Goal: Task Accomplishment & Management: Manage account settings

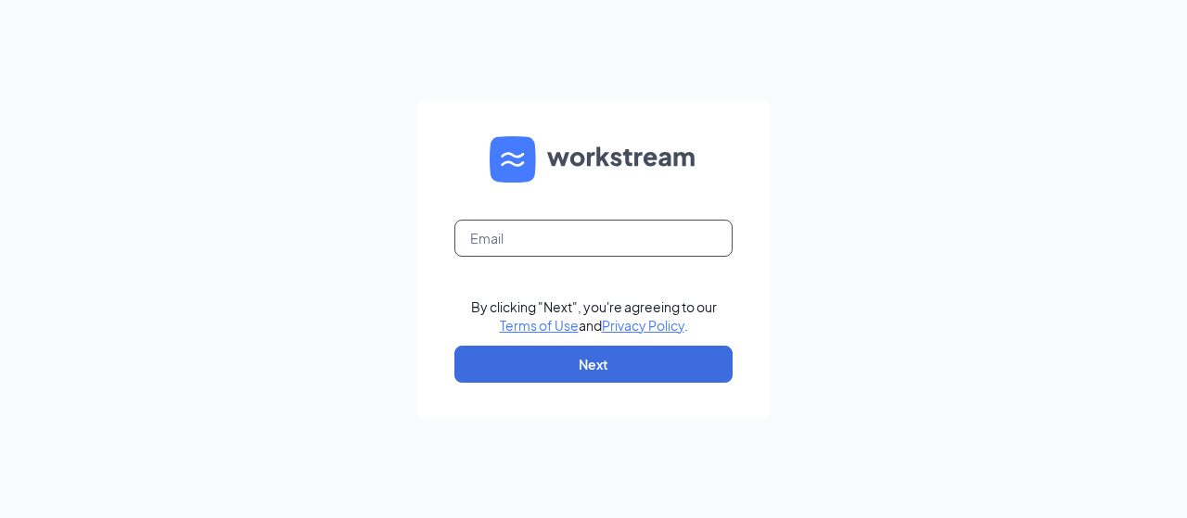
click at [581, 247] on input "text" at bounding box center [593, 238] width 278 height 37
type input "[EMAIL_ADDRESS][DOMAIN_NAME]"
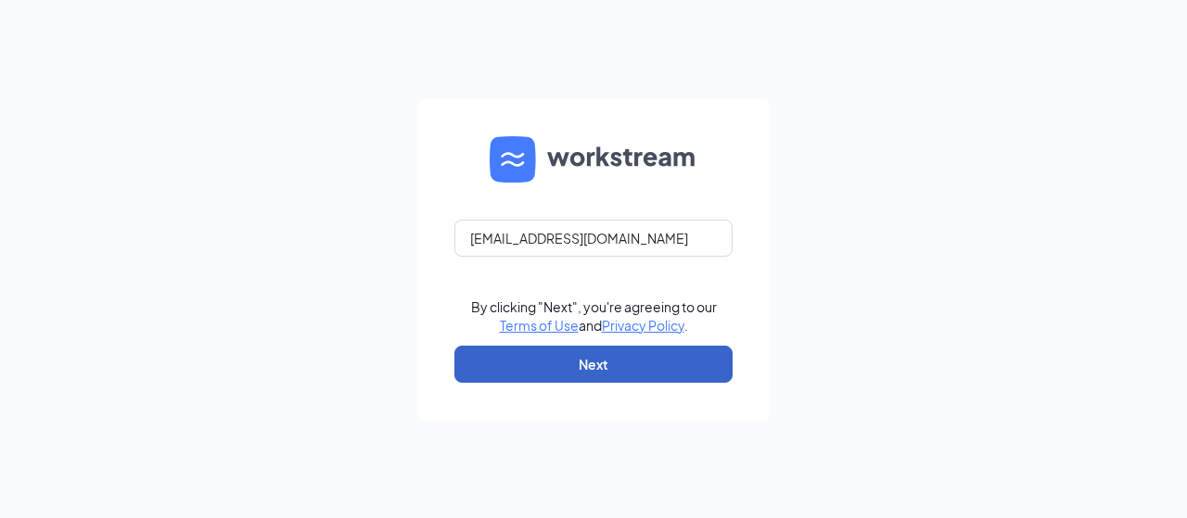
click at [593, 357] on button "Next" at bounding box center [593, 364] width 278 height 37
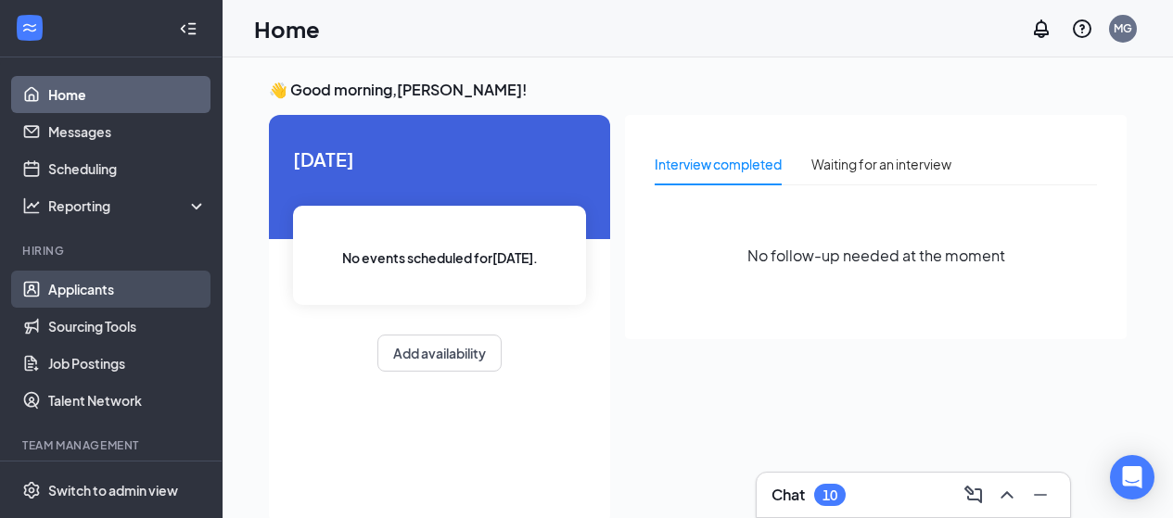
click at [81, 288] on link "Applicants" at bounding box center [127, 289] width 159 height 37
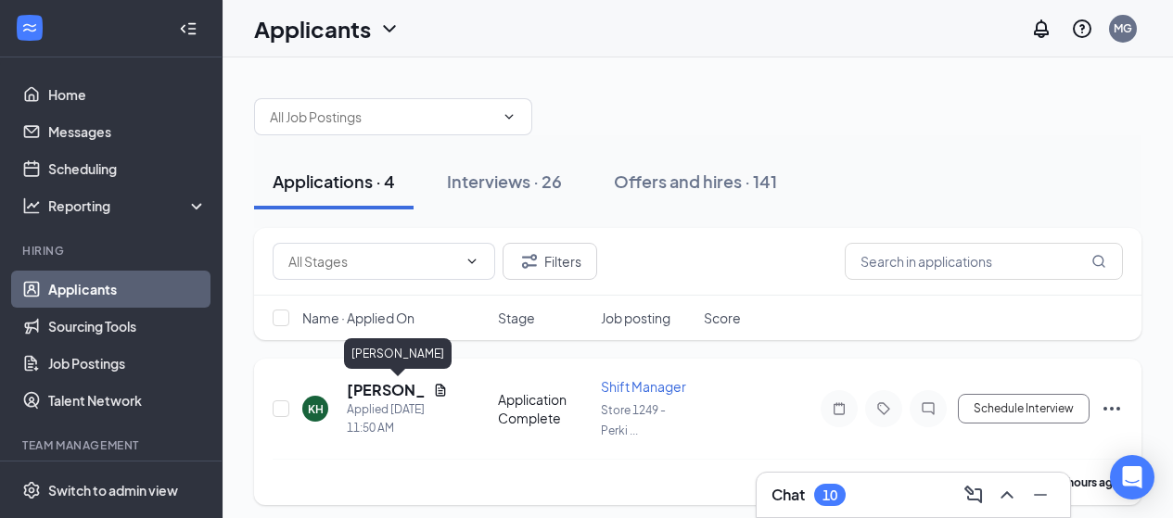
click at [392, 388] on h5 "[PERSON_NAME]" at bounding box center [386, 390] width 79 height 20
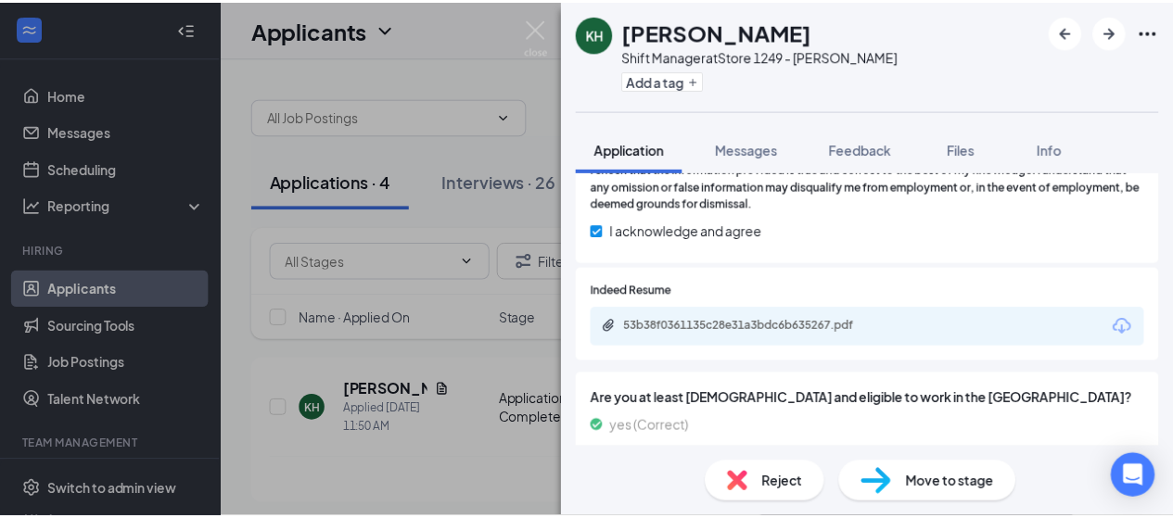
scroll to position [1621, 0]
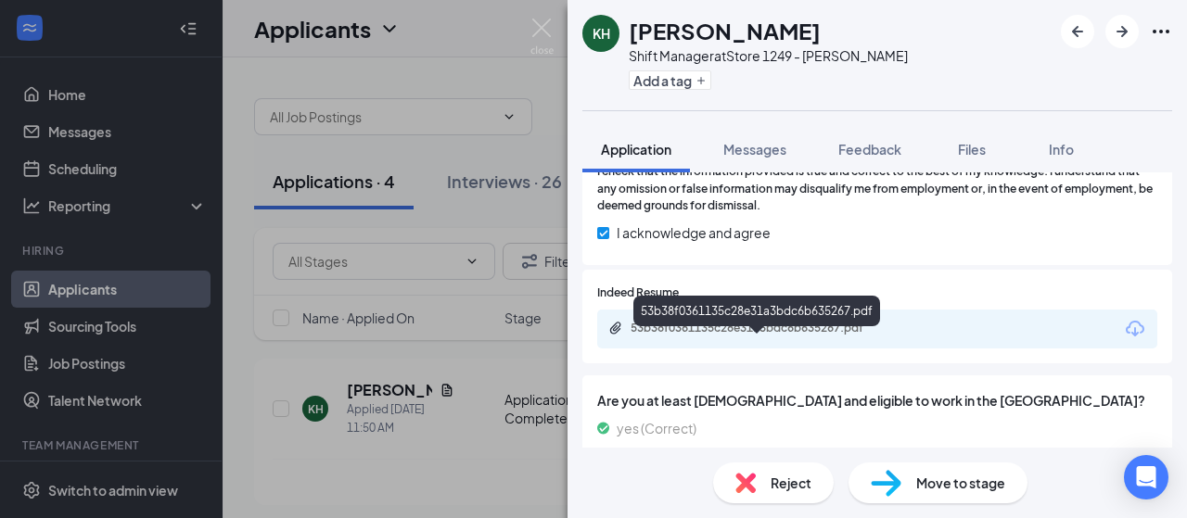
click at [728, 336] on div "53b38f0361135c28e31a3bdc6b635267.pdf" at bounding box center [760, 328] width 260 height 15
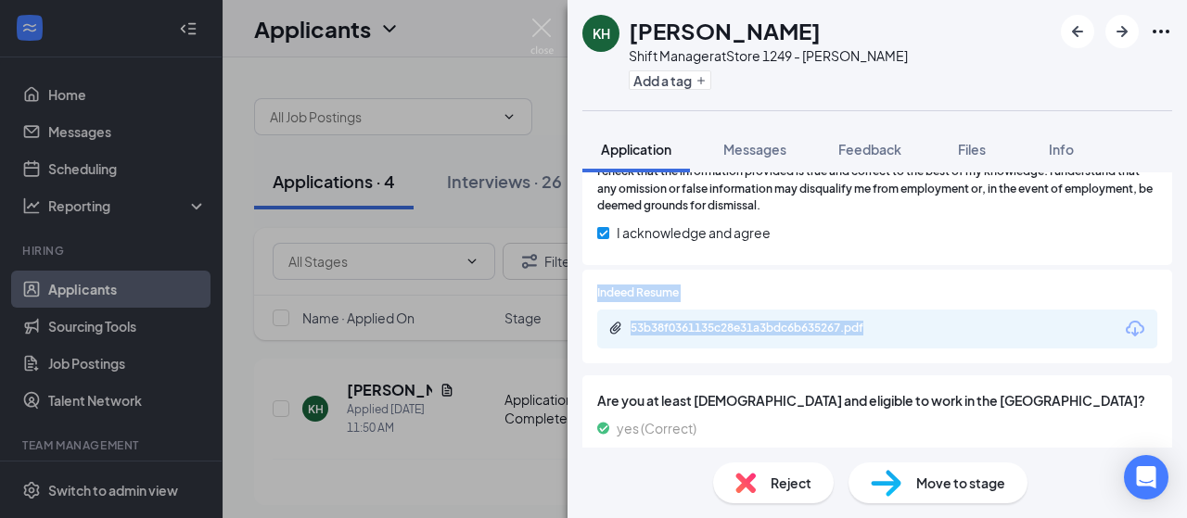
drag, startPoint x: 215, startPoint y: 301, endPoint x: 227, endPoint y: 406, distance: 105.4
click at [227, 406] on div "KH [PERSON_NAME] Shift Manager at Store 1249 - [PERSON_NAME] Add a tag Applicat…" at bounding box center [593, 259] width 1187 height 518
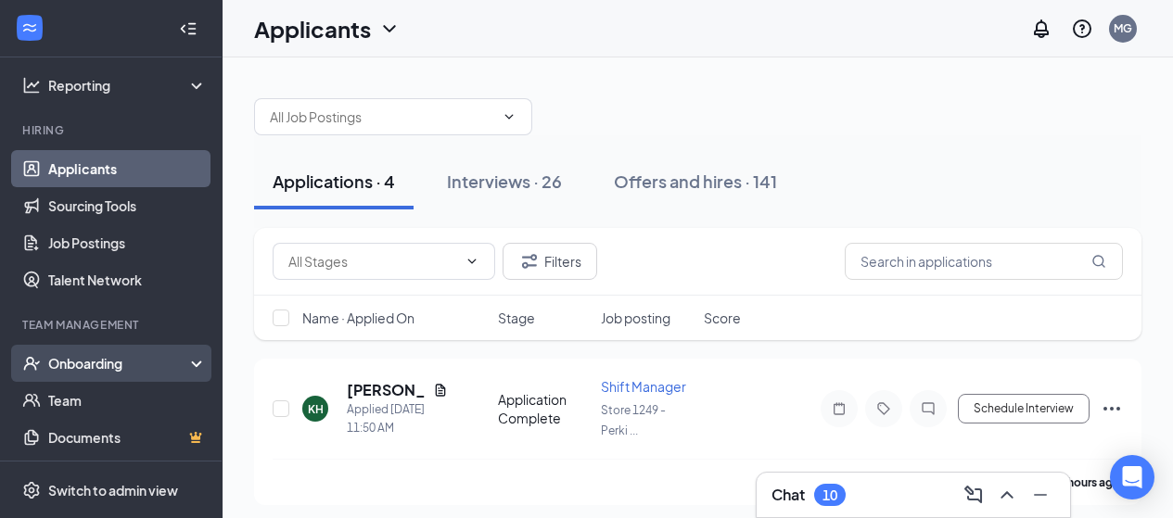
scroll to position [244, 0]
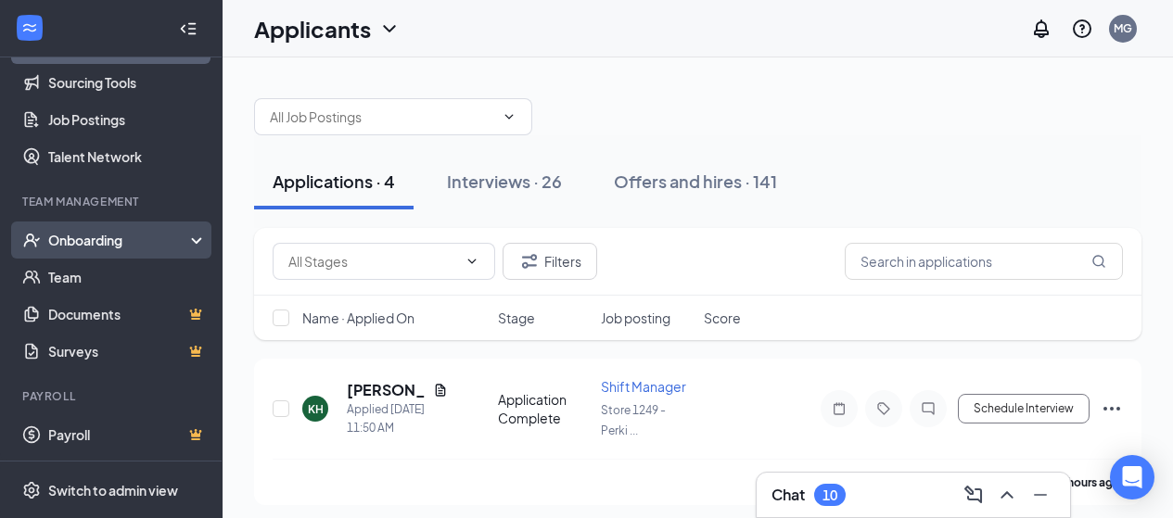
click at [95, 239] on div "Onboarding" at bounding box center [119, 240] width 143 height 19
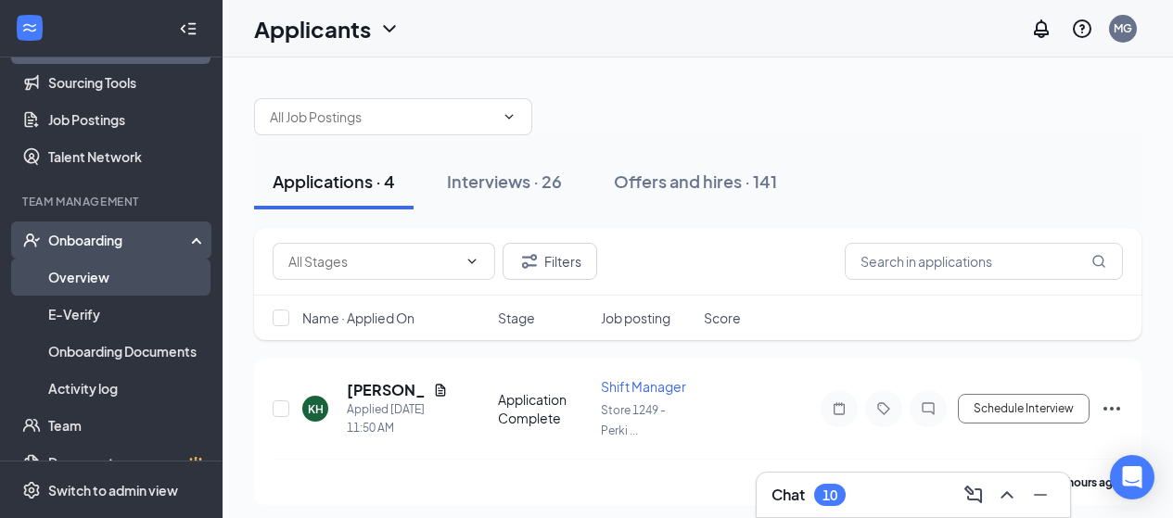
click at [91, 279] on link "Overview" at bounding box center [127, 277] width 159 height 37
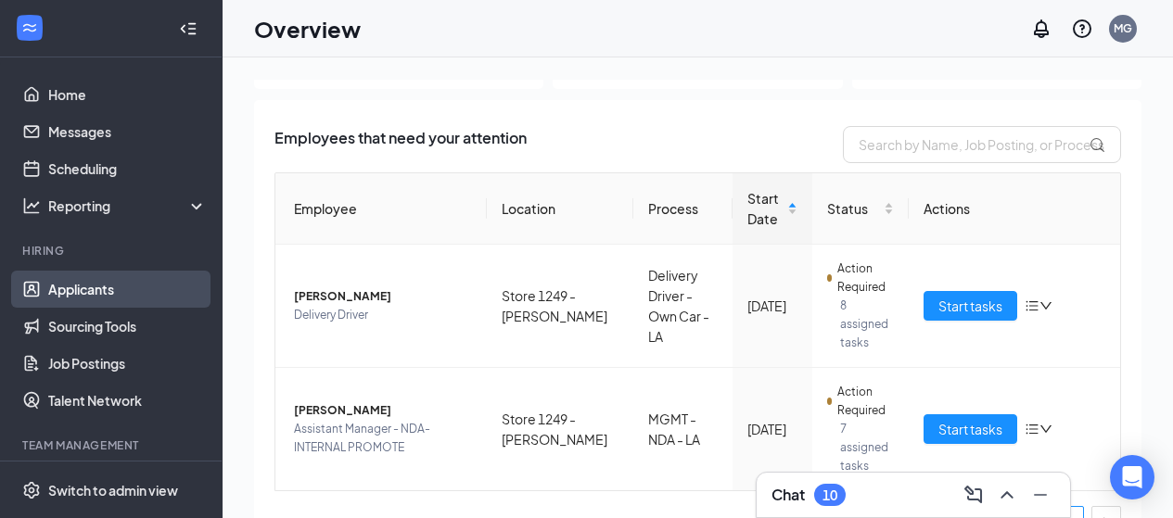
click at [97, 286] on link "Applicants" at bounding box center [127, 289] width 159 height 37
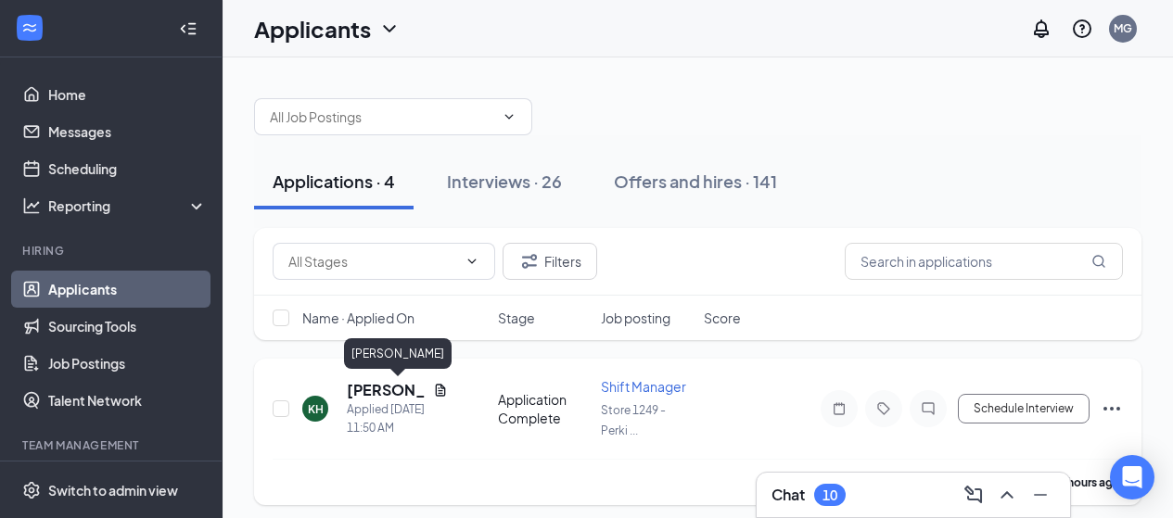
click at [377, 393] on h5 "[PERSON_NAME]" at bounding box center [386, 390] width 79 height 20
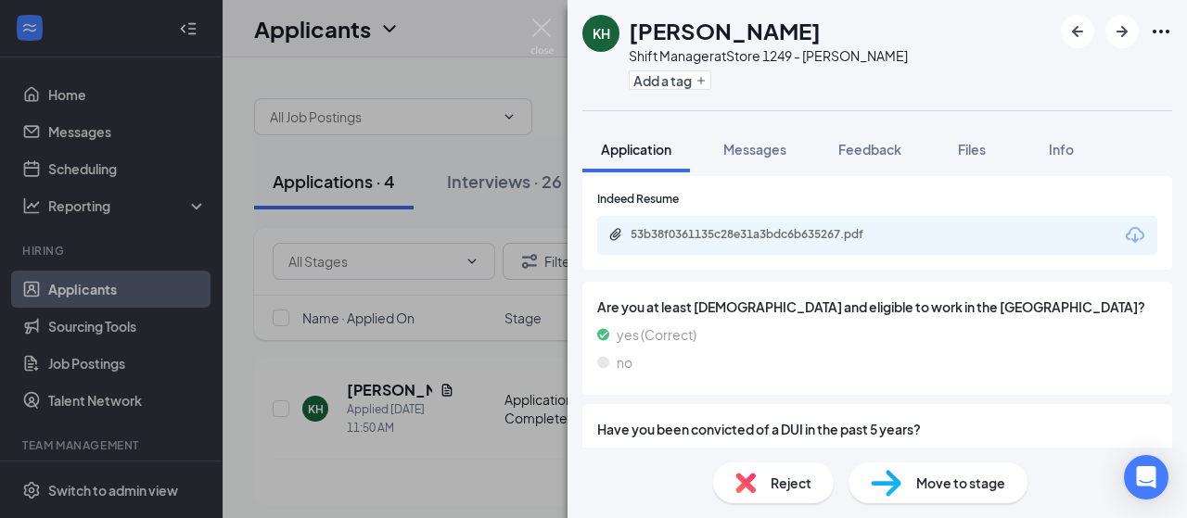
scroll to position [1714, 0]
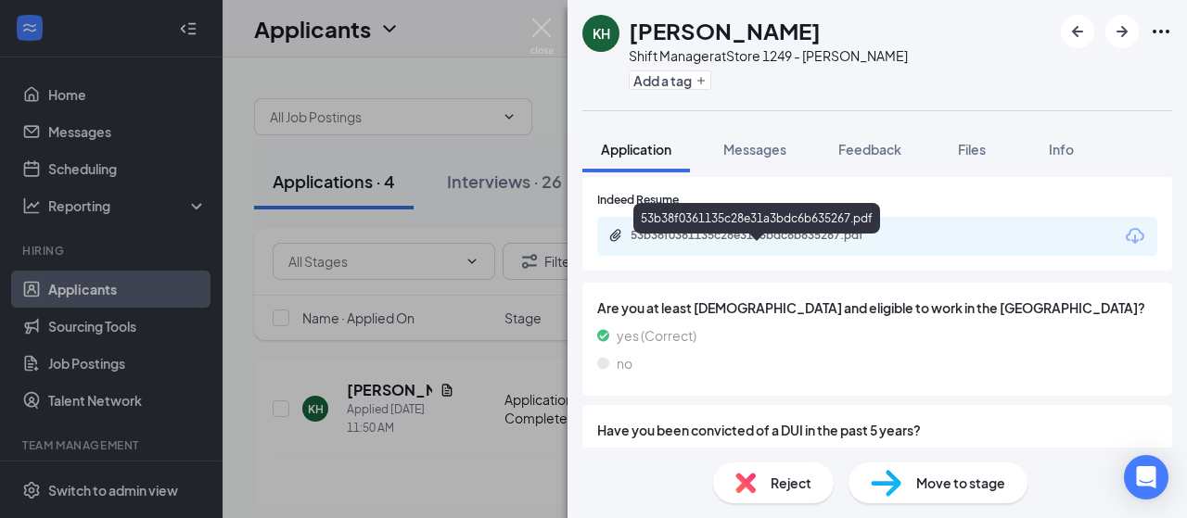
click at [716, 243] on div "53b38f0361135c28e31a3bdc6b635267.pdf" at bounding box center [760, 235] width 260 height 15
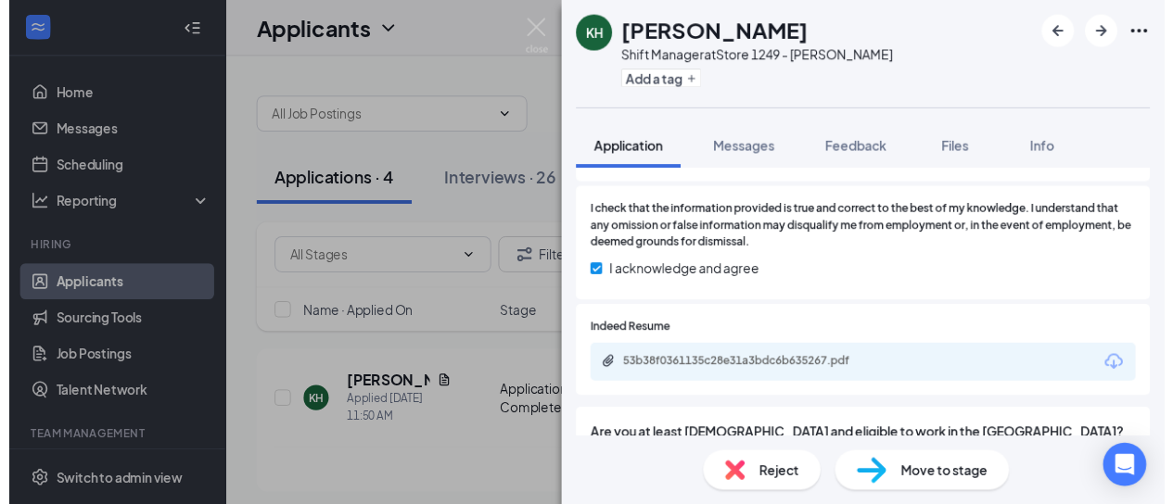
scroll to position [1529, 0]
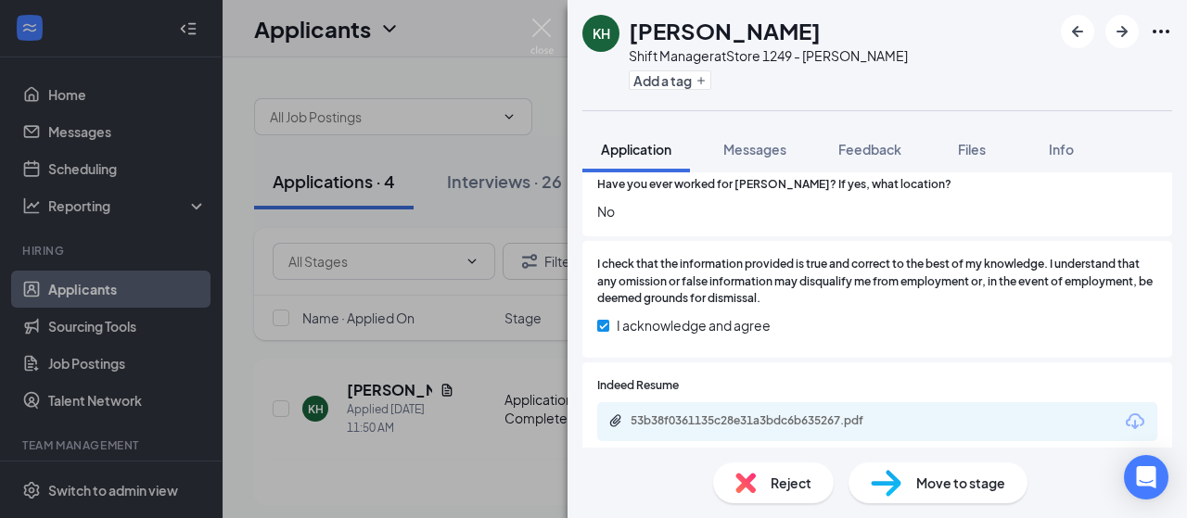
click at [91, 167] on div "KH [PERSON_NAME] Shift Manager at Store 1249 - [PERSON_NAME] Add a tag Applicat…" at bounding box center [593, 259] width 1187 height 518
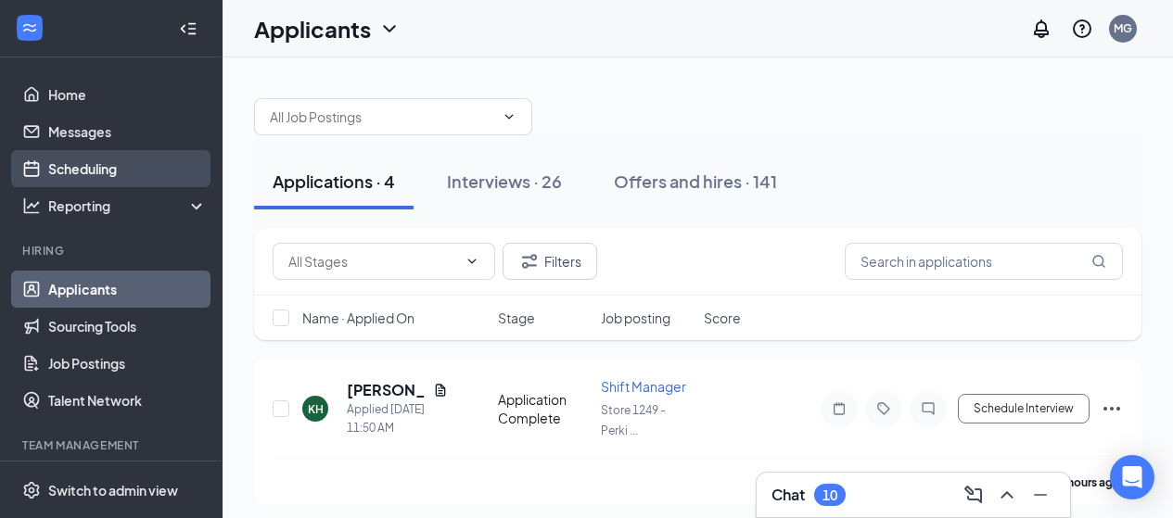
click at [83, 171] on link "Scheduling" at bounding box center [127, 168] width 159 height 37
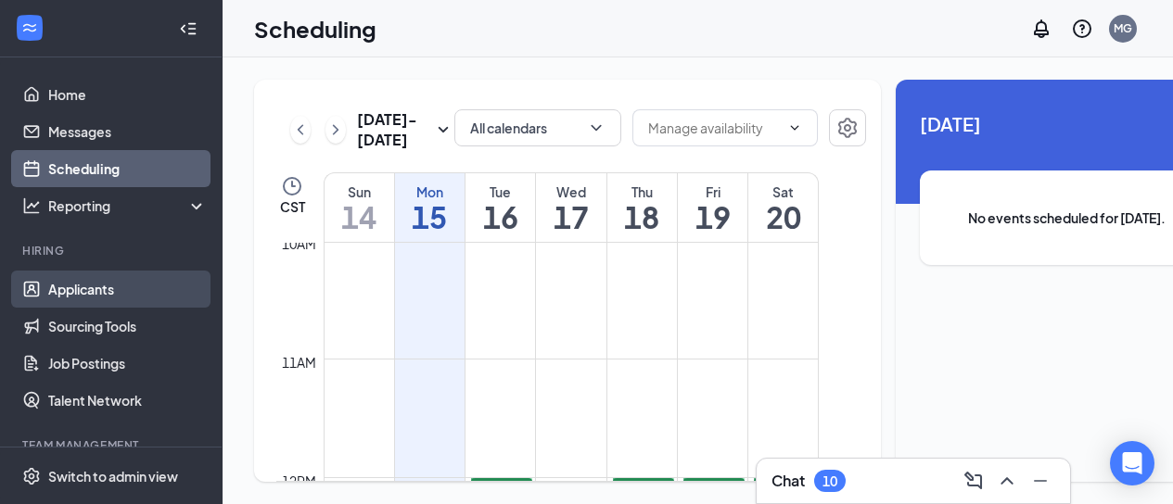
click at [105, 291] on link "Applicants" at bounding box center [127, 289] width 159 height 37
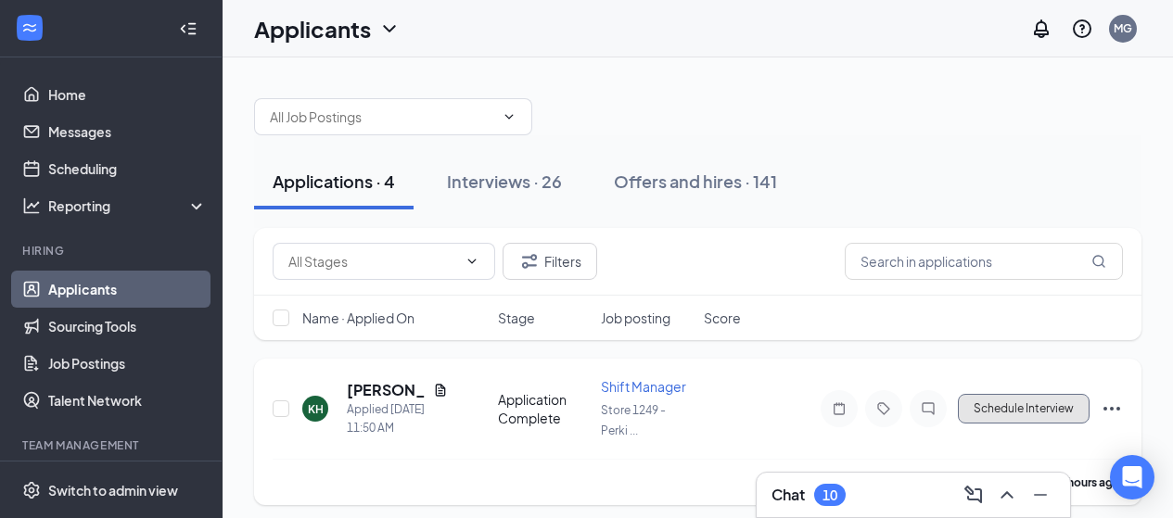
click at [1060, 407] on button "Schedule Interview" at bounding box center [1024, 409] width 132 height 30
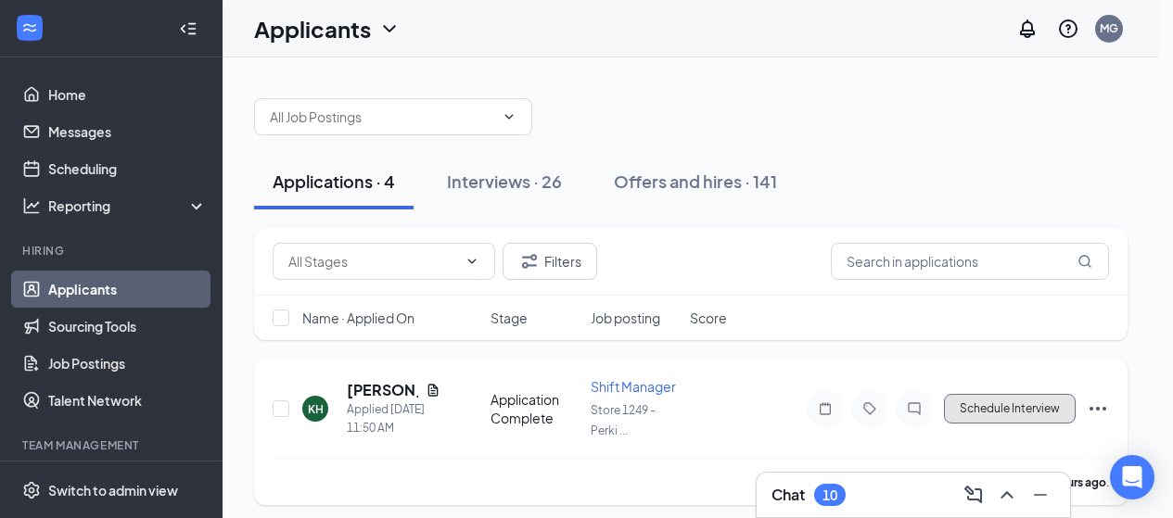
type input "Onsite Interview (next stage)"
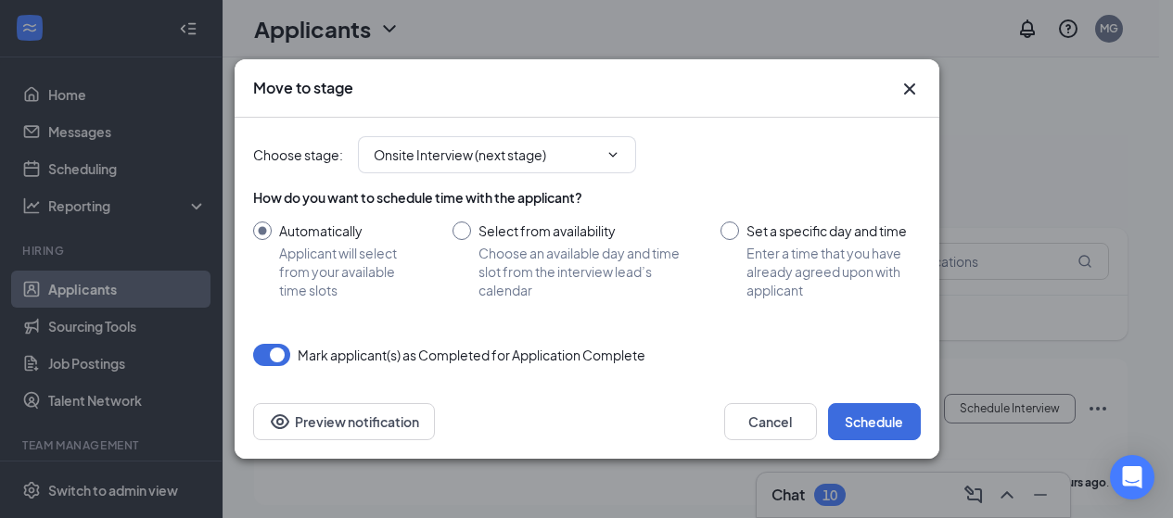
click at [469, 236] on input "Select from availability Choose an available day and time slot from the intervi…" at bounding box center [568, 261] width 232 height 78
radio input "true"
radio input "false"
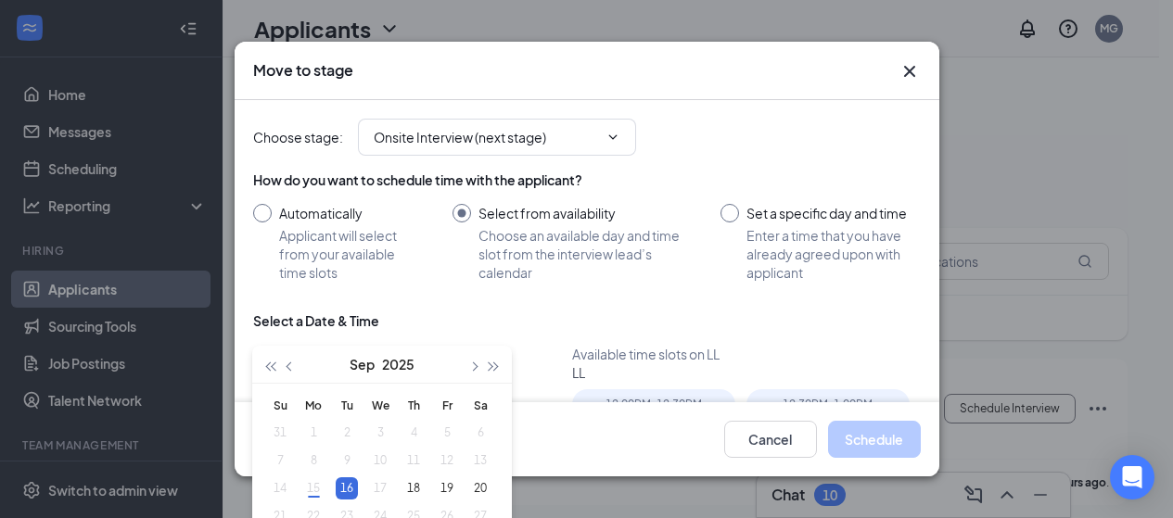
type input "[DATE]"
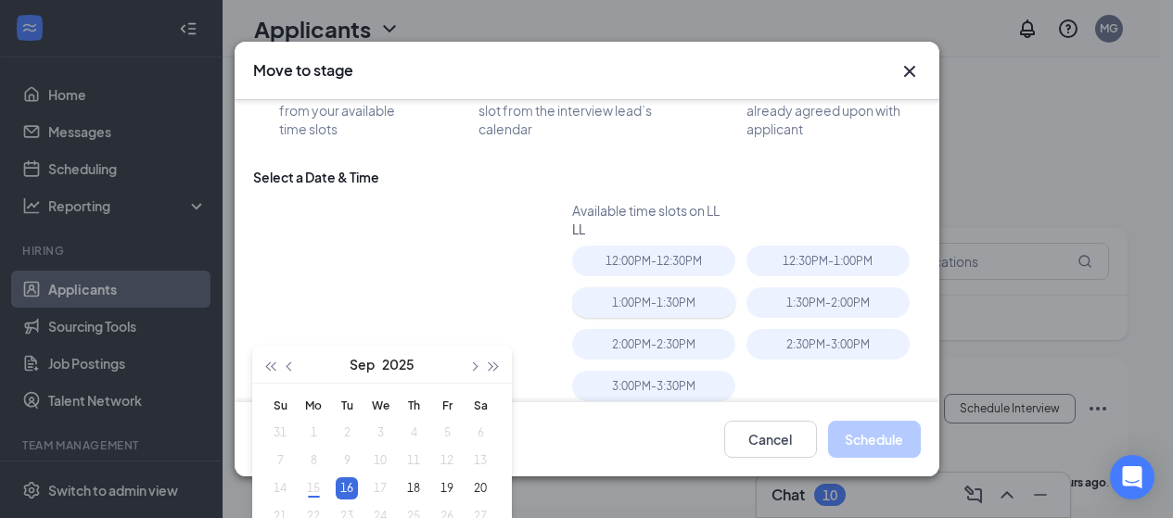
scroll to position [185, 0]
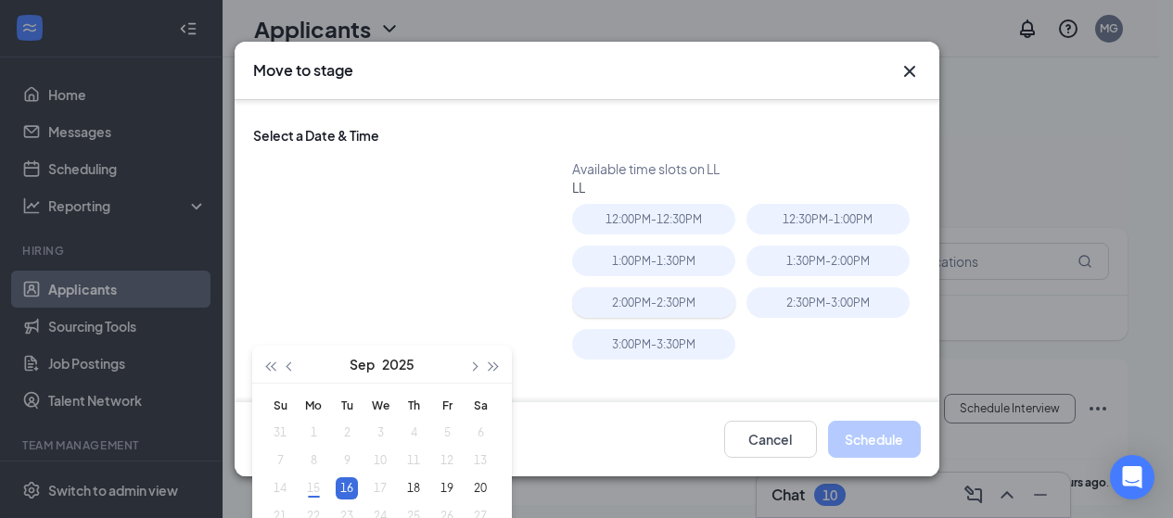
click at [627, 305] on div "2:00PM - 2:30PM" at bounding box center [653, 302] width 163 height 31
click at [853, 429] on button "Schedule" at bounding box center [874, 439] width 93 height 37
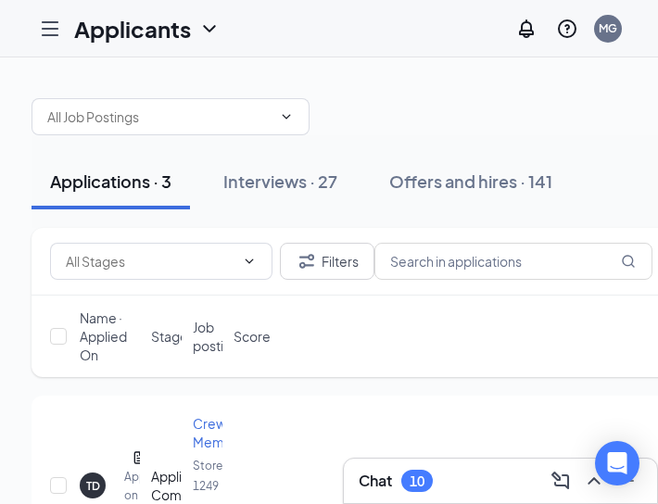
click at [347, 90] on div at bounding box center [352, 108] width 640 height 56
click at [461, 57] on div "Applicants MG" at bounding box center [329, 28] width 658 height 57
click at [572, 112] on div at bounding box center [352, 108] width 640 height 56
click at [299, 182] on div "Interviews · 27" at bounding box center [280, 181] width 114 height 23
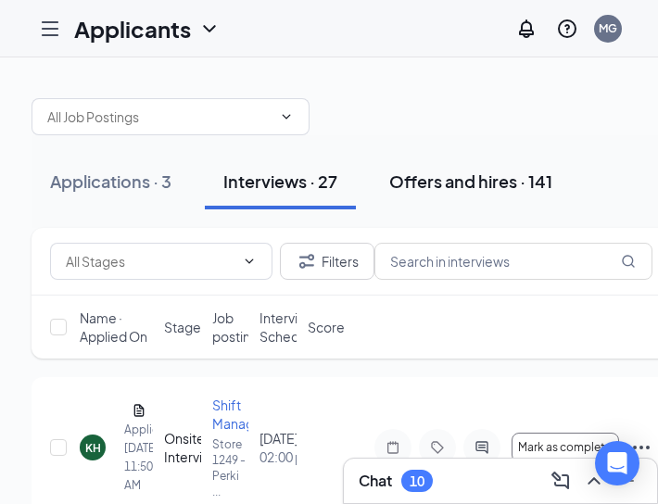
click at [513, 181] on div "Offers and hires · 141" at bounding box center [470, 181] width 163 height 23
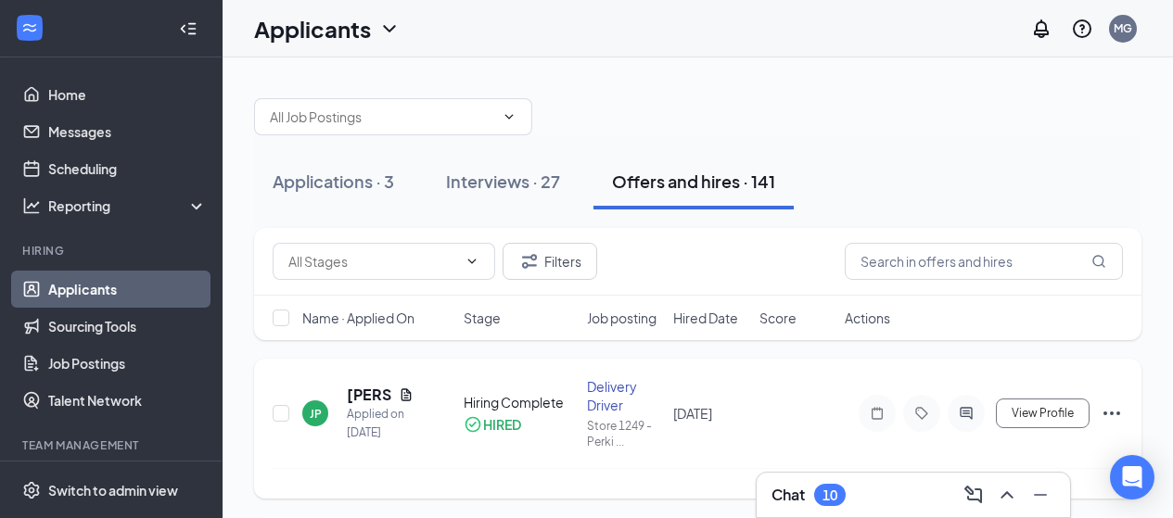
click at [1108, 412] on icon "Ellipses" at bounding box center [1111, 413] width 22 height 22
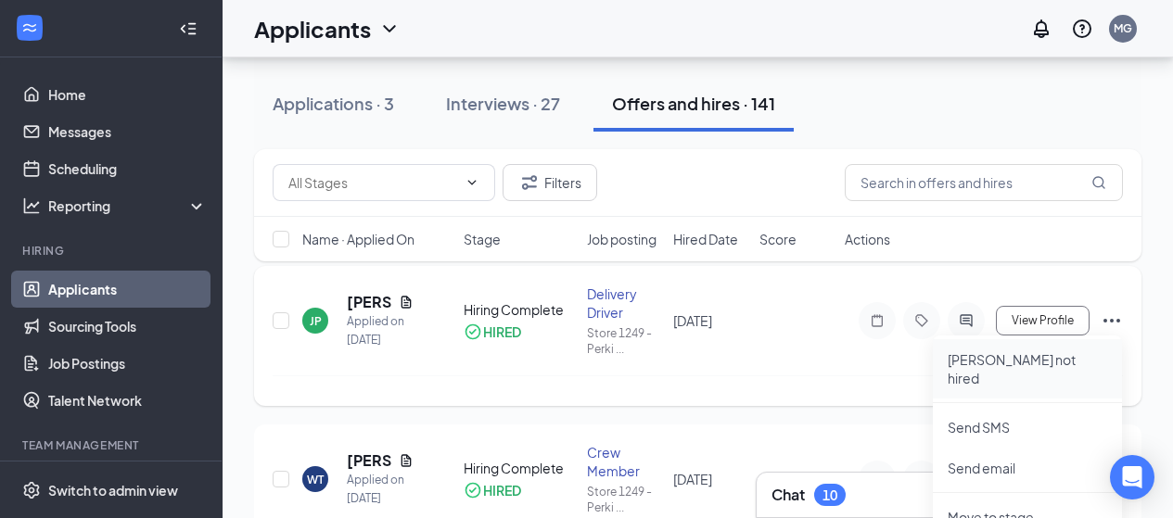
click at [981, 361] on p "[PERSON_NAME] not hired" at bounding box center [1026, 368] width 159 height 37
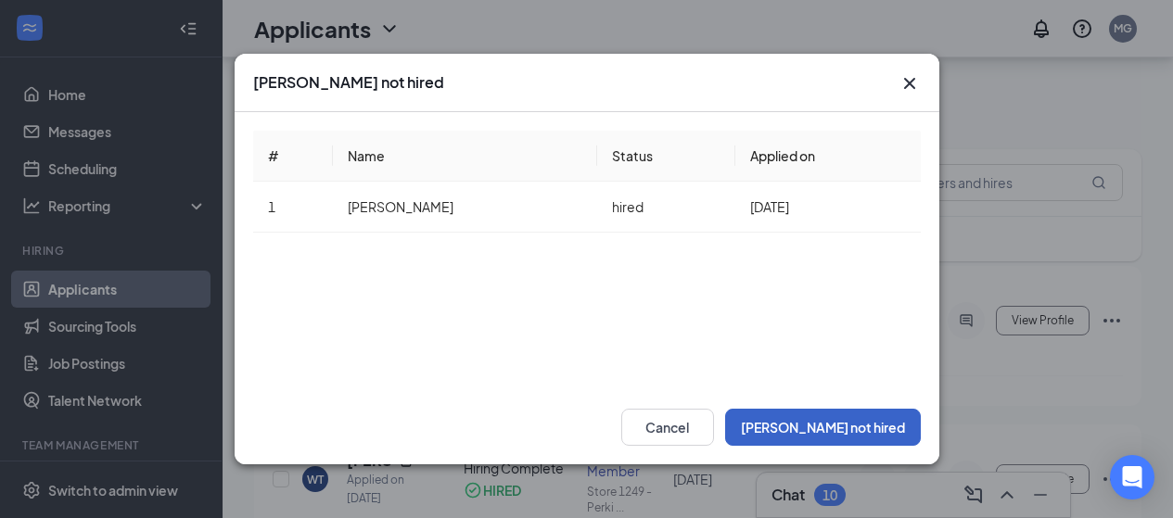
click at [837, 426] on button "[PERSON_NAME] not hired" at bounding box center [823, 427] width 196 height 37
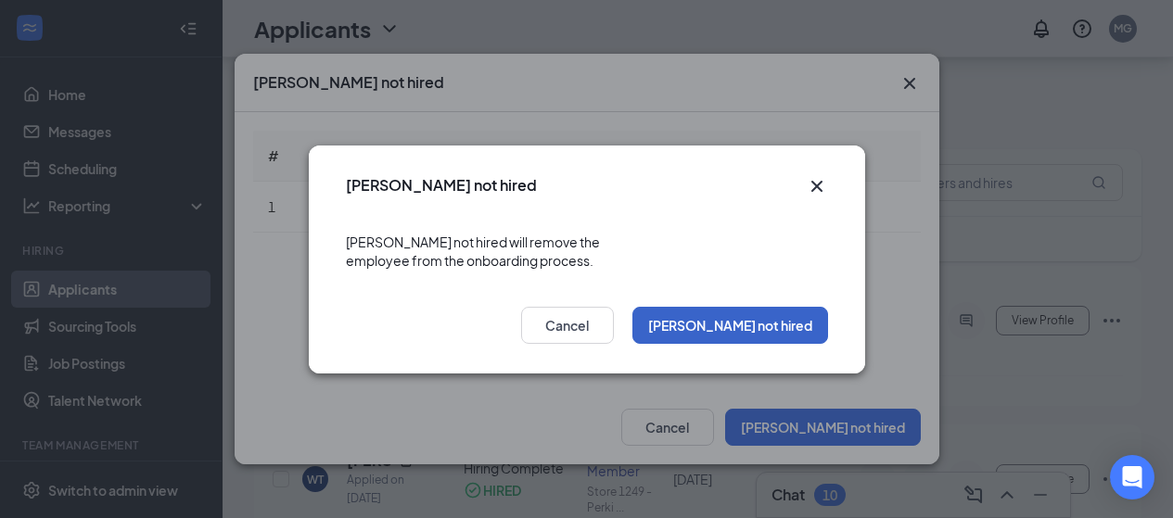
click at [756, 323] on button "[PERSON_NAME] not hired" at bounding box center [730, 325] width 196 height 37
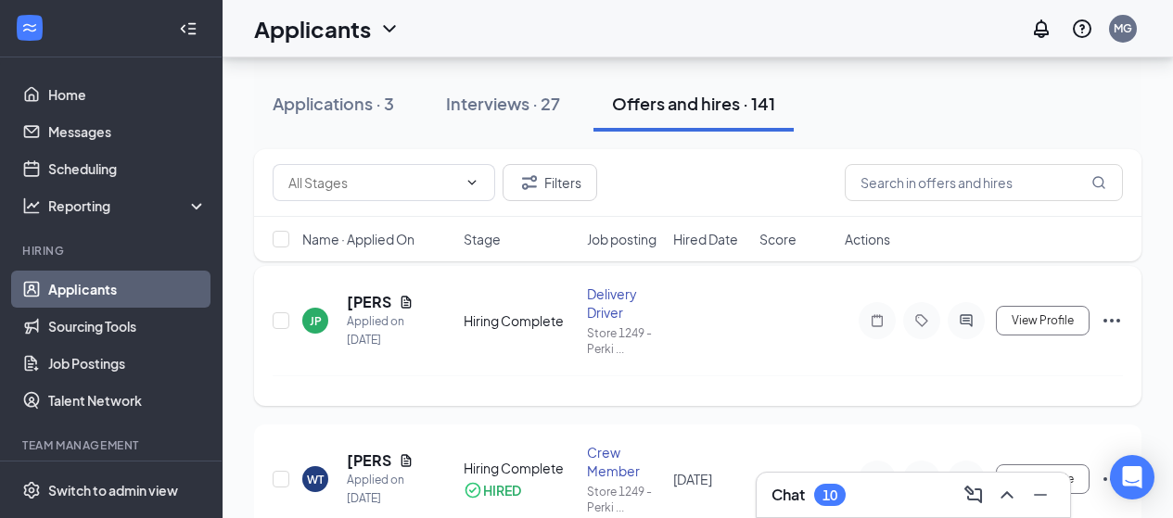
click at [1114, 319] on icon "Ellipses" at bounding box center [1111, 321] width 22 height 22
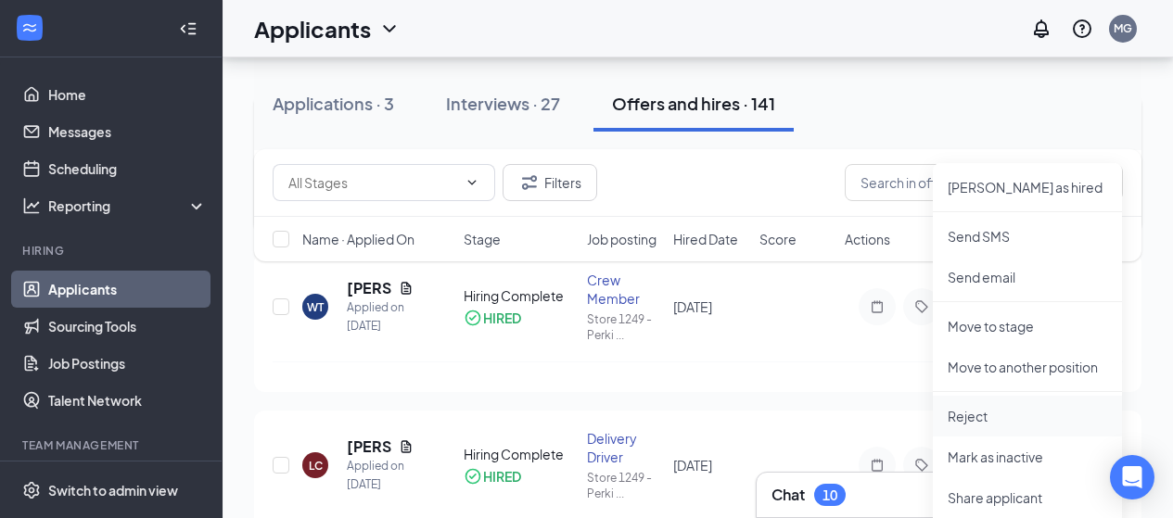
scroll to position [371, 0]
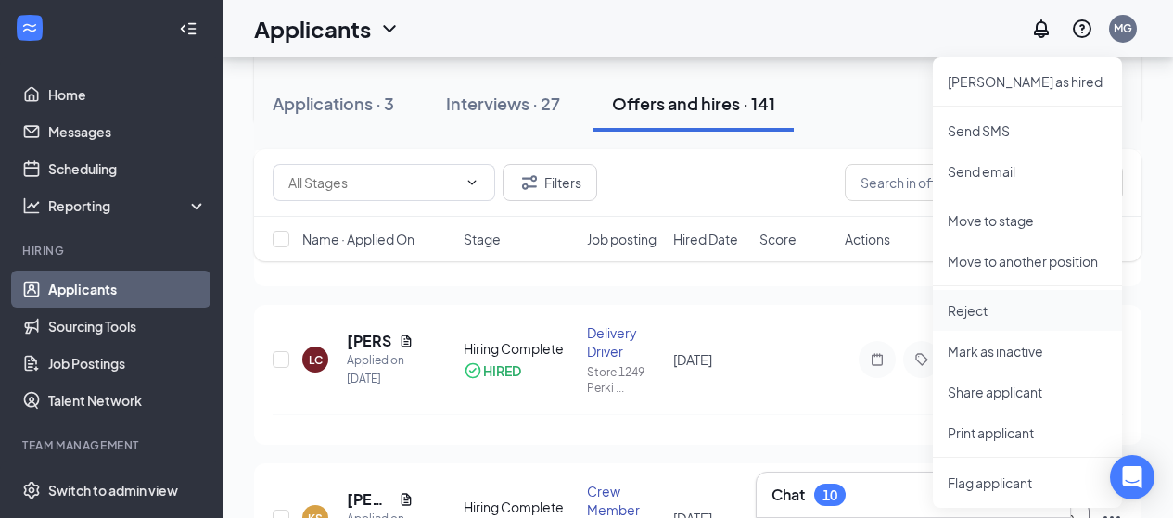
click at [962, 311] on p "Reject" at bounding box center [1026, 310] width 159 height 19
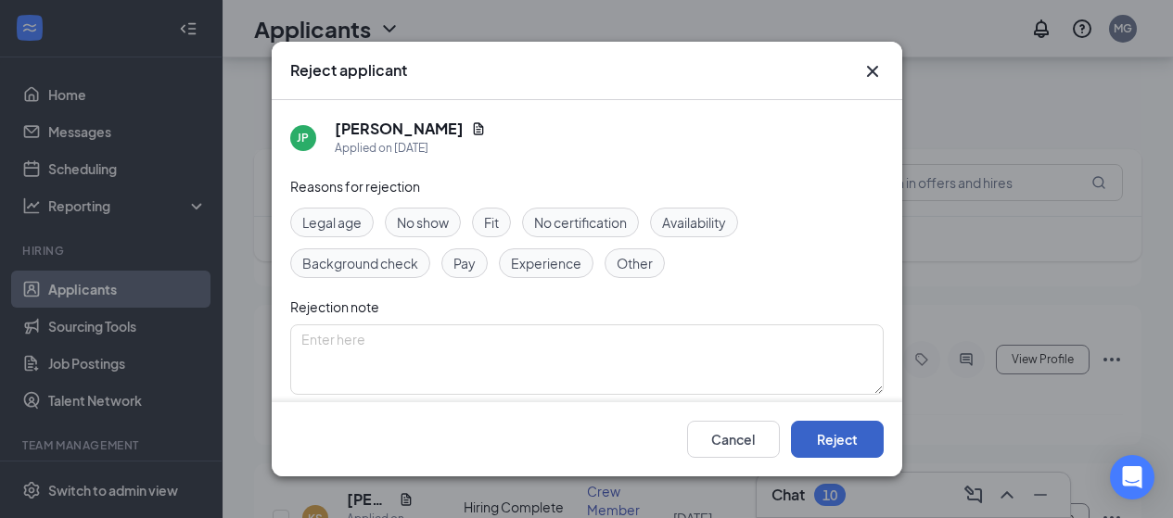
click at [813, 439] on button "Reject" at bounding box center [837, 439] width 93 height 37
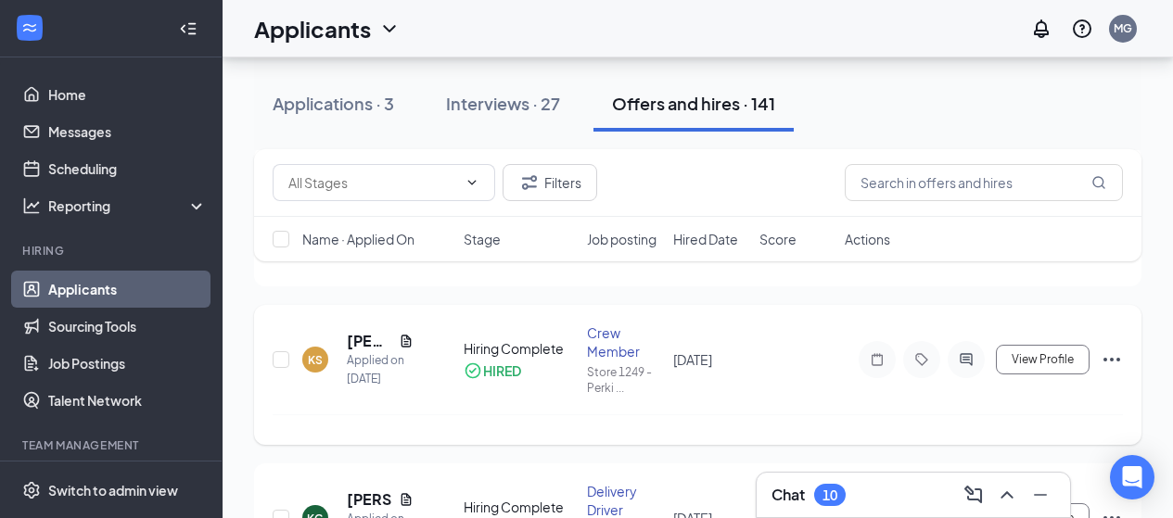
click at [1106, 361] on icon "Ellipses" at bounding box center [1111, 360] width 17 height 4
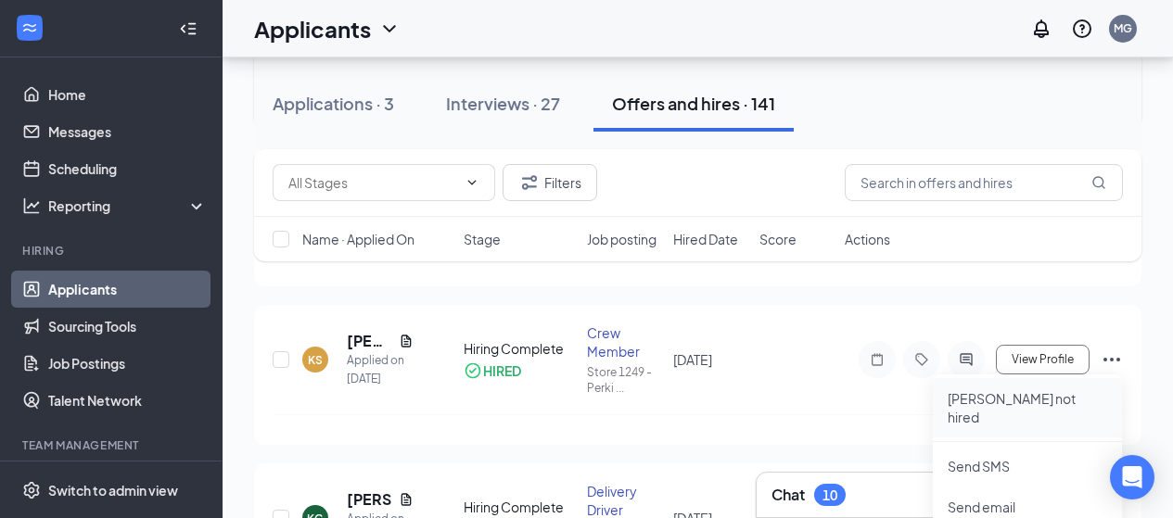
click at [994, 400] on p "[PERSON_NAME] not hired" at bounding box center [1026, 407] width 159 height 37
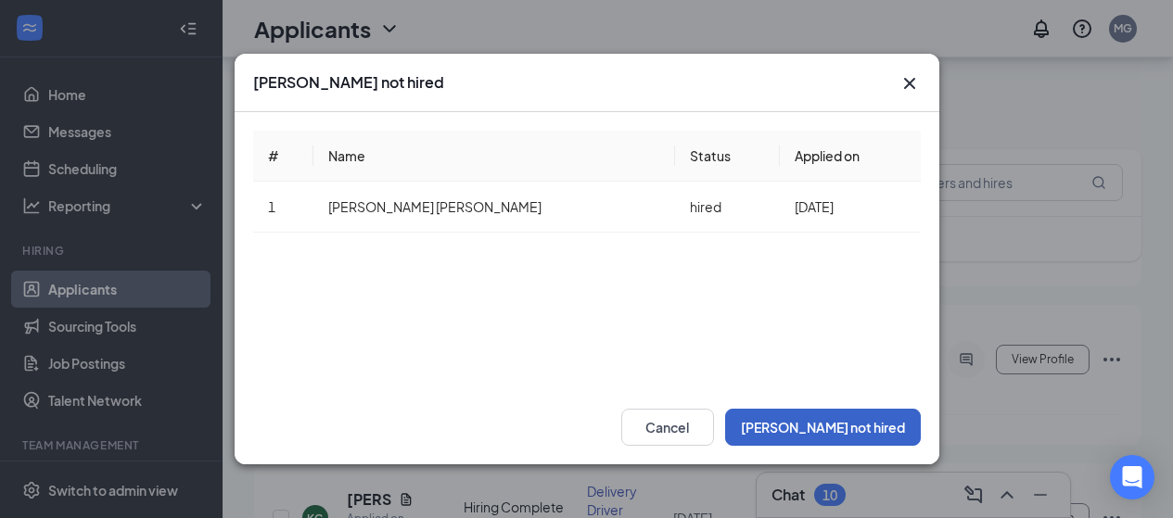
click at [860, 417] on button "[PERSON_NAME] not hired" at bounding box center [823, 427] width 196 height 37
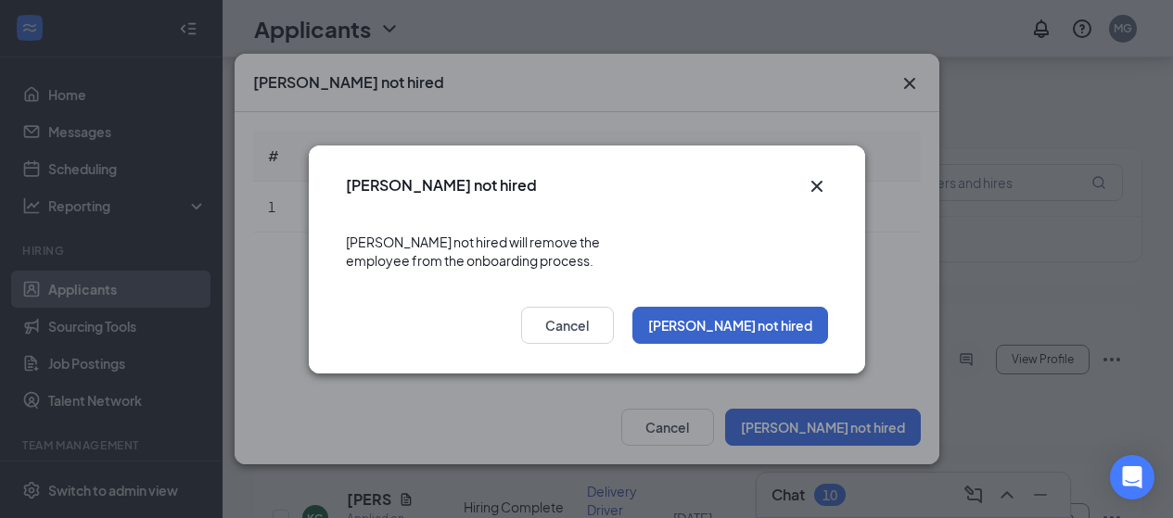
click at [766, 316] on button "[PERSON_NAME] not hired" at bounding box center [730, 325] width 196 height 37
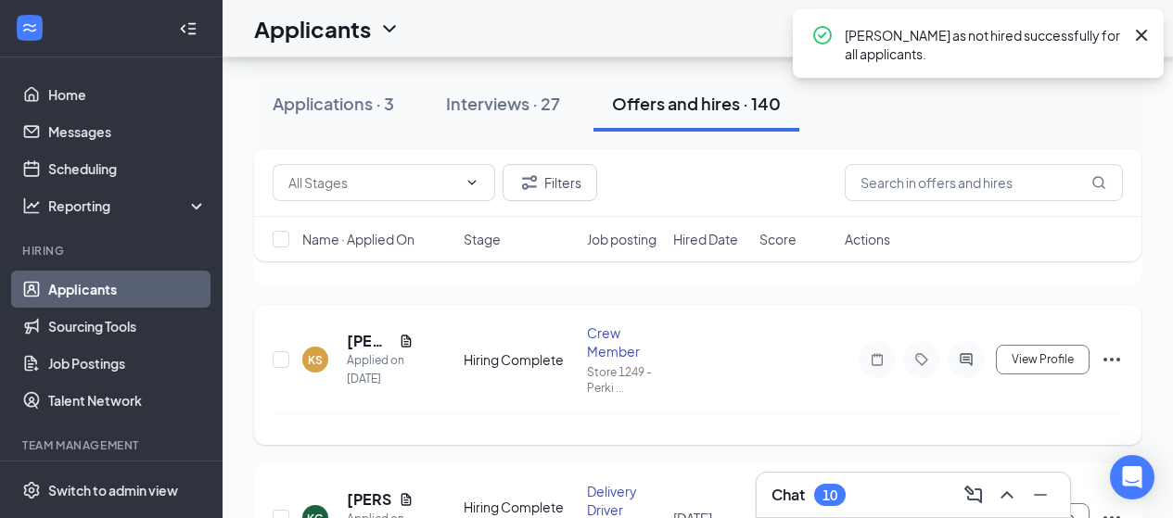
click at [1113, 352] on icon "Ellipses" at bounding box center [1111, 360] width 22 height 22
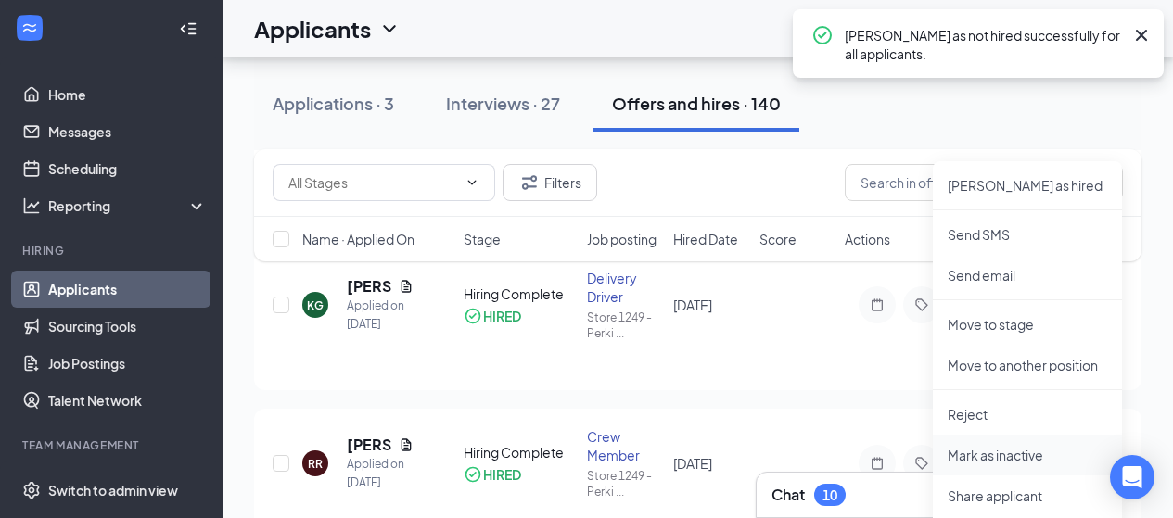
scroll to position [649, 0]
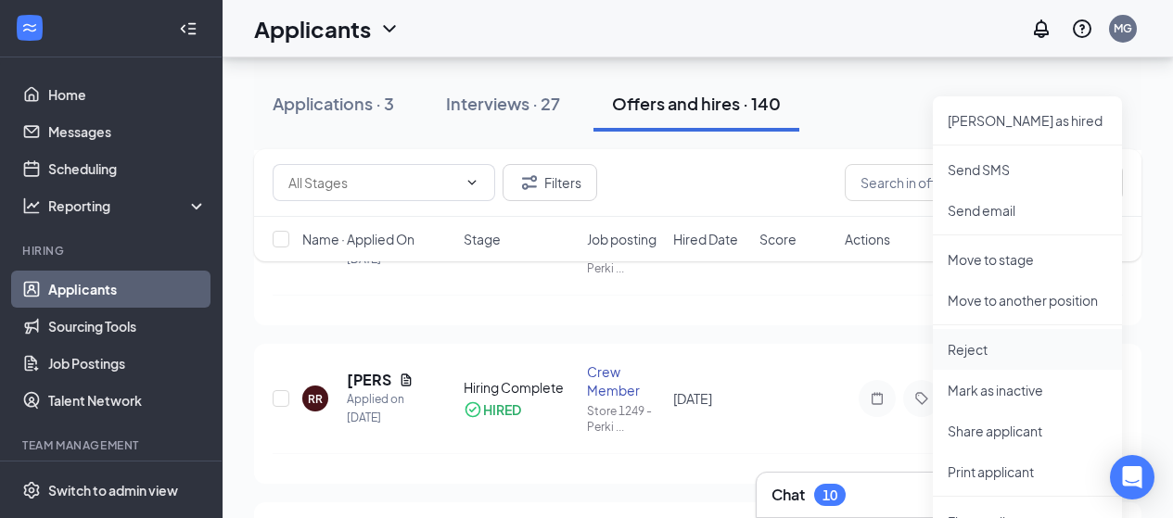
click at [959, 349] on p "Reject" at bounding box center [1026, 349] width 159 height 19
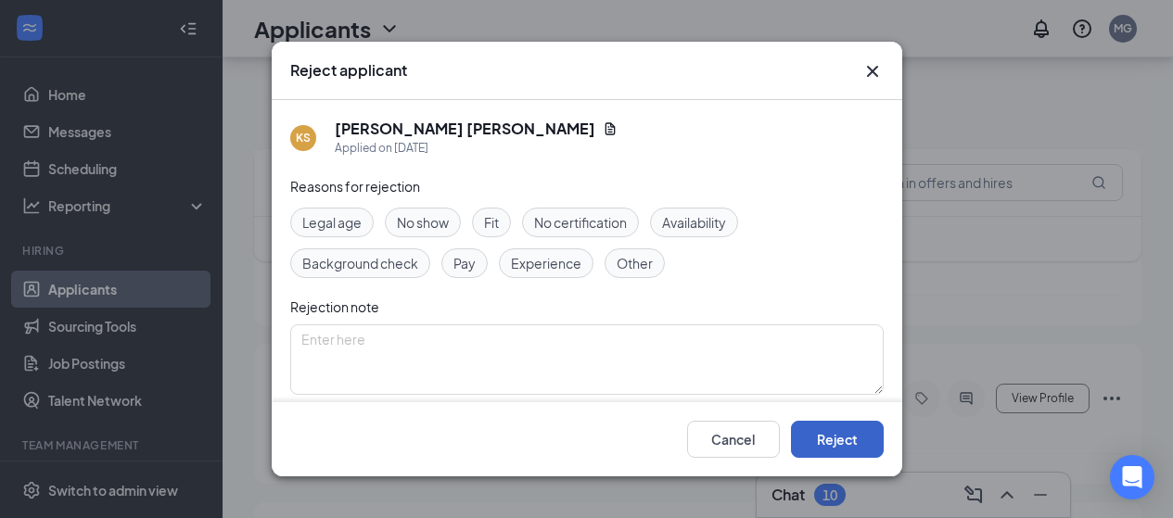
click at [857, 444] on button "Reject" at bounding box center [837, 439] width 93 height 37
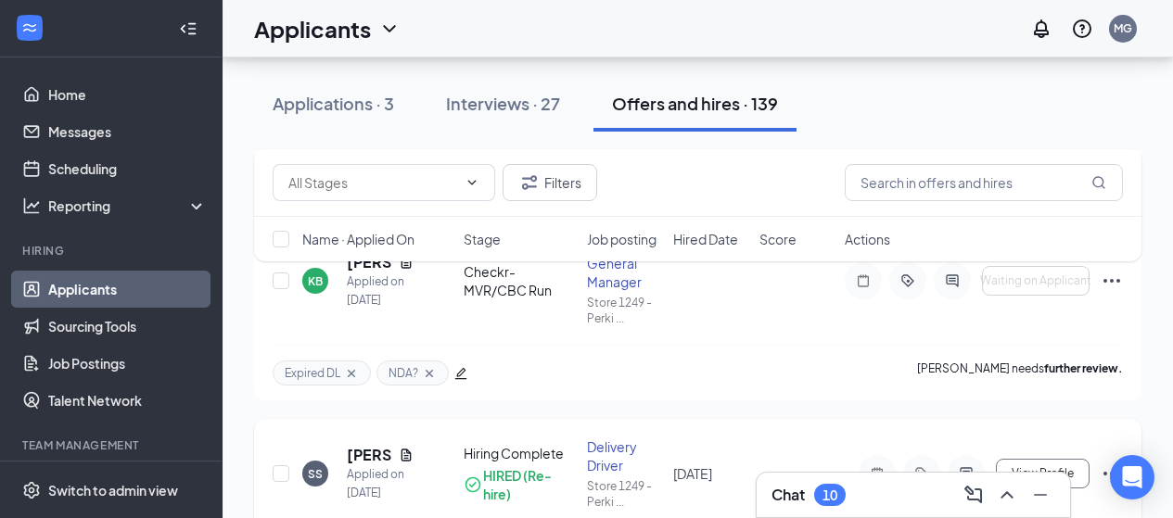
scroll to position [927, 0]
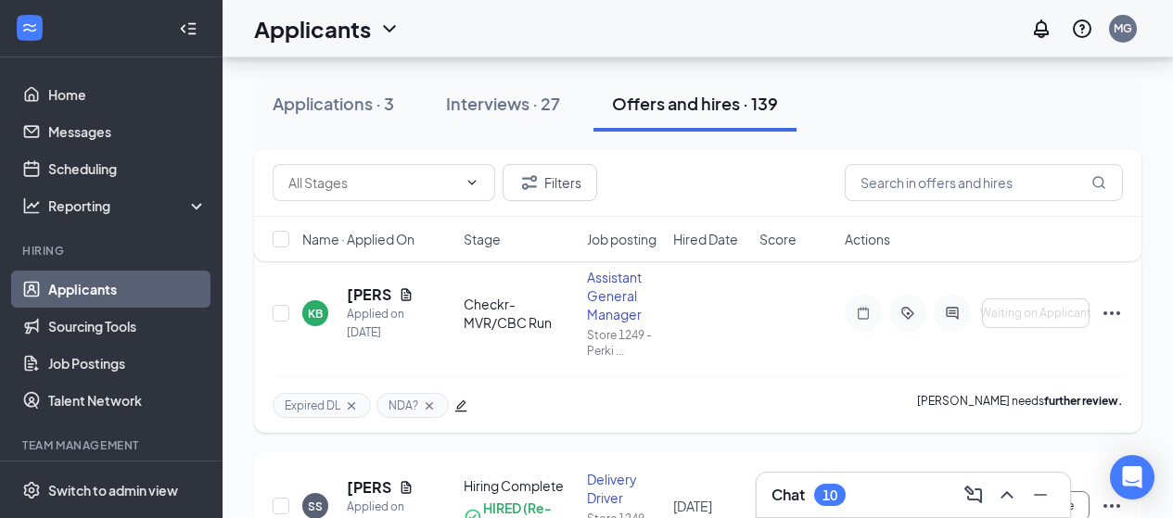
click at [1109, 312] on icon "Ellipses" at bounding box center [1111, 313] width 22 height 22
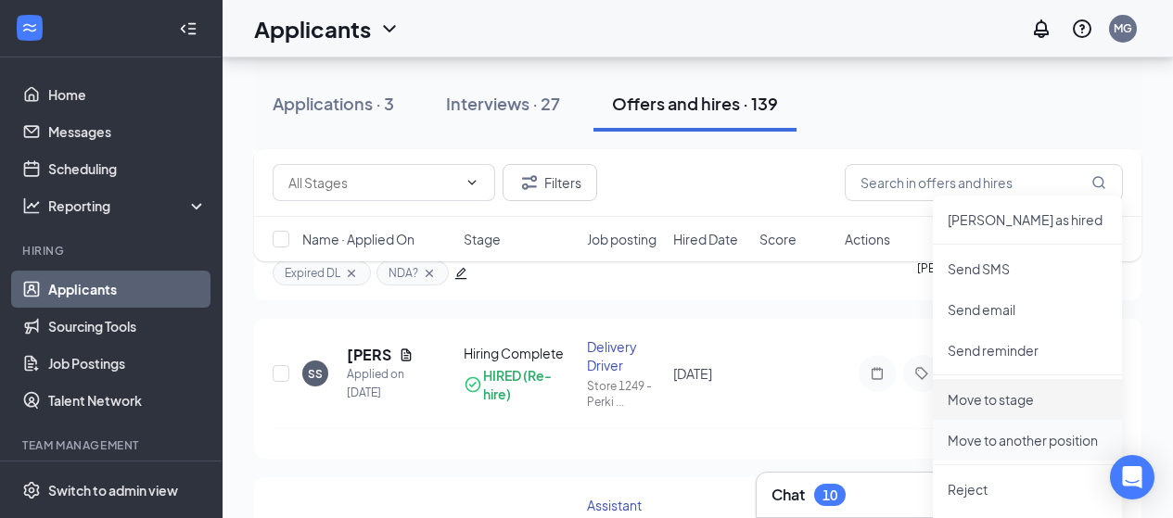
scroll to position [1112, 0]
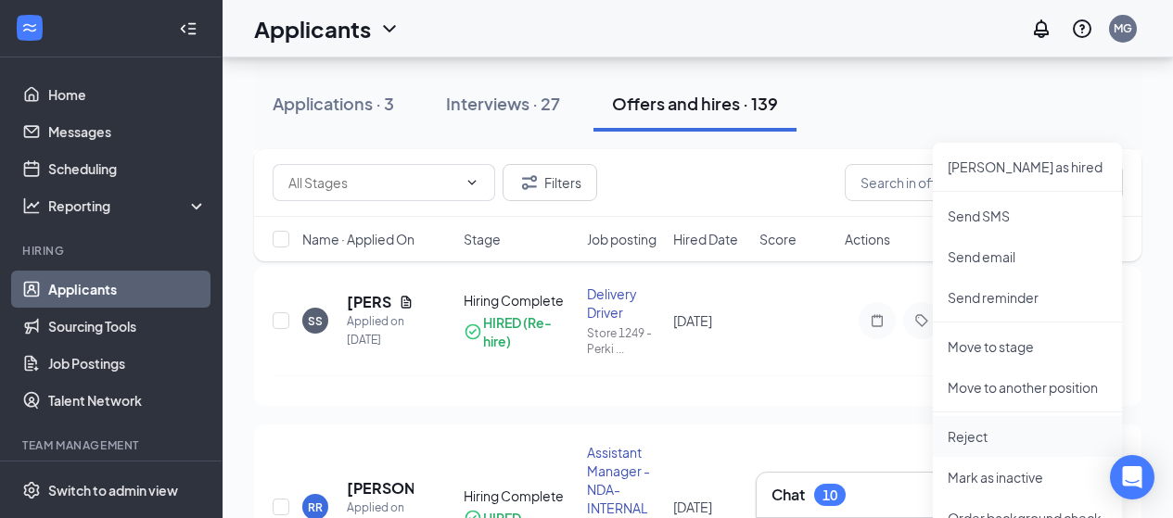
click at [959, 435] on p "Reject" at bounding box center [1026, 436] width 159 height 19
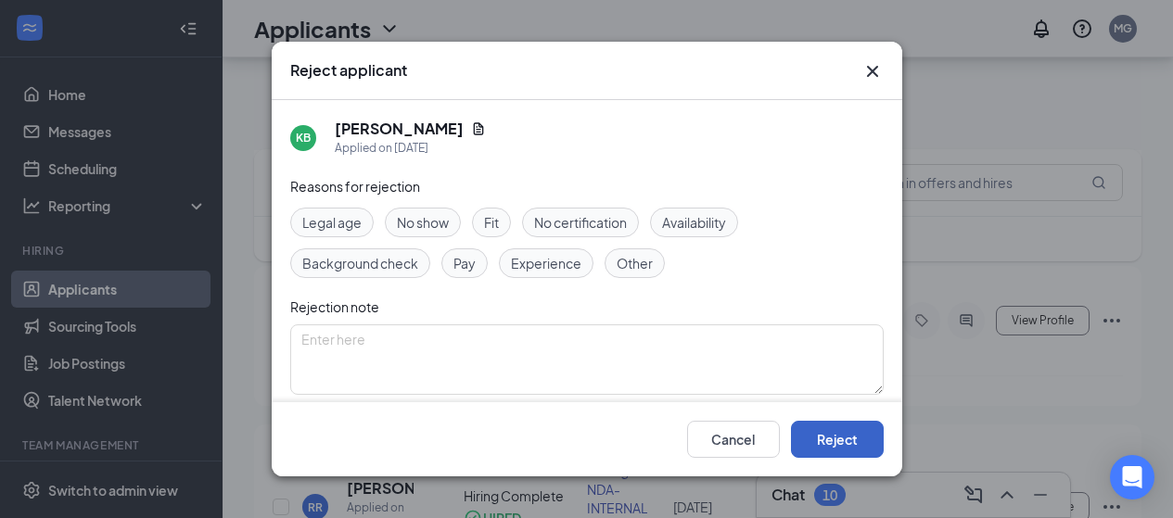
click at [832, 435] on button "Reject" at bounding box center [837, 439] width 93 height 37
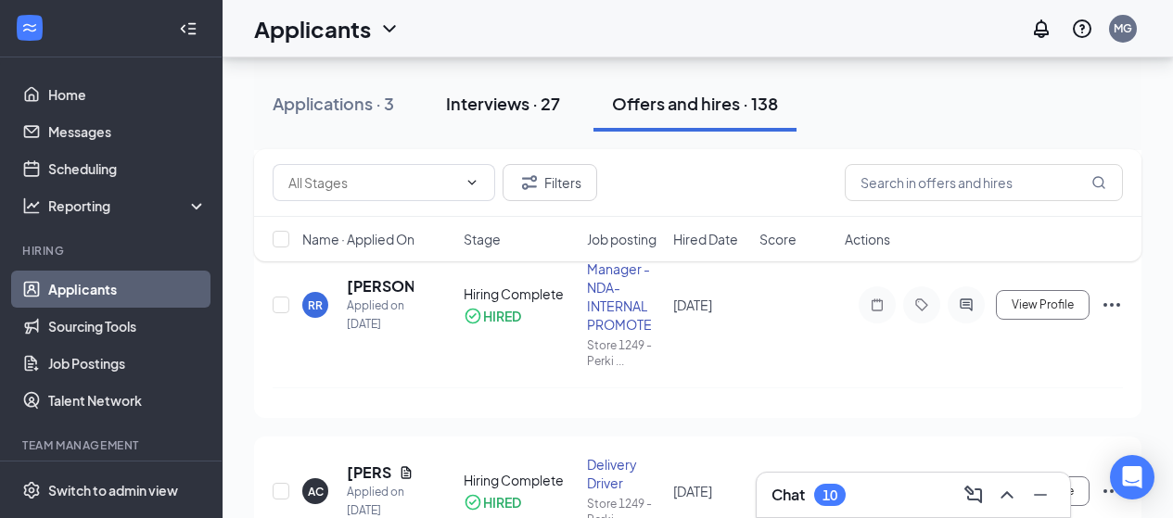
click at [501, 99] on div "Interviews · 27" at bounding box center [503, 103] width 114 height 23
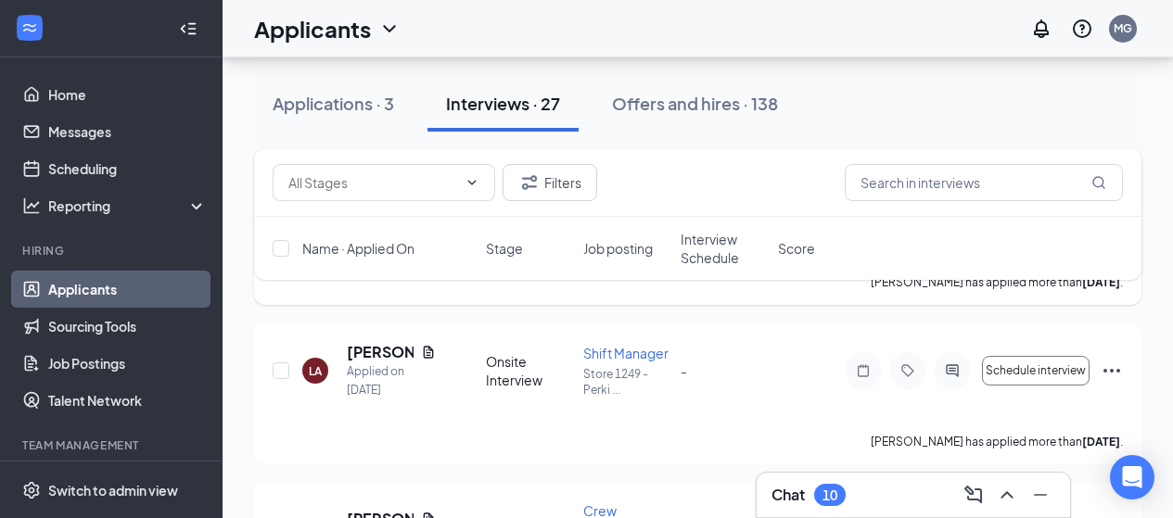
scroll to position [1298, 0]
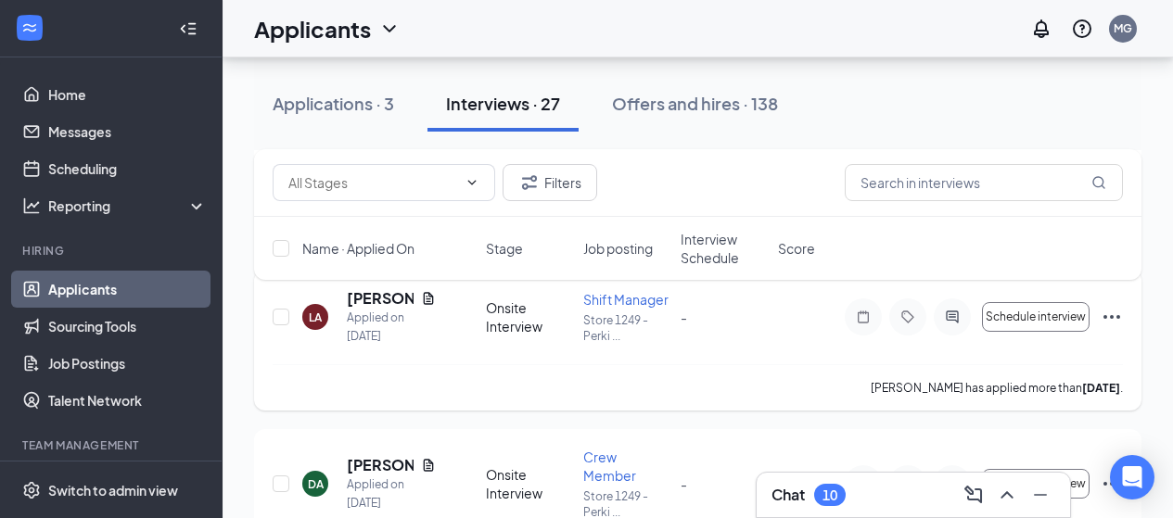
click at [1100, 315] on icon "Ellipses" at bounding box center [1111, 317] width 22 height 22
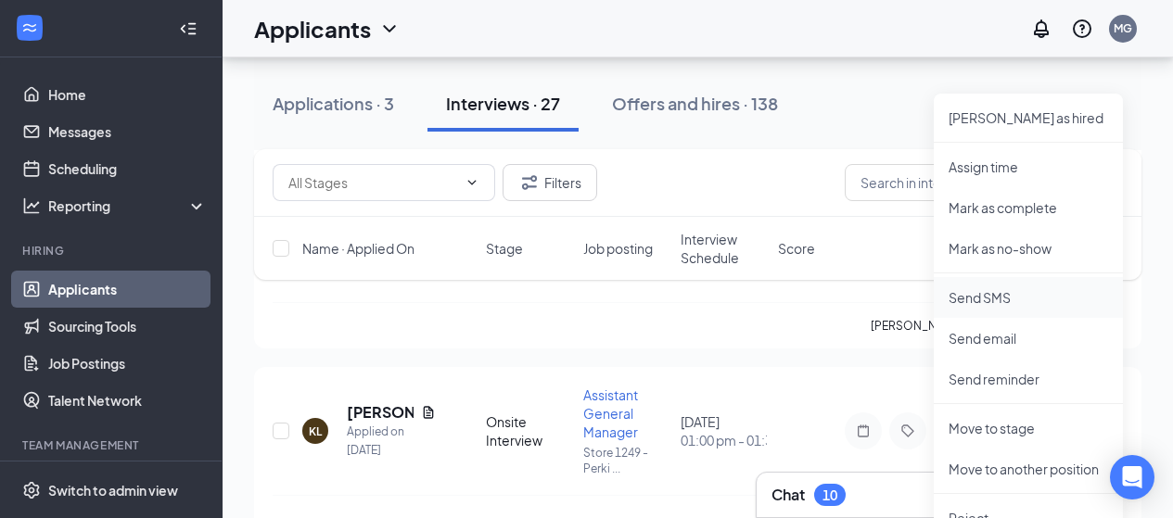
scroll to position [1576, 0]
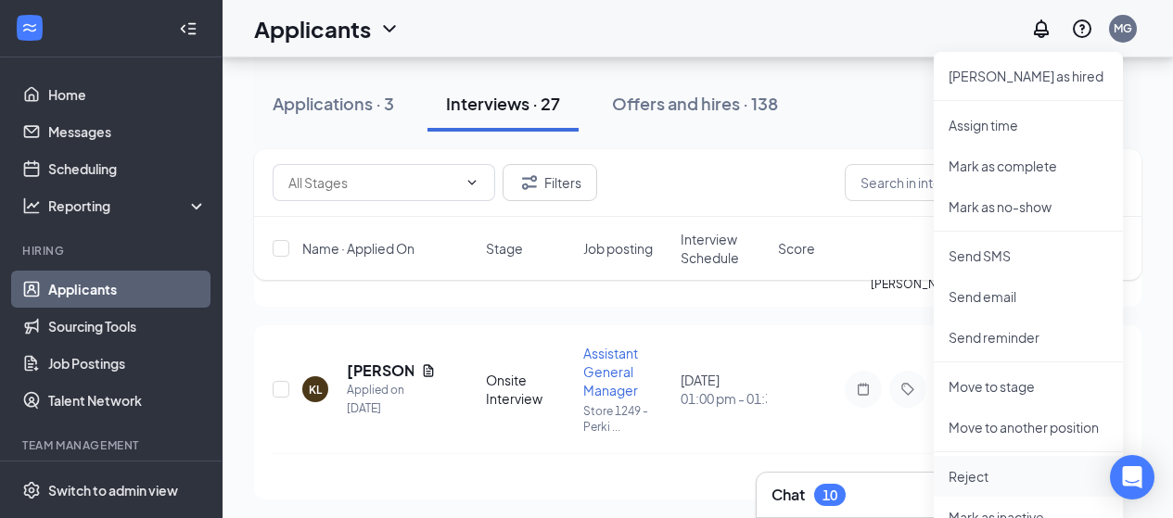
click at [967, 474] on p "Reject" at bounding box center [1027, 476] width 159 height 19
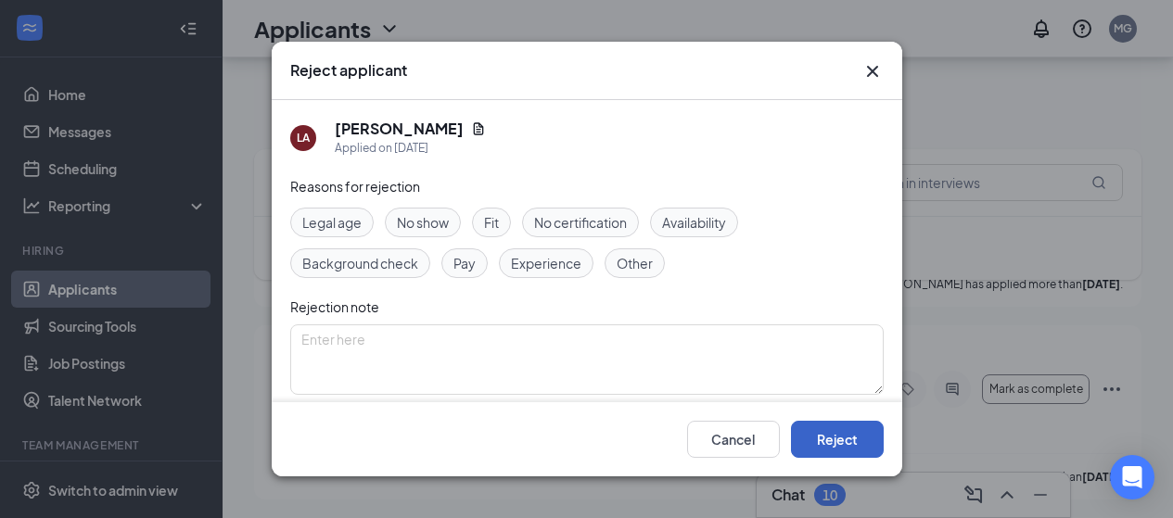
click at [848, 437] on button "Reject" at bounding box center [837, 439] width 93 height 37
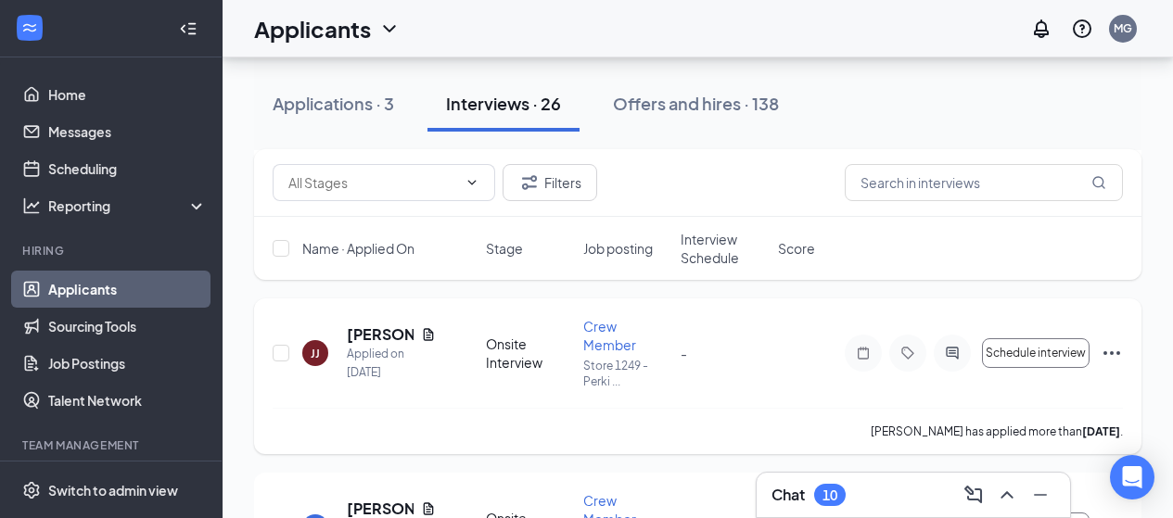
scroll to position [1669, 0]
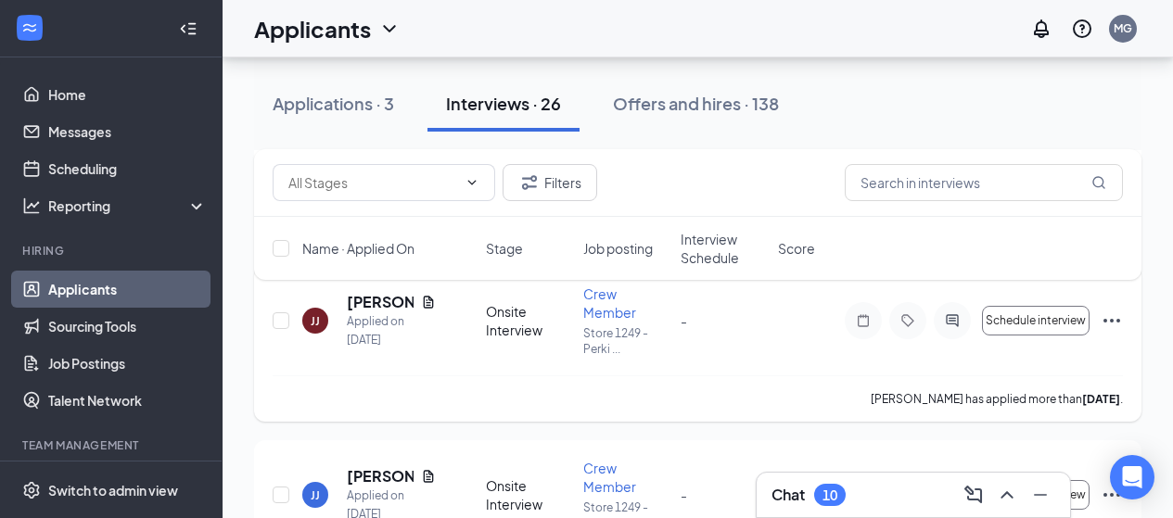
click at [1113, 322] on icon "Ellipses" at bounding box center [1111, 321] width 22 height 22
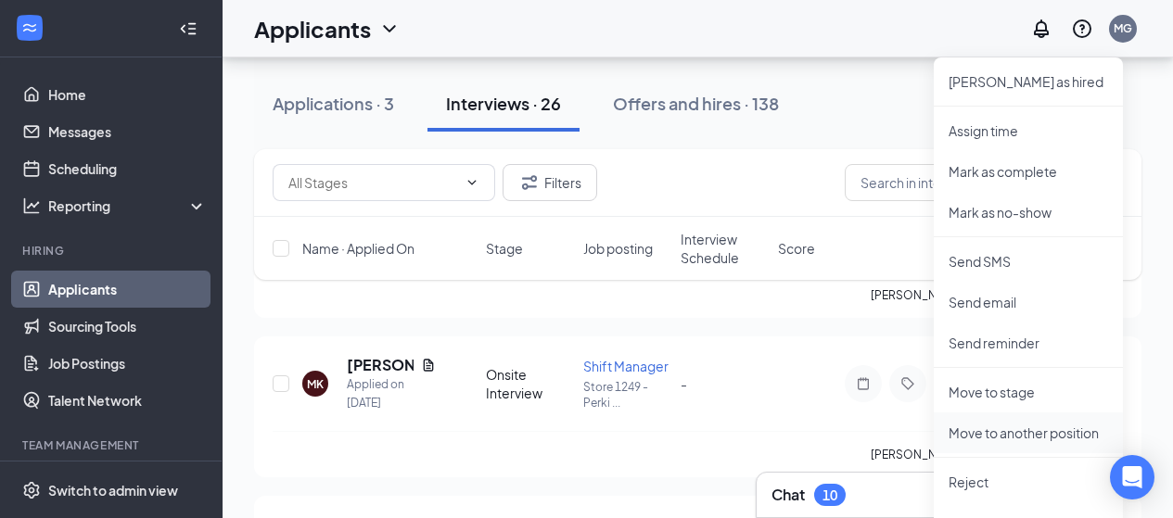
scroll to position [2039, 0]
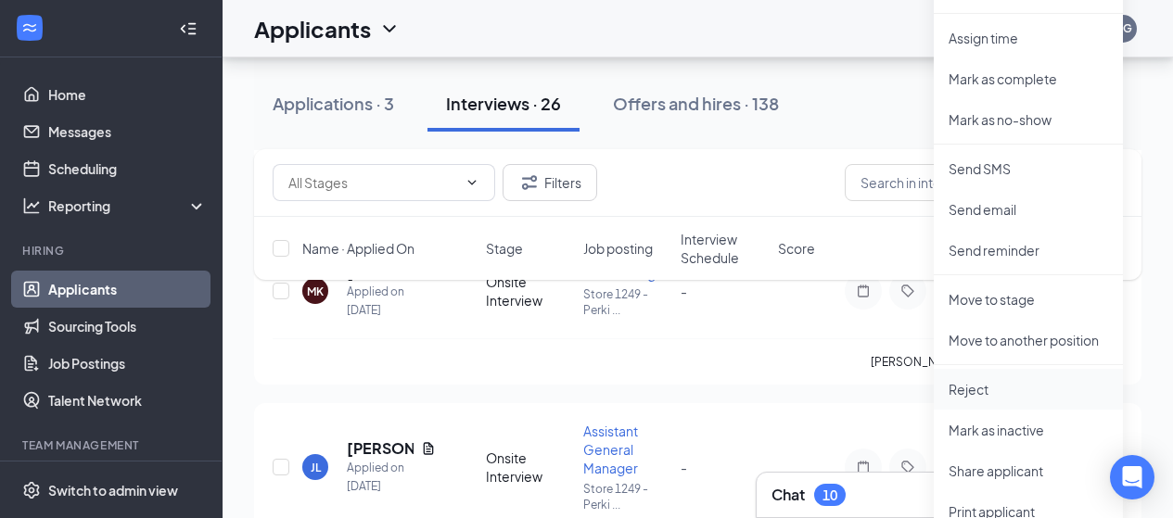
click at [962, 388] on p "Reject" at bounding box center [1027, 389] width 159 height 19
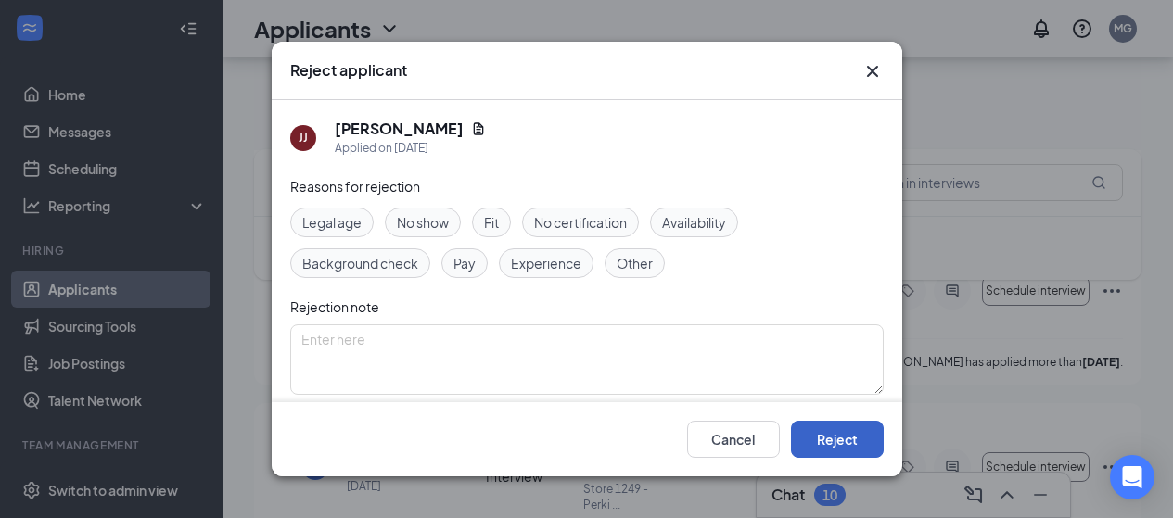
click at [812, 438] on button "Reject" at bounding box center [837, 439] width 93 height 37
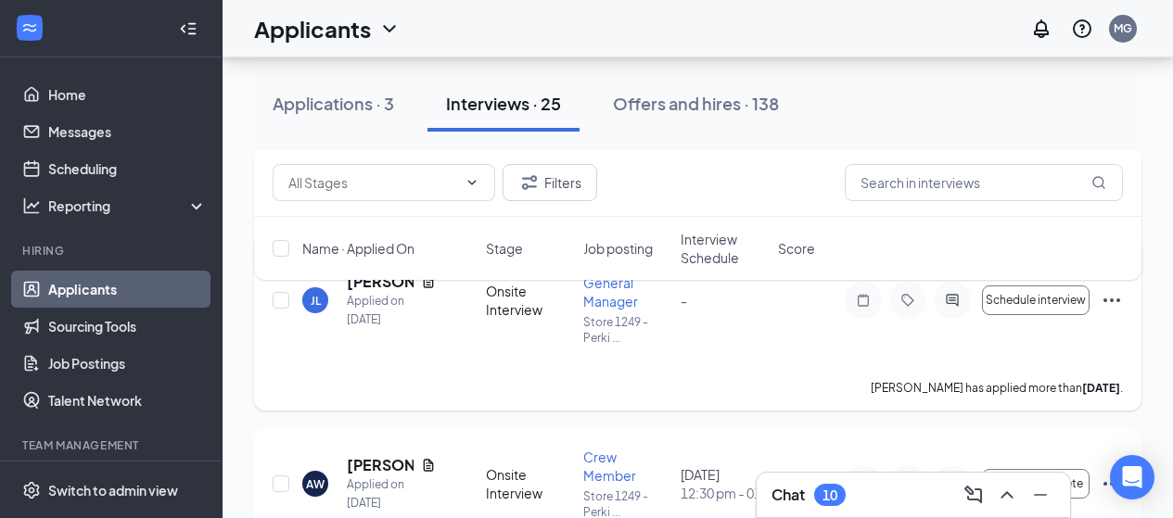
scroll to position [1939, 0]
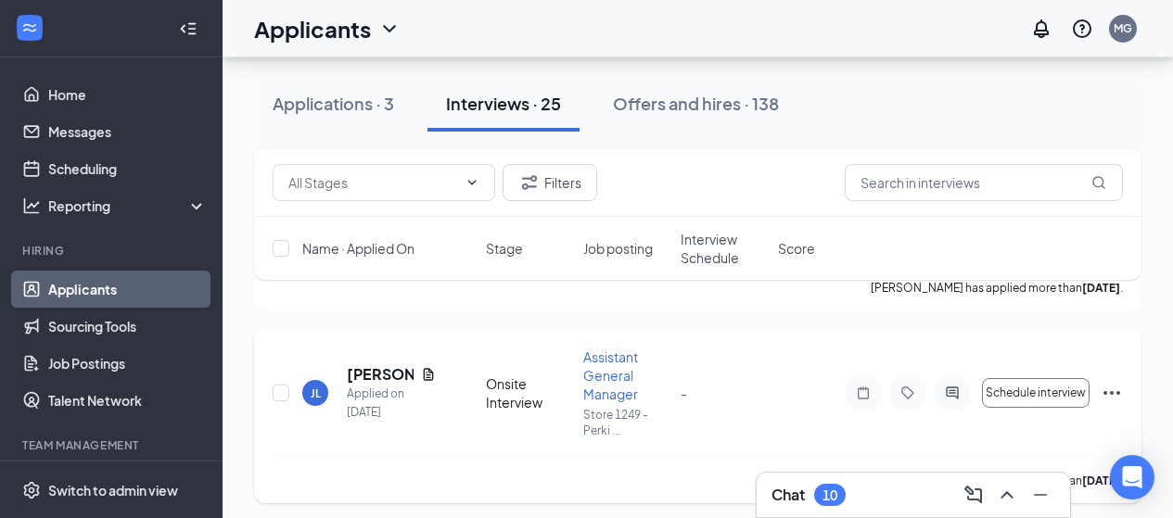
click at [1110, 390] on icon "Ellipses" at bounding box center [1111, 393] width 22 height 22
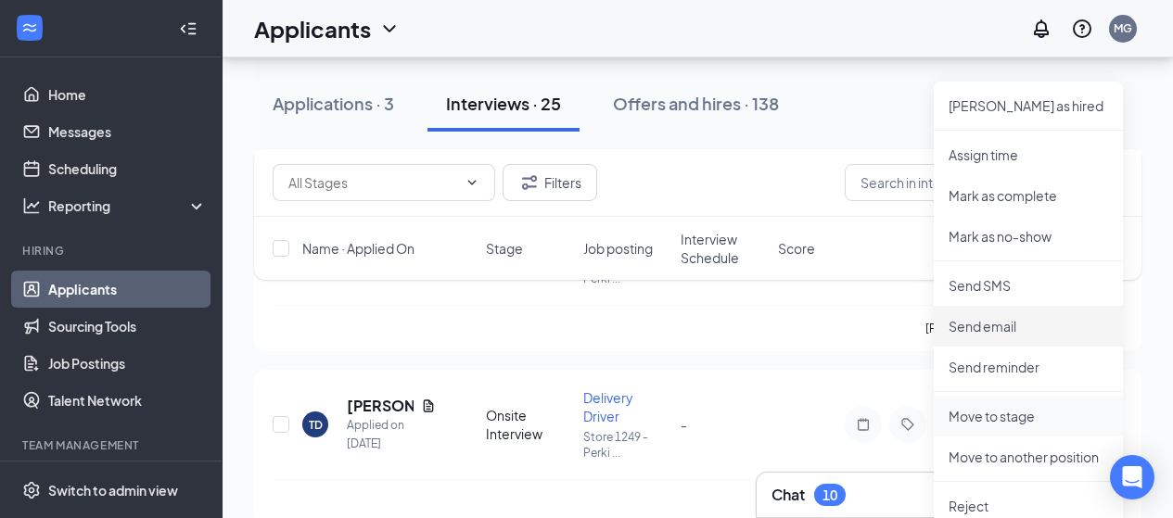
scroll to position [2310, 0]
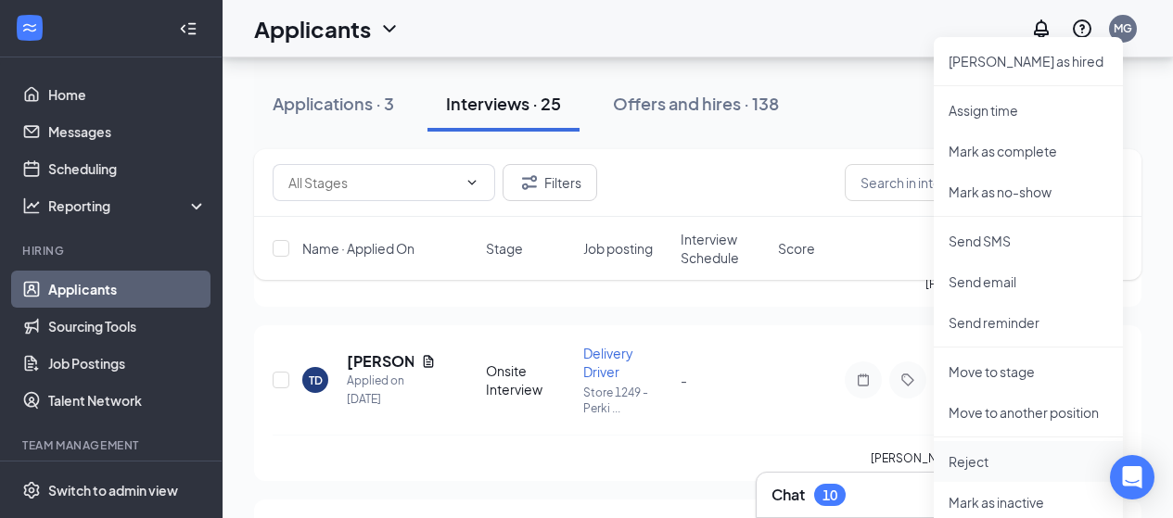
click at [964, 455] on p "Reject" at bounding box center [1027, 461] width 159 height 19
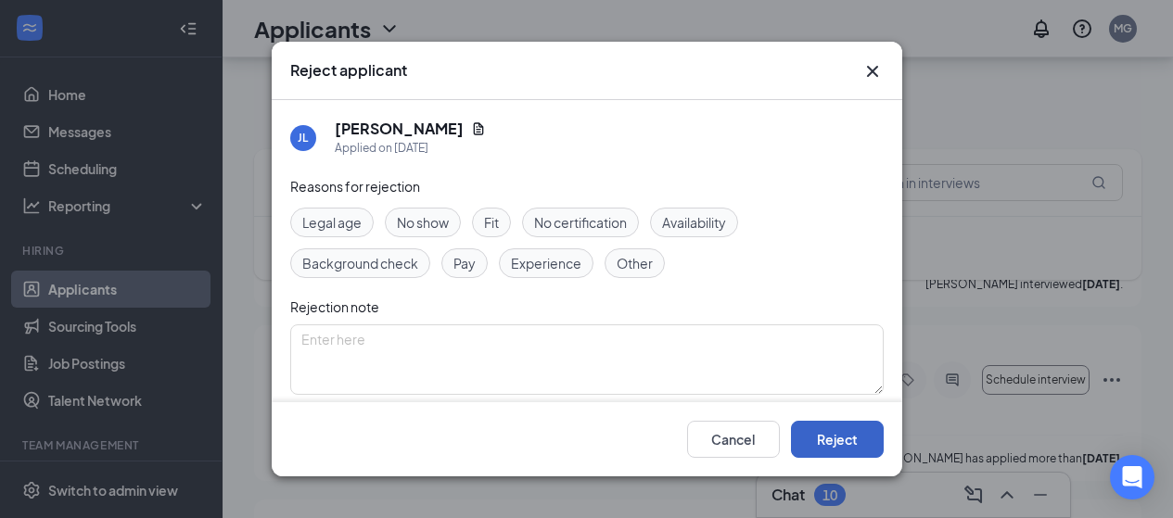
click at [843, 438] on button "Reject" at bounding box center [837, 439] width 93 height 37
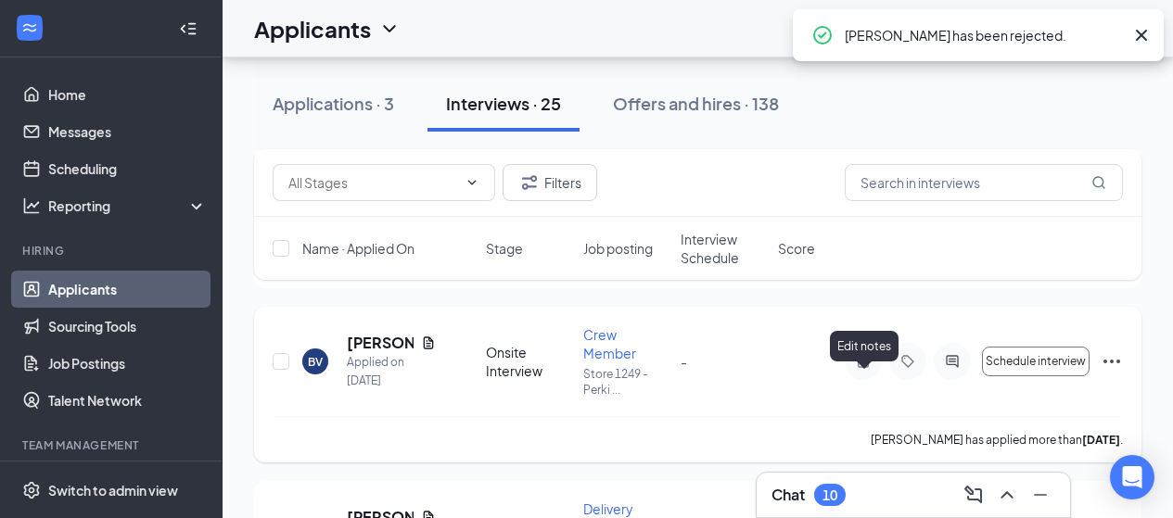
scroll to position [2301, 0]
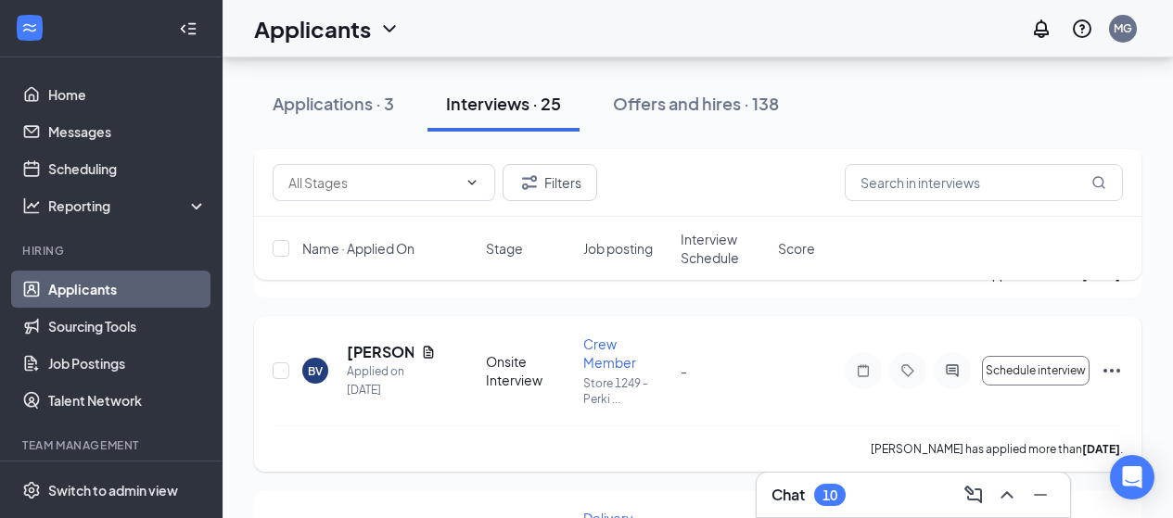
click at [1107, 367] on icon "Ellipses" at bounding box center [1111, 371] width 22 height 22
click at [768, 439] on div "[PERSON_NAME] has applied more than [DATE] ." at bounding box center [698, 448] width 850 height 46
click at [1110, 372] on icon "Ellipses" at bounding box center [1111, 371] width 22 height 22
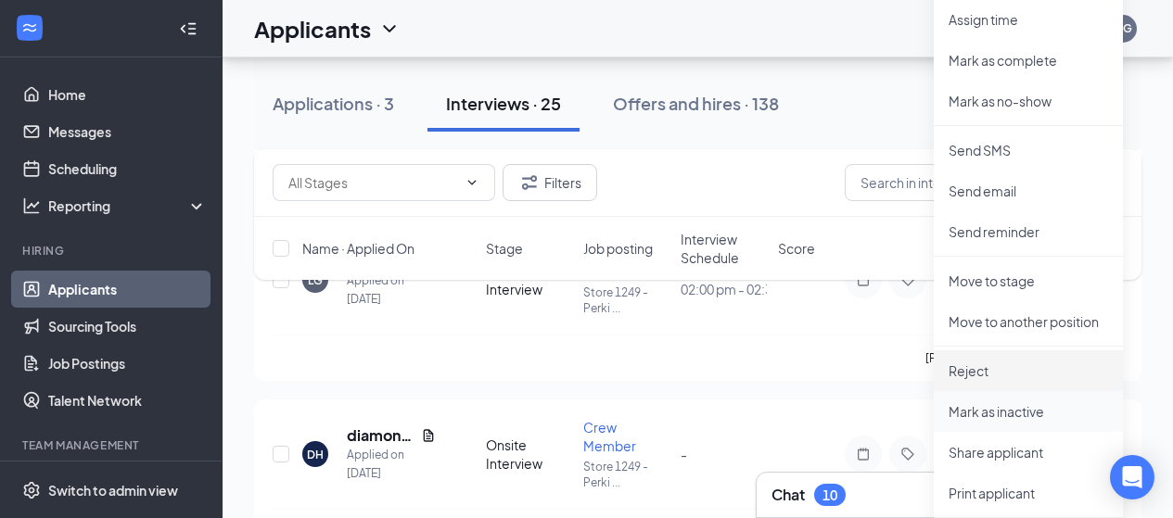
scroll to position [2764, 0]
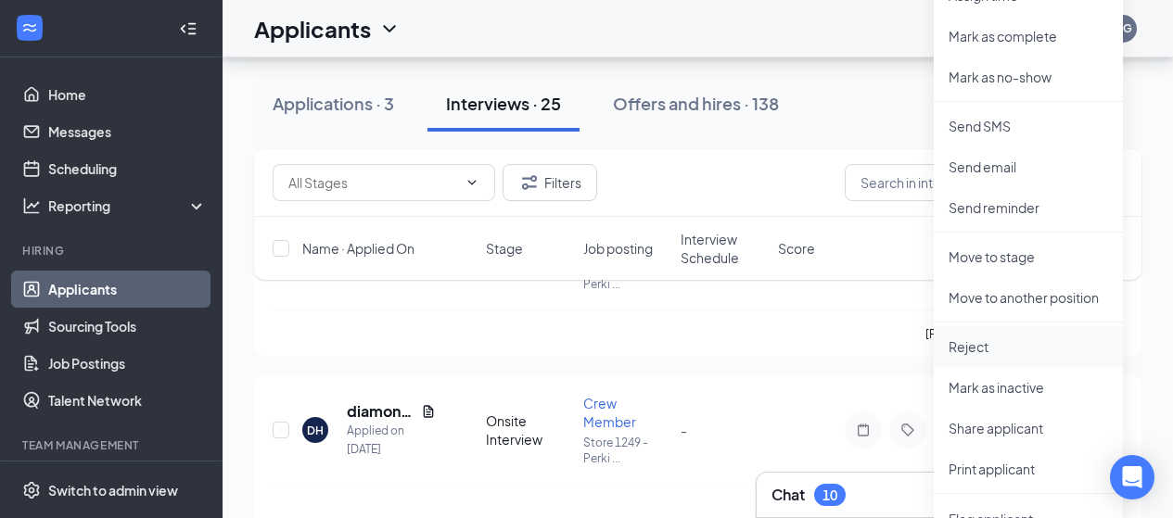
click at [972, 352] on p "Reject" at bounding box center [1027, 346] width 159 height 19
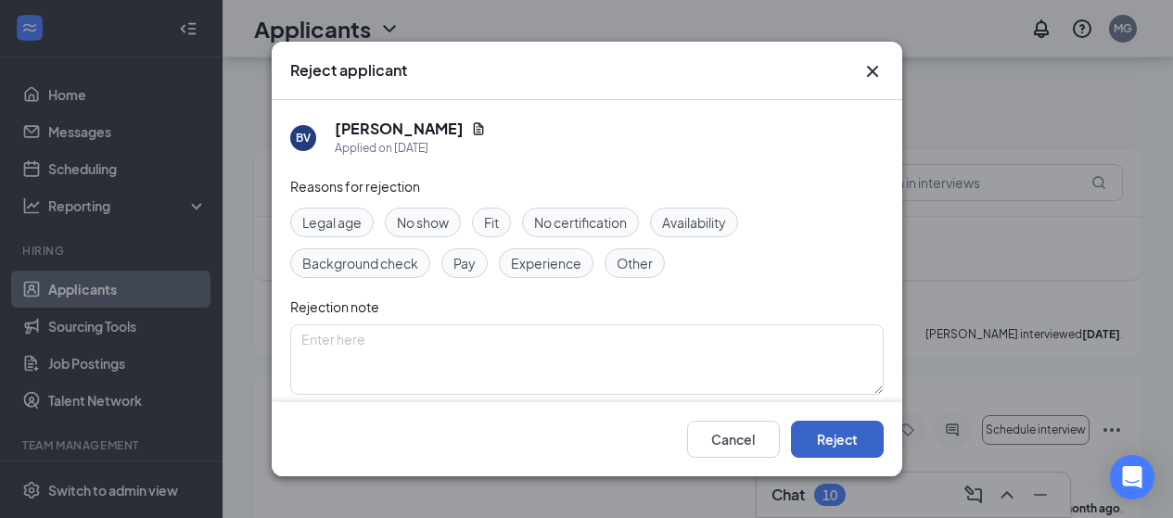
click at [845, 435] on button "Reject" at bounding box center [837, 439] width 93 height 37
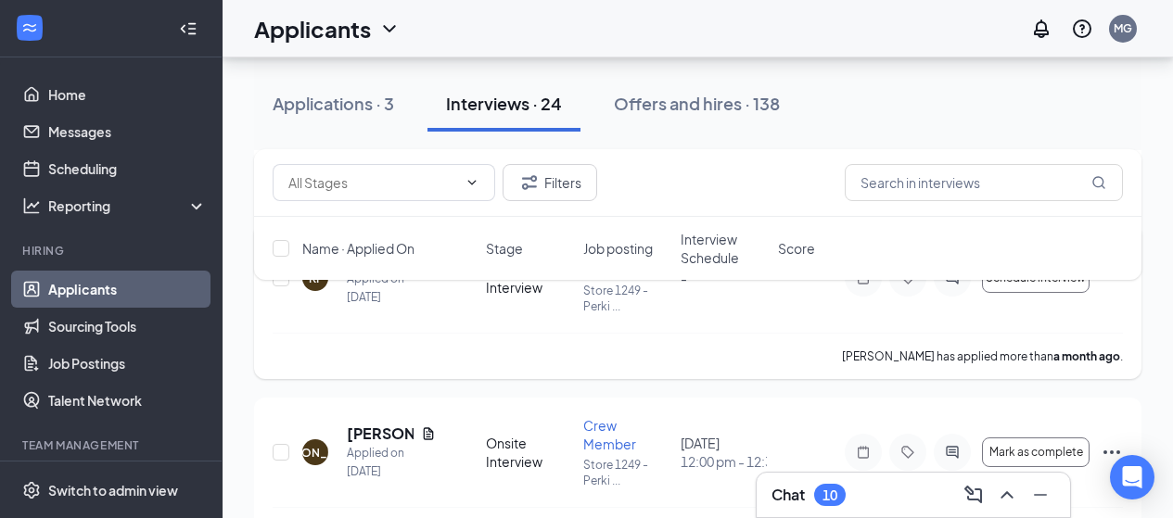
scroll to position [2950, 0]
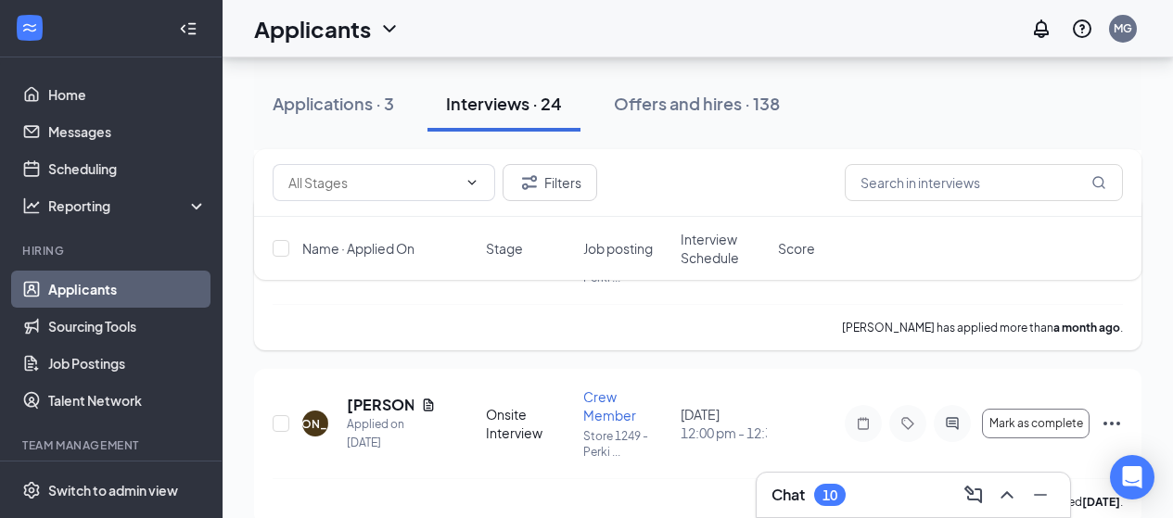
click at [1115, 338] on div "KF [PERSON_NAME] Applied on [DATE] Onsite Interview Delivery Driver Store 1249 …" at bounding box center [697, 273] width 887 height 156
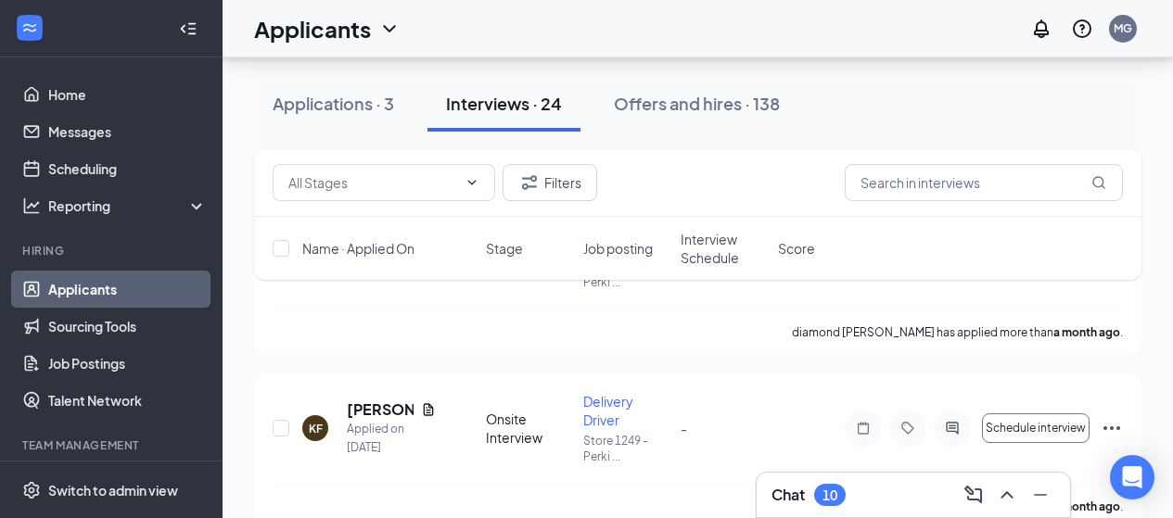
scroll to position [2764, 0]
click at [1108, 430] on icon "Ellipses" at bounding box center [1111, 430] width 22 height 22
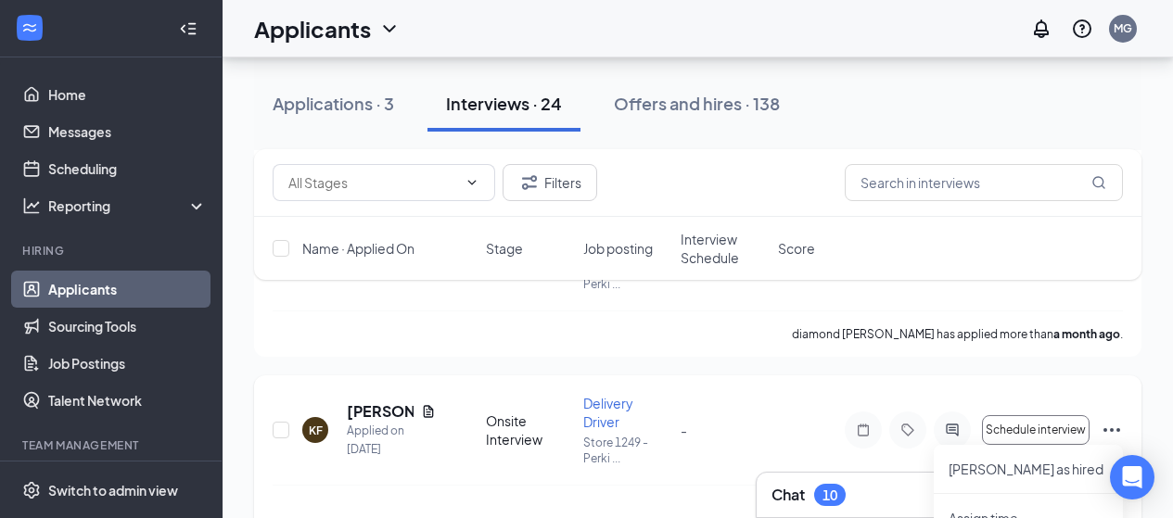
click at [1109, 428] on icon "Ellipses" at bounding box center [1111, 430] width 22 height 22
click at [1106, 430] on icon "Ellipses" at bounding box center [1111, 430] width 17 height 4
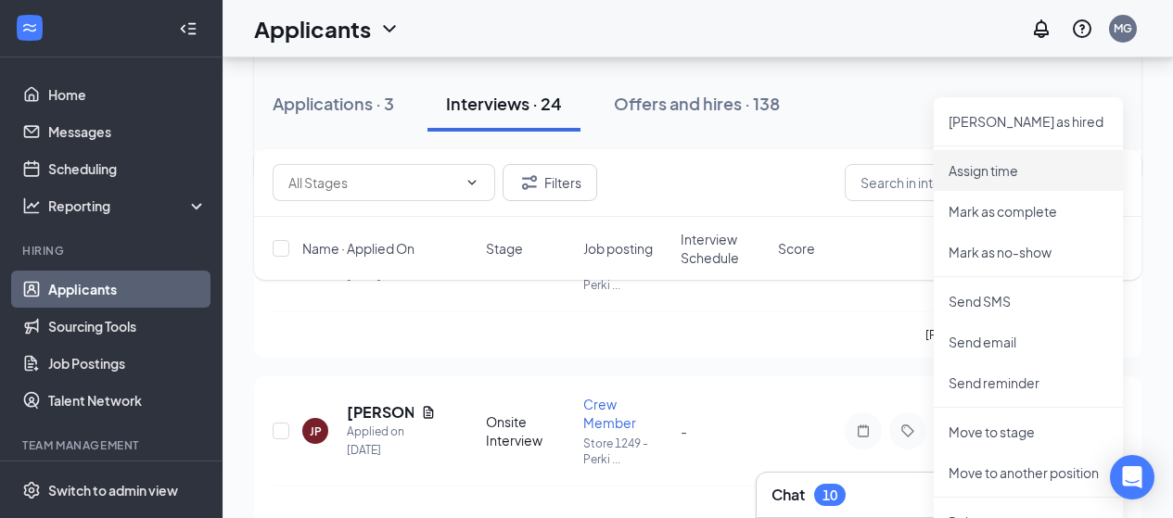
scroll to position [3135, 0]
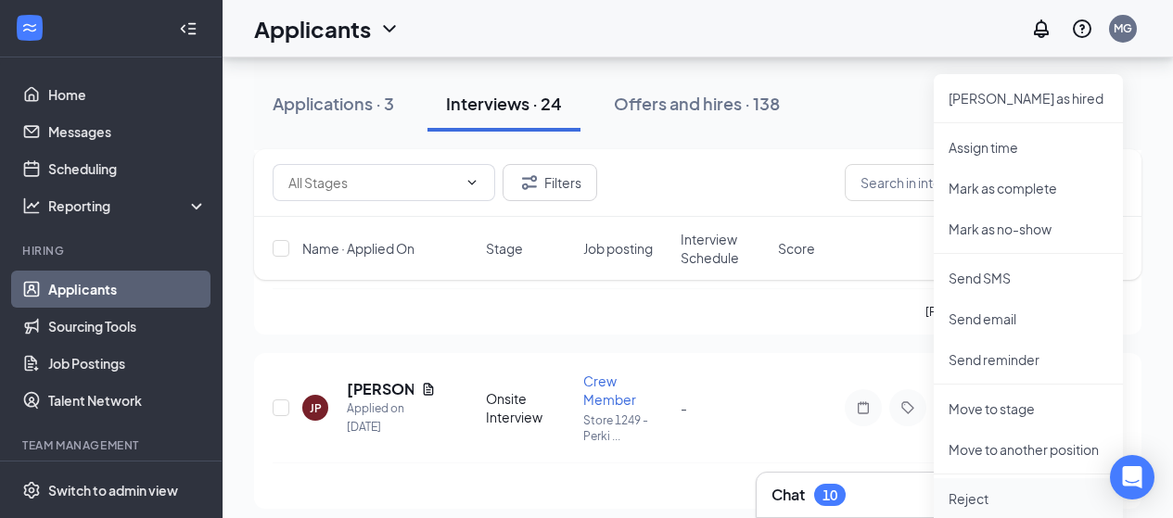
click at [964, 493] on p "Reject" at bounding box center [1027, 498] width 159 height 19
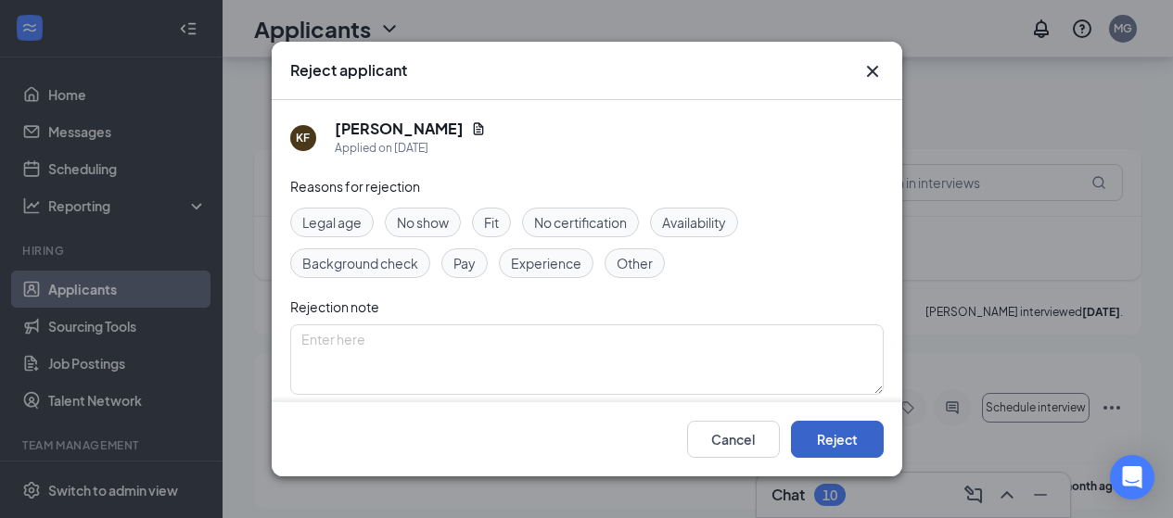
click at [841, 432] on button "Reject" at bounding box center [837, 439] width 93 height 37
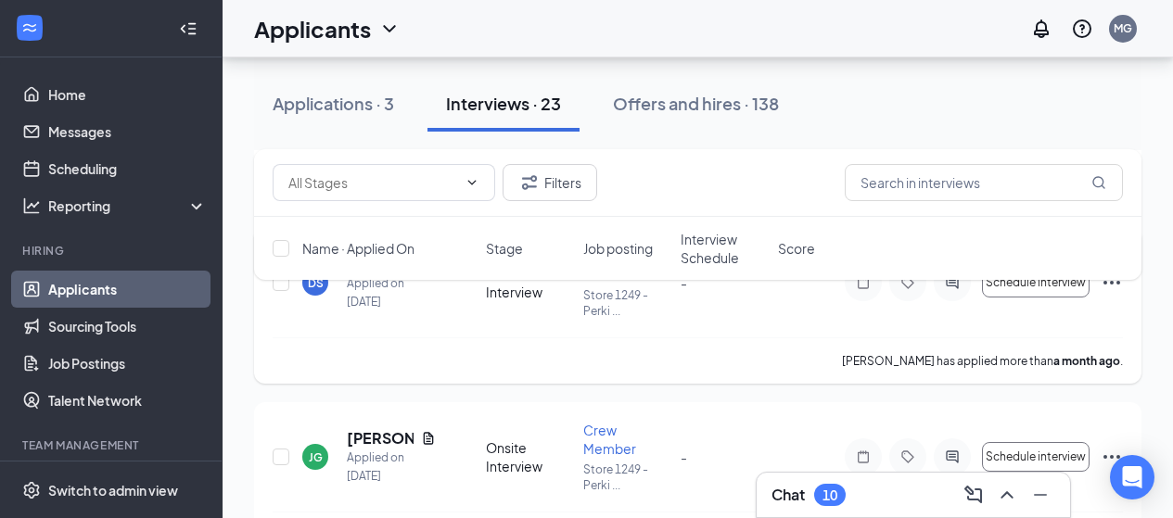
scroll to position [3228, 0]
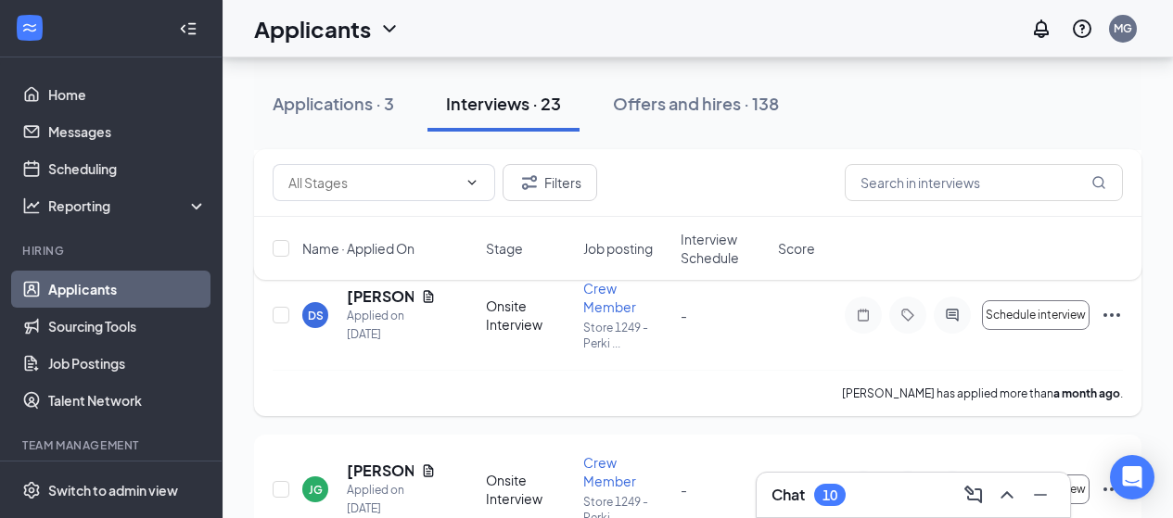
click at [1111, 312] on icon "Ellipses" at bounding box center [1111, 315] width 22 height 22
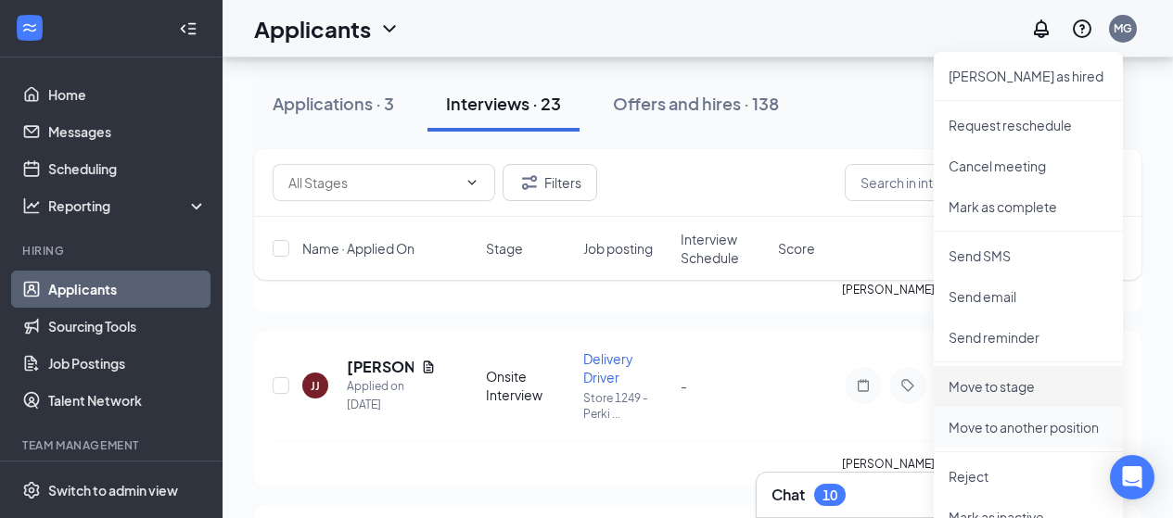
scroll to position [3599, 0]
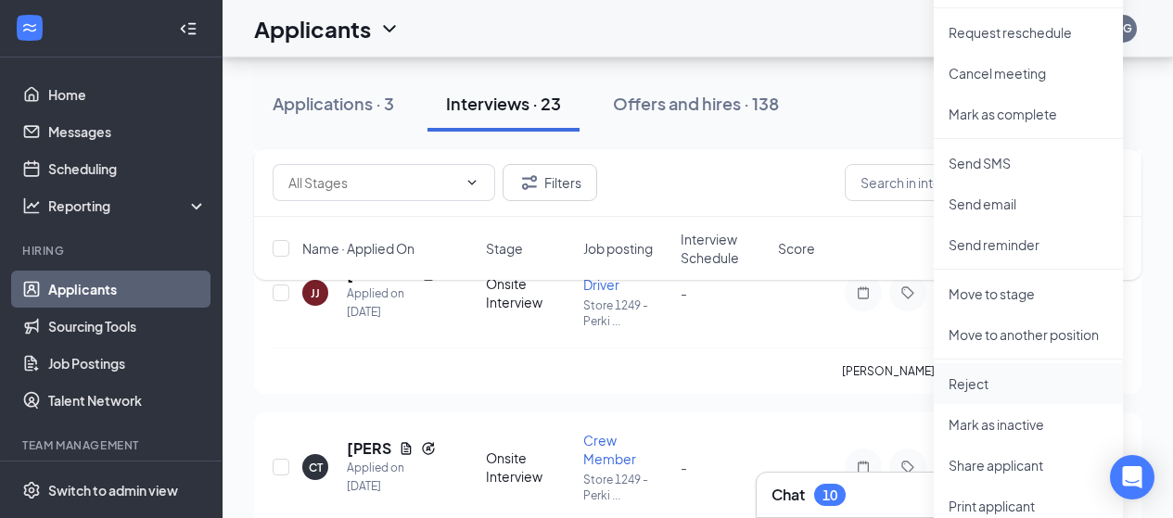
click at [970, 385] on p "Reject" at bounding box center [1027, 384] width 159 height 19
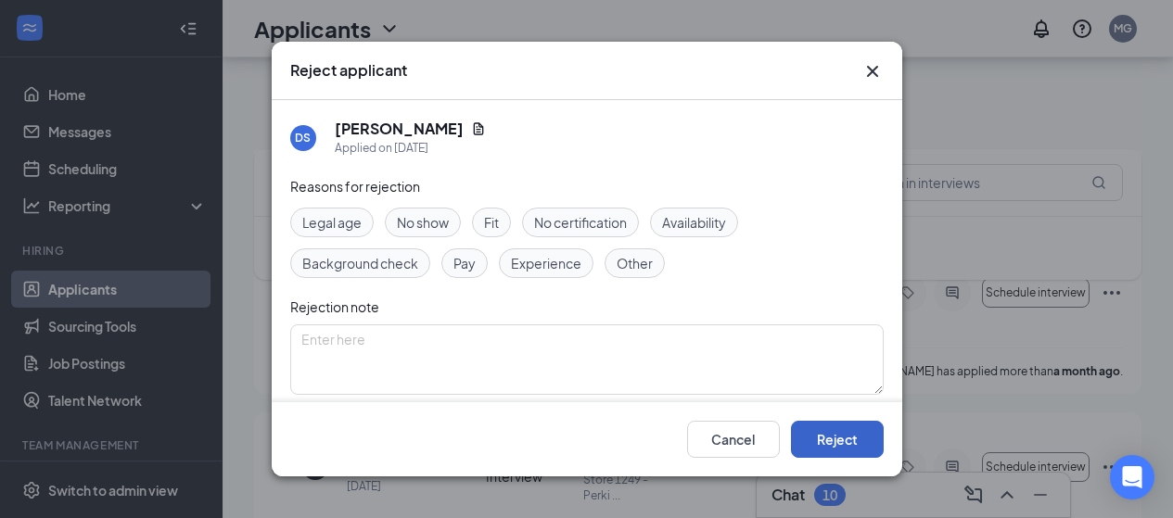
click at [836, 445] on button "Reject" at bounding box center [837, 439] width 93 height 37
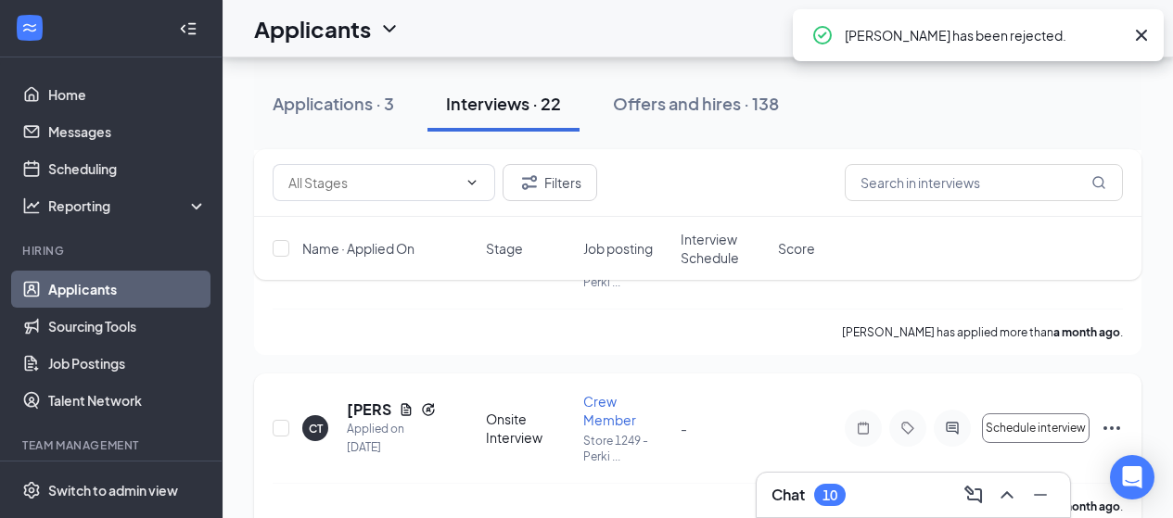
scroll to position [3497, 0]
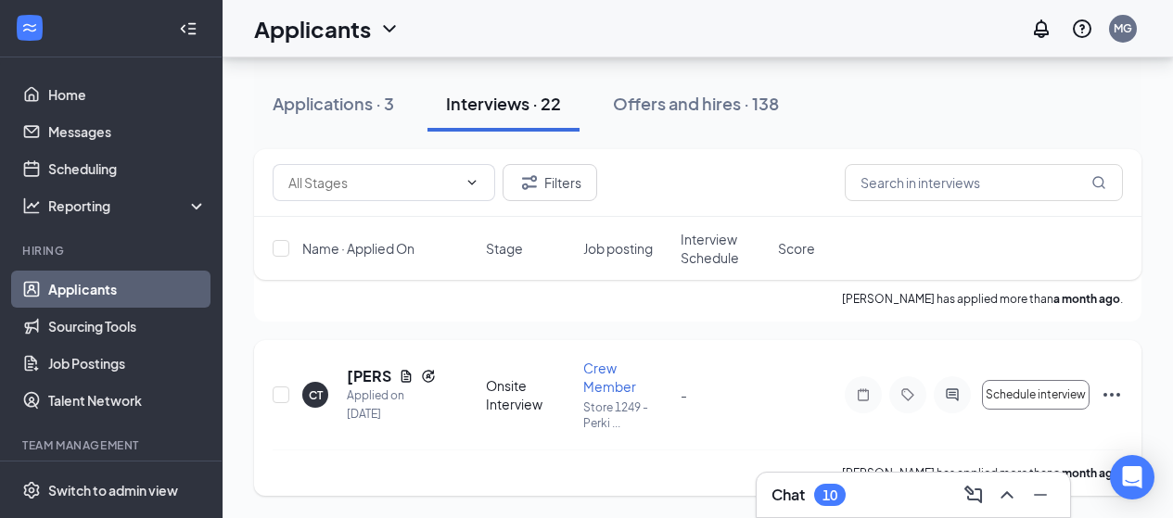
click at [1111, 391] on icon "Ellipses" at bounding box center [1111, 395] width 22 height 22
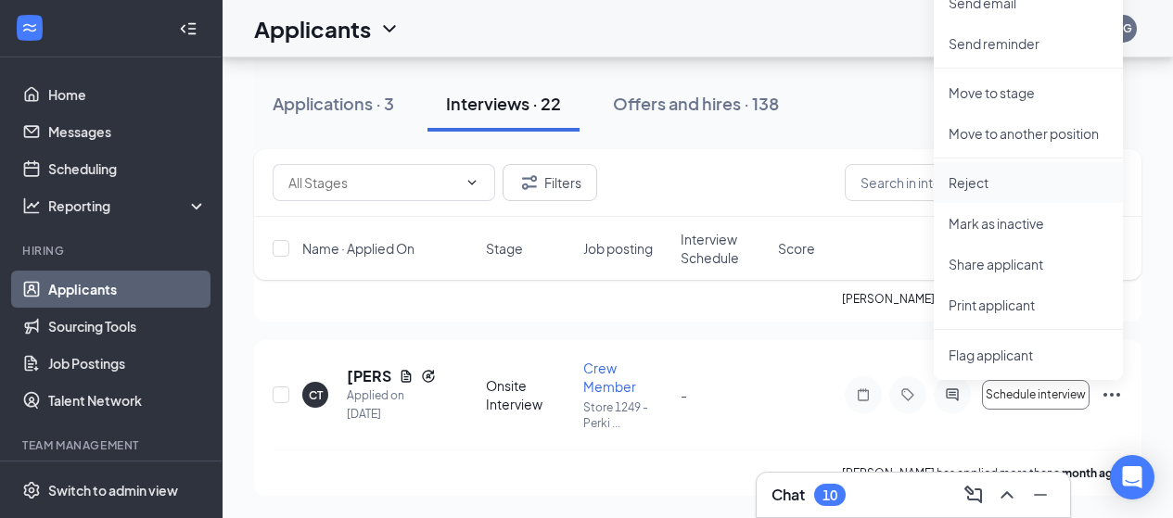
click at [961, 180] on p "Reject" at bounding box center [1027, 182] width 159 height 19
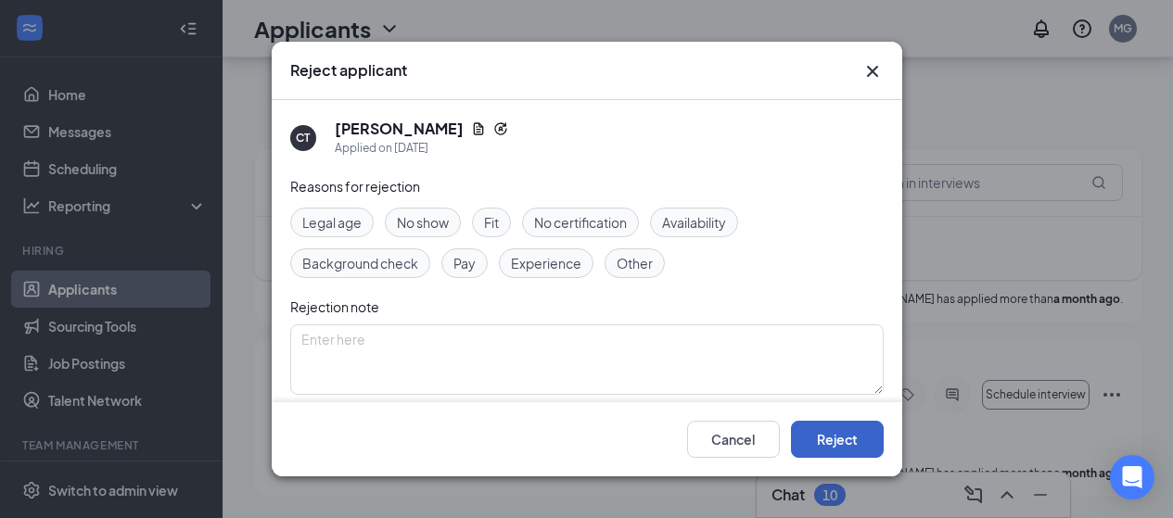
click at [832, 428] on button "Reject" at bounding box center [837, 439] width 93 height 37
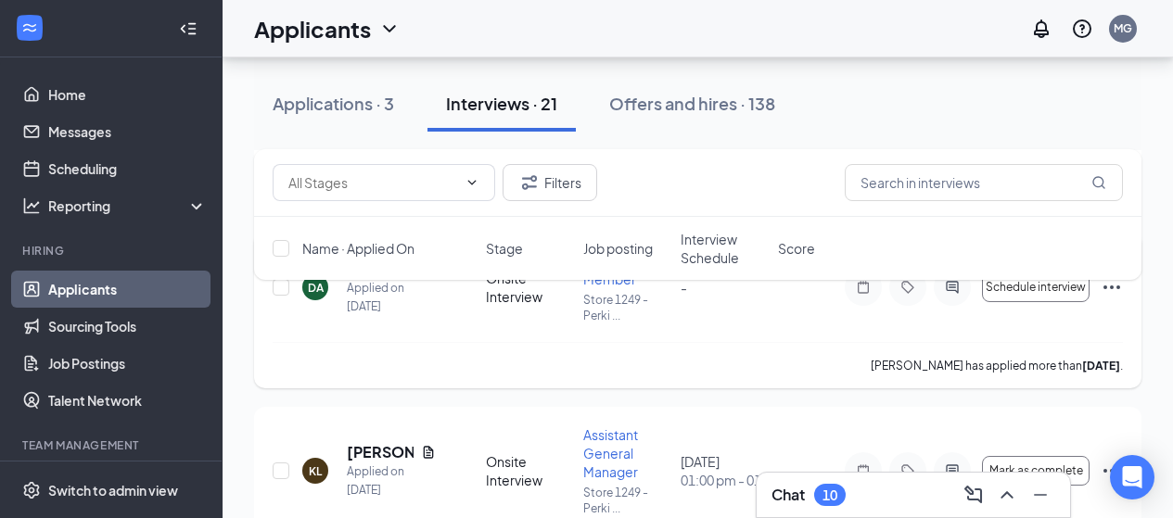
scroll to position [4702, 0]
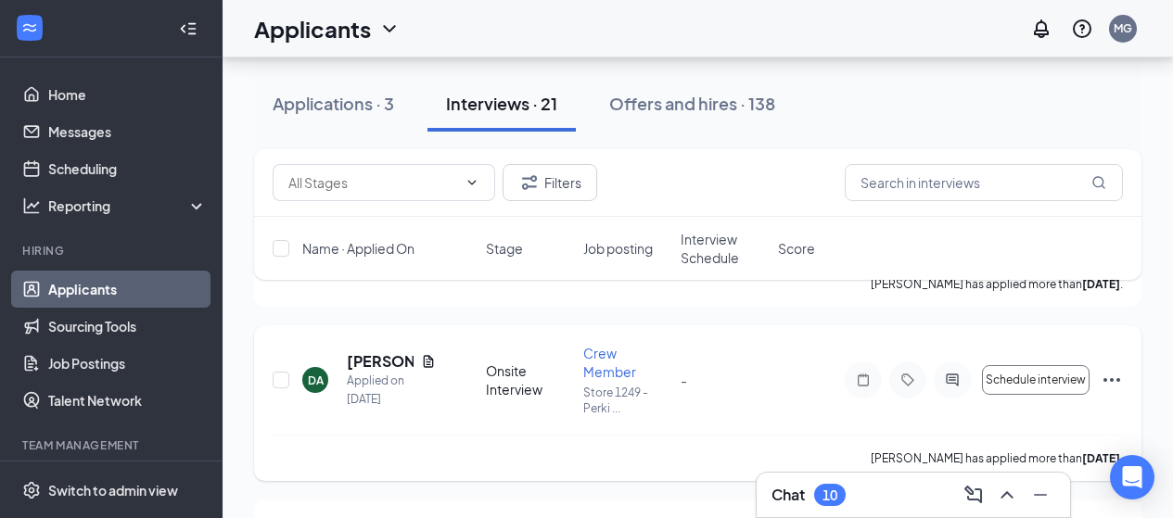
click at [1110, 376] on icon "Ellipses" at bounding box center [1111, 380] width 22 height 22
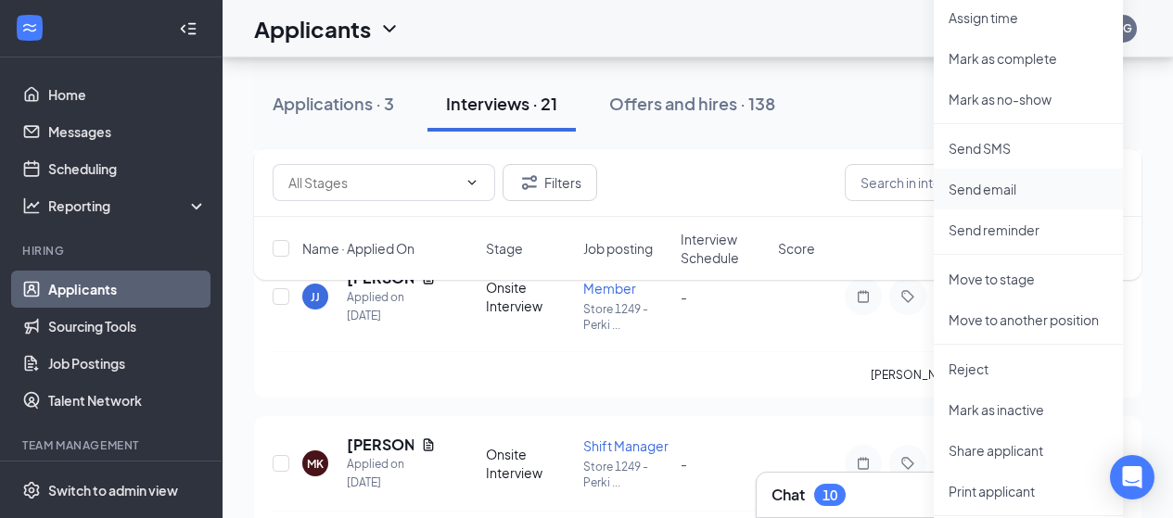
scroll to position [5165, 0]
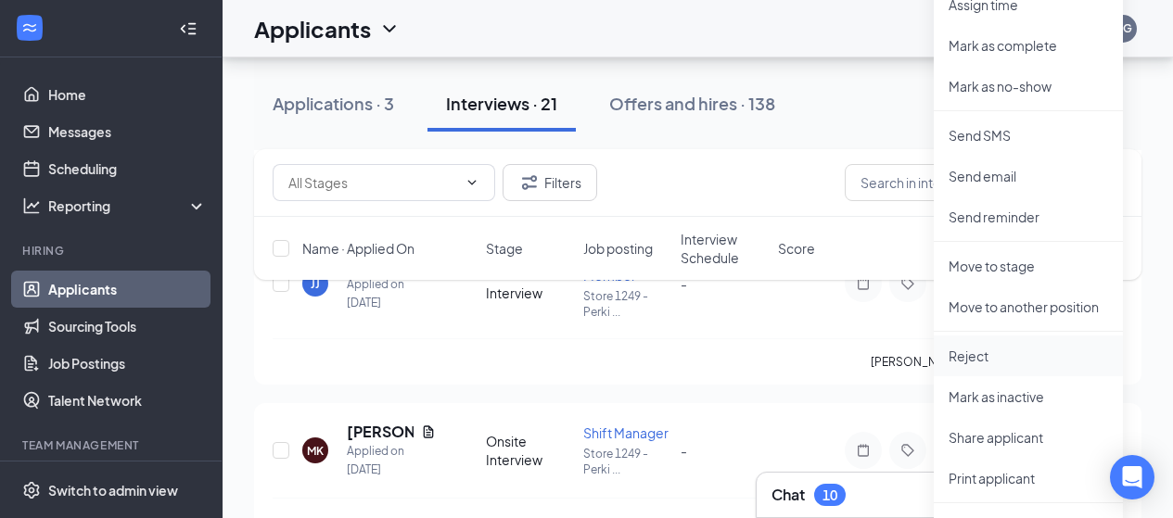
click at [959, 354] on p "Reject" at bounding box center [1027, 356] width 159 height 19
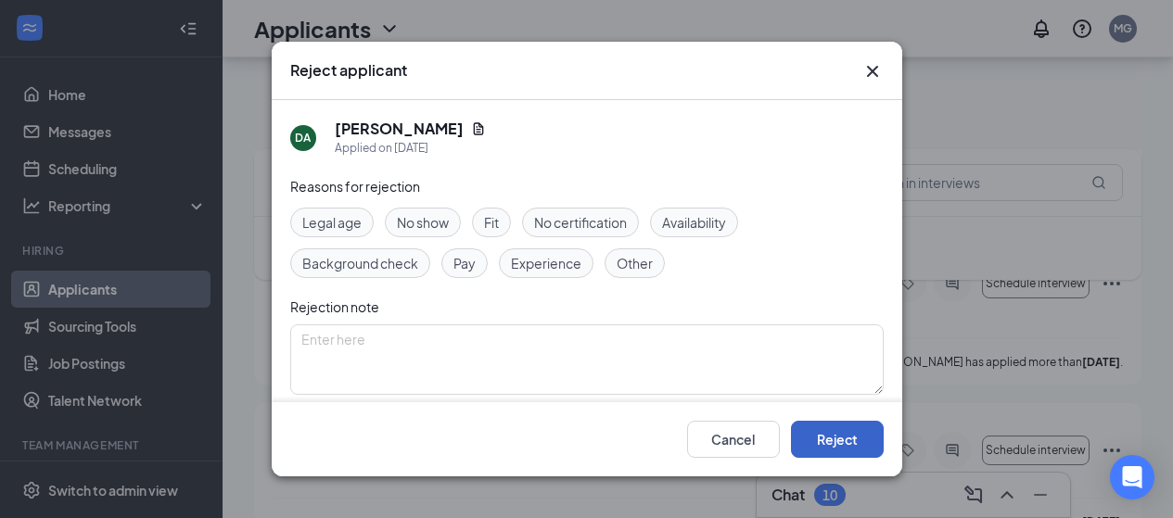
click at [854, 438] on button "Reject" at bounding box center [837, 439] width 93 height 37
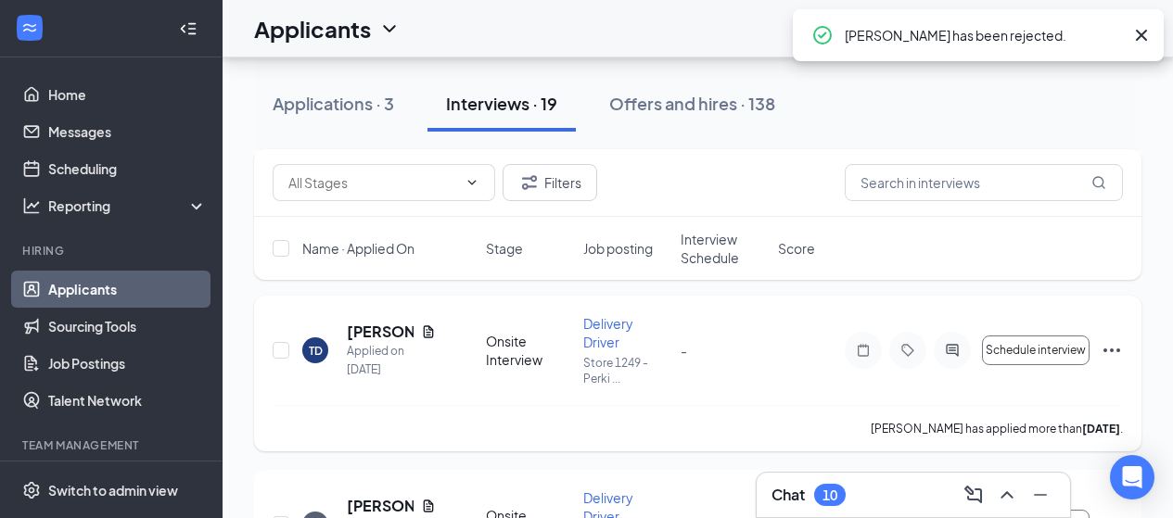
scroll to position [5260, 0]
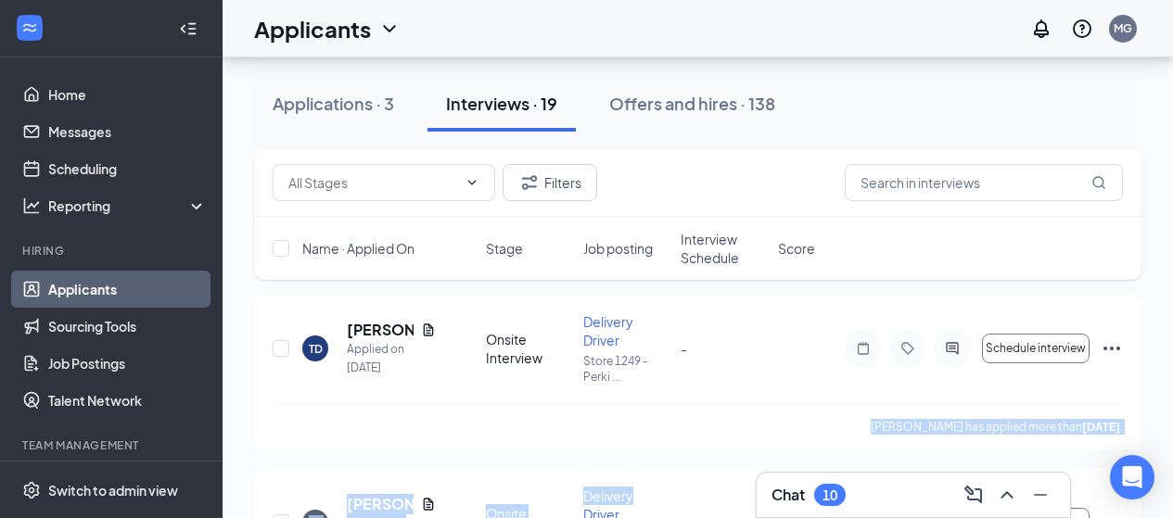
drag, startPoint x: 1110, startPoint y: 349, endPoint x: 661, endPoint y: 450, distance: 459.9
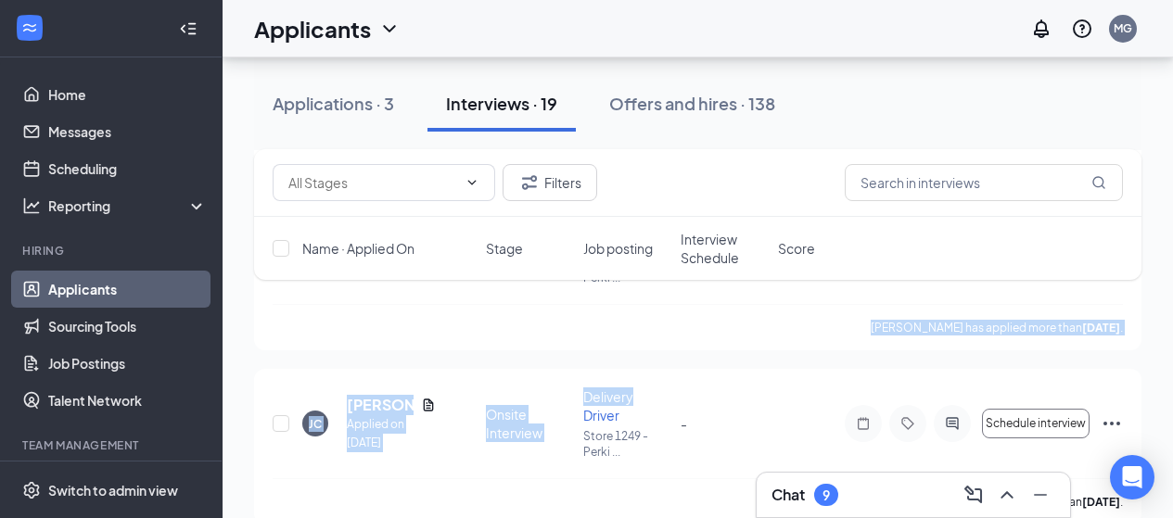
scroll to position [5353, 0]
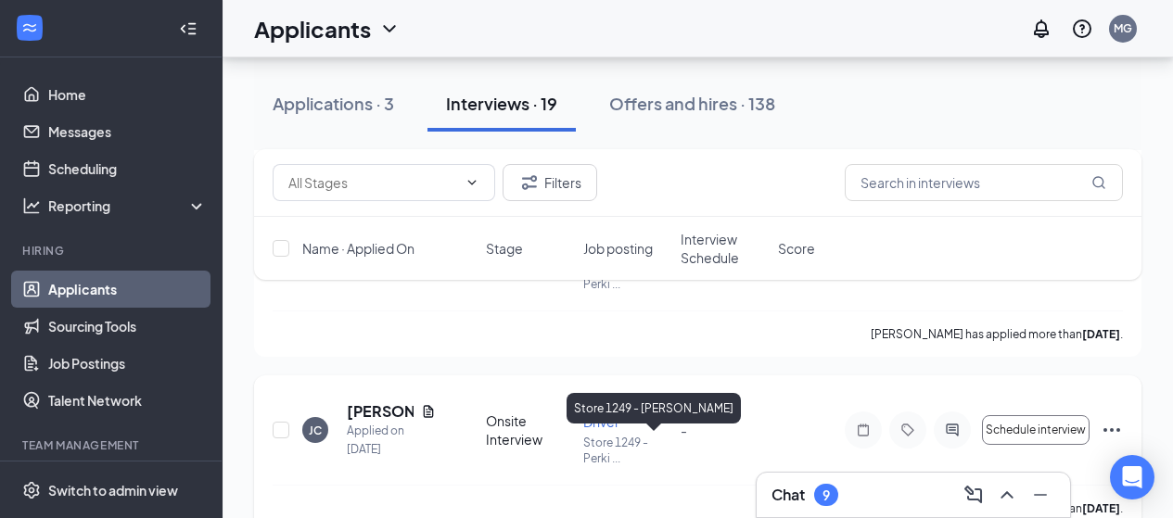
click at [667, 441] on p "Store 1249 - Perki ..." at bounding box center [626, 451] width 86 height 32
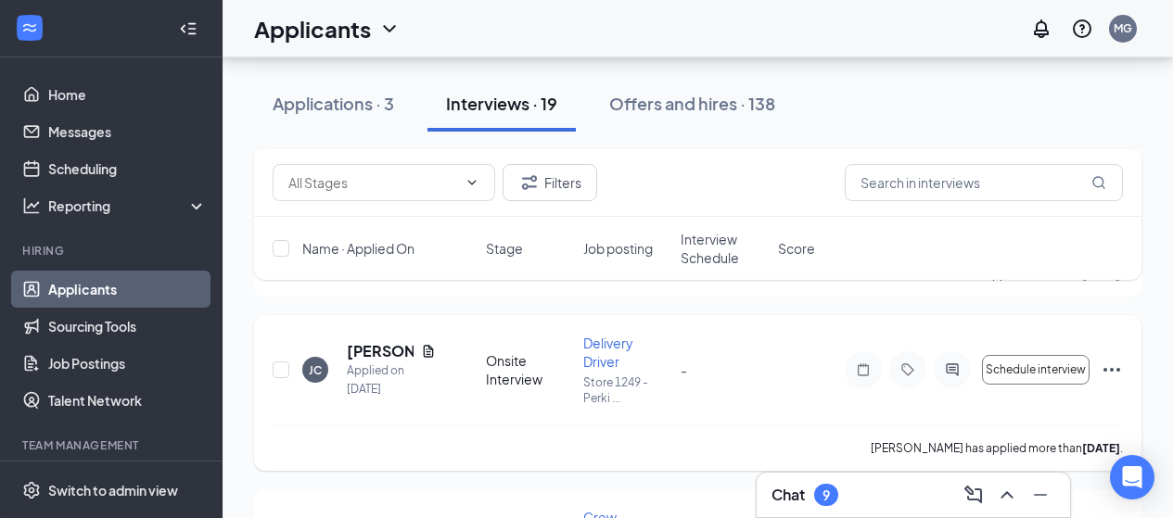
scroll to position [5445, 0]
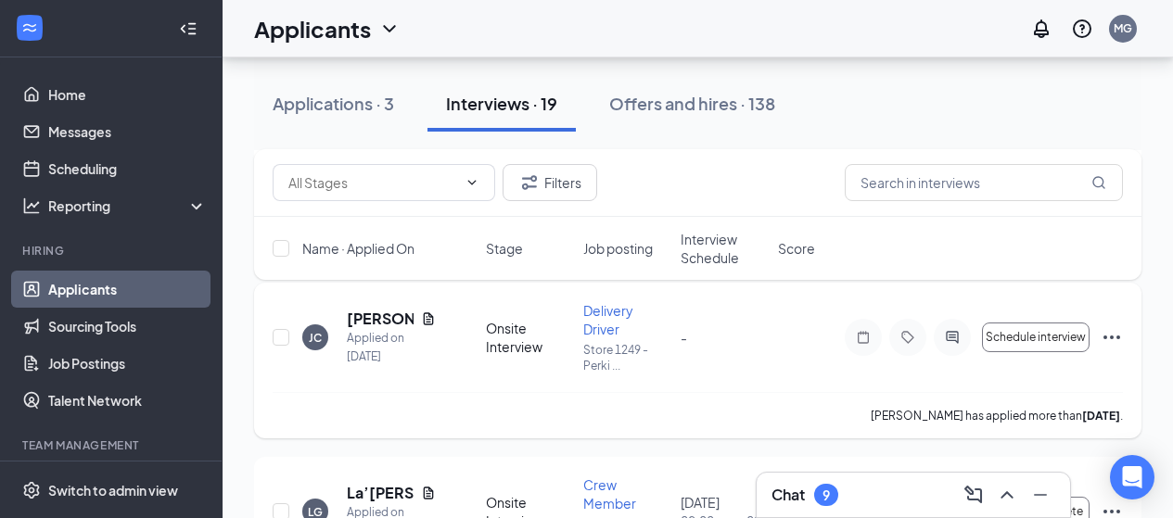
click at [1110, 335] on icon "Ellipses" at bounding box center [1111, 337] width 22 height 22
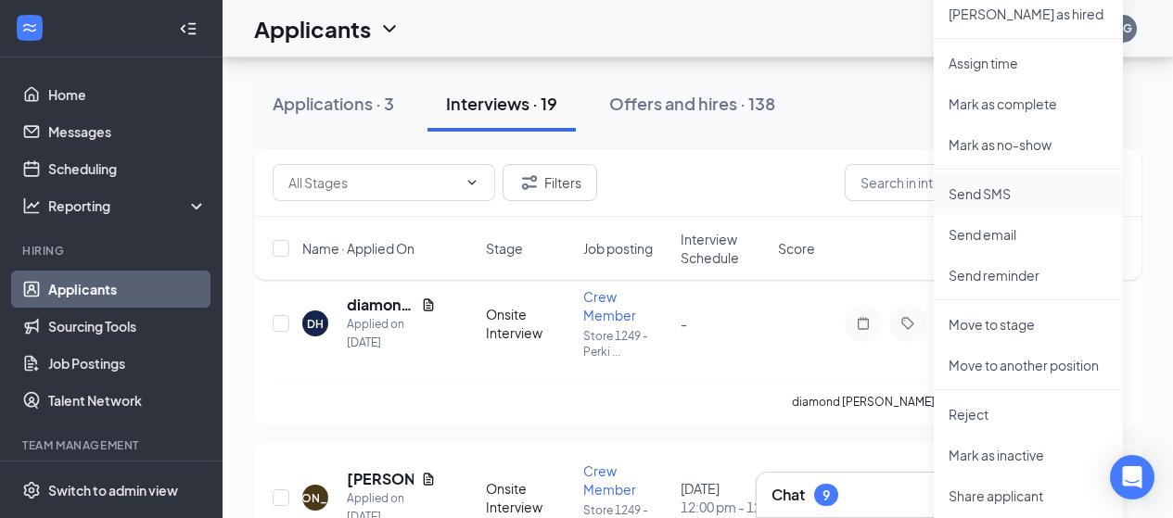
scroll to position [5816, 0]
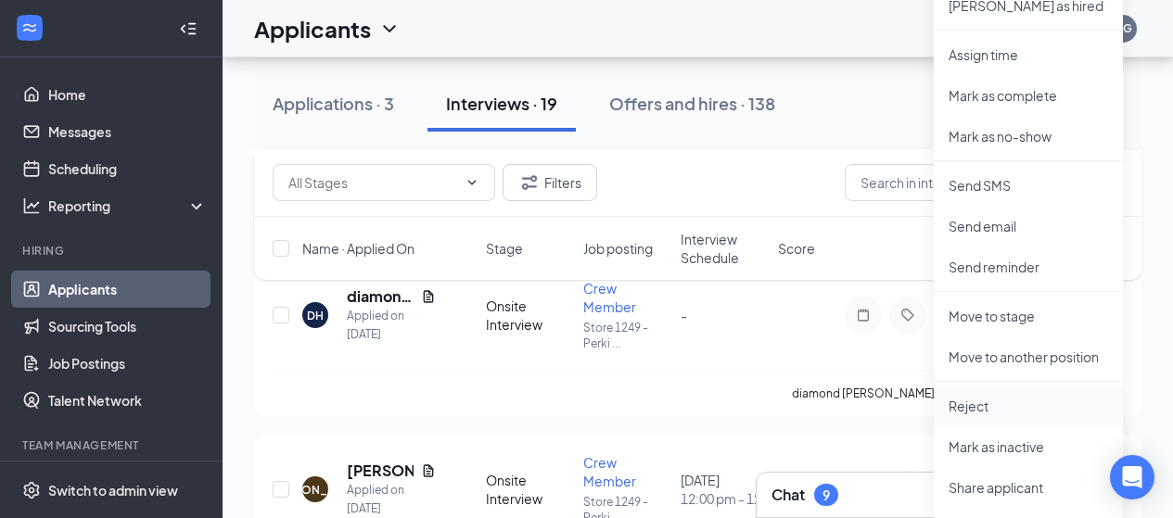
click at [967, 405] on p "Reject" at bounding box center [1027, 406] width 159 height 19
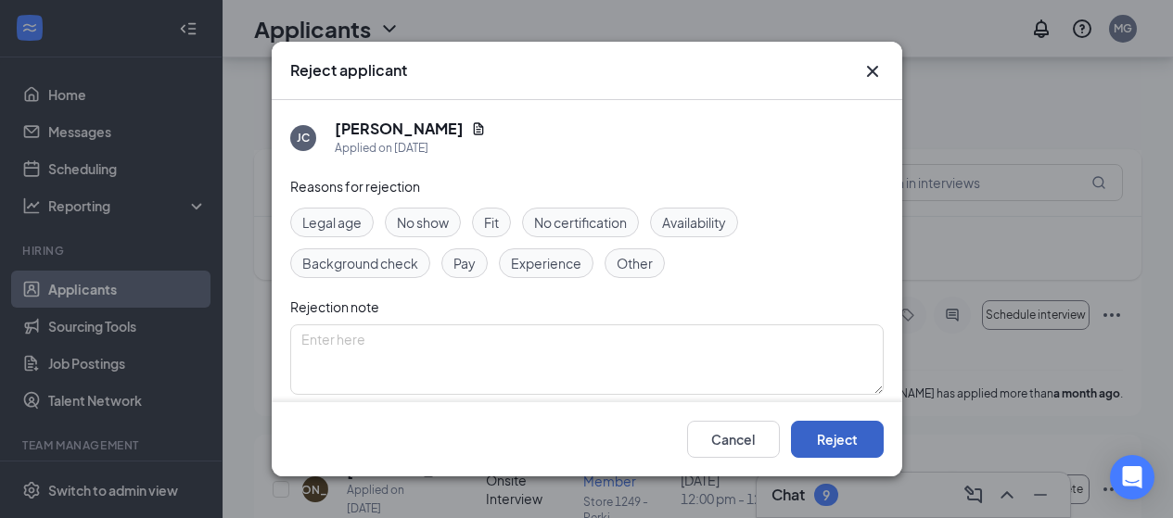
click at [844, 451] on button "Reject" at bounding box center [837, 439] width 93 height 37
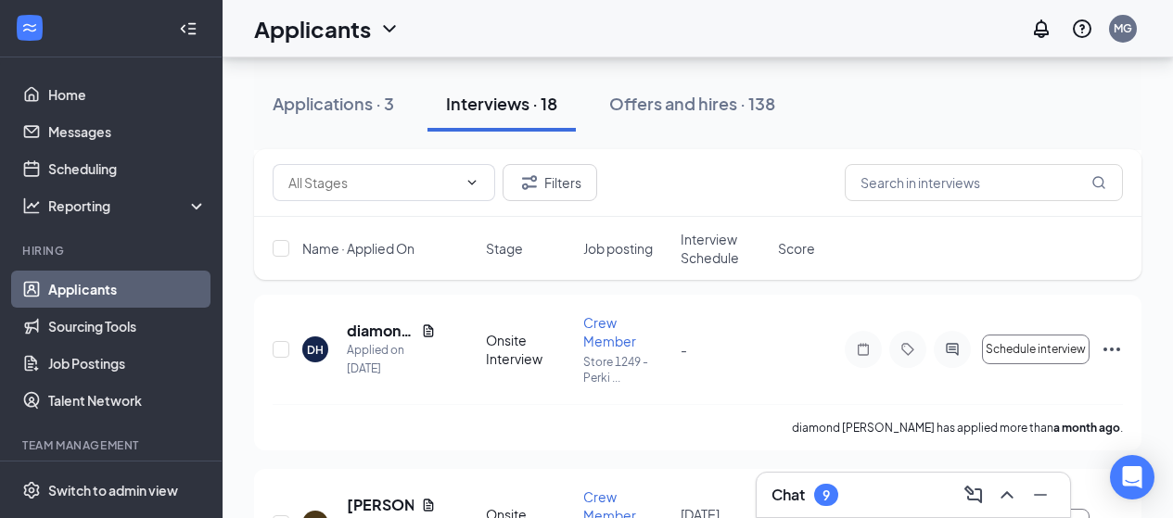
scroll to position [5445, 0]
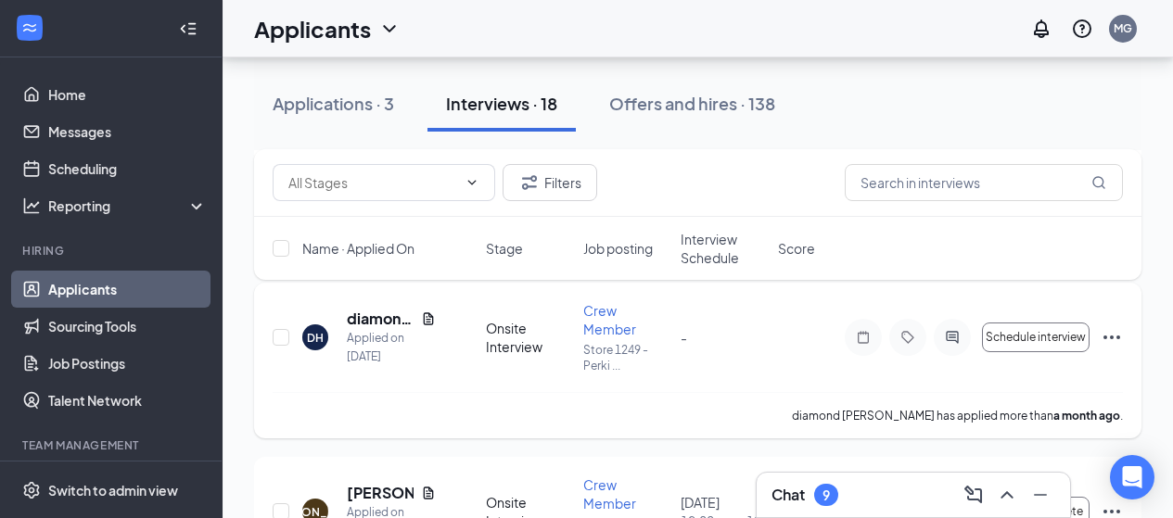
click at [1115, 331] on icon "Ellipses" at bounding box center [1111, 337] width 22 height 22
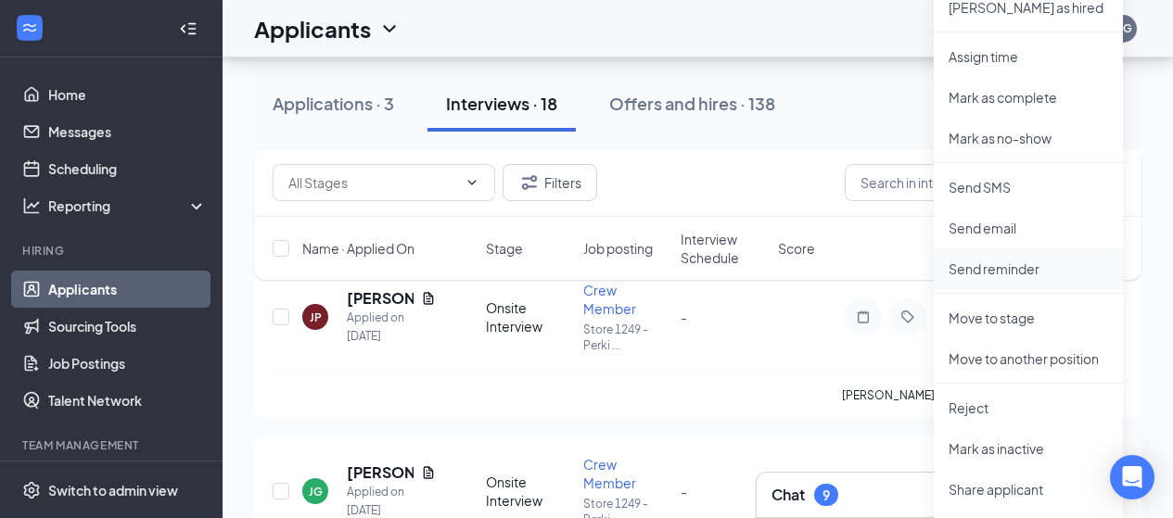
scroll to position [5816, 0]
click at [963, 409] on p "Reject" at bounding box center [1027, 406] width 159 height 19
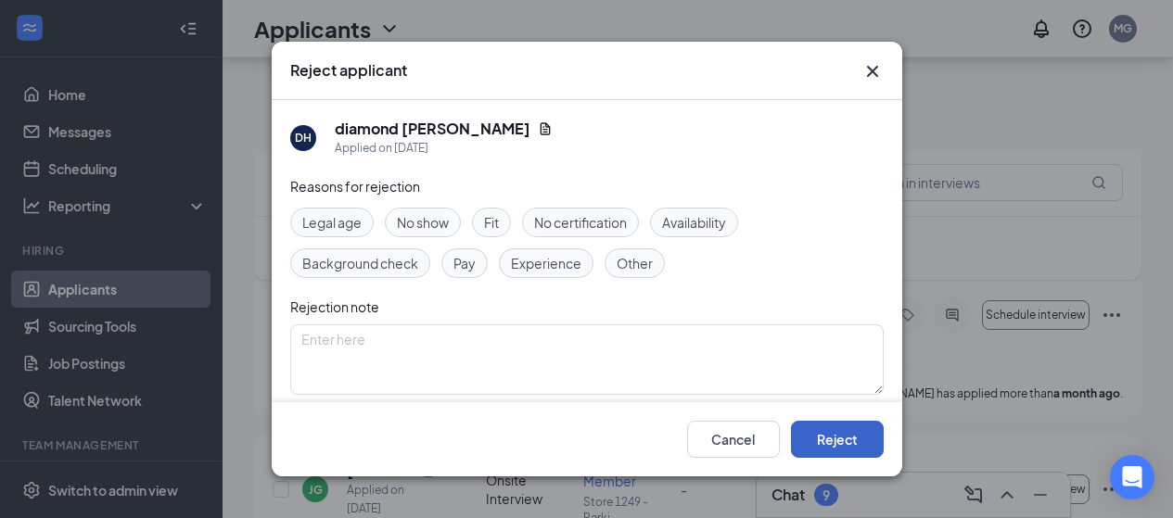
click at [848, 451] on button "Reject" at bounding box center [837, 439] width 93 height 37
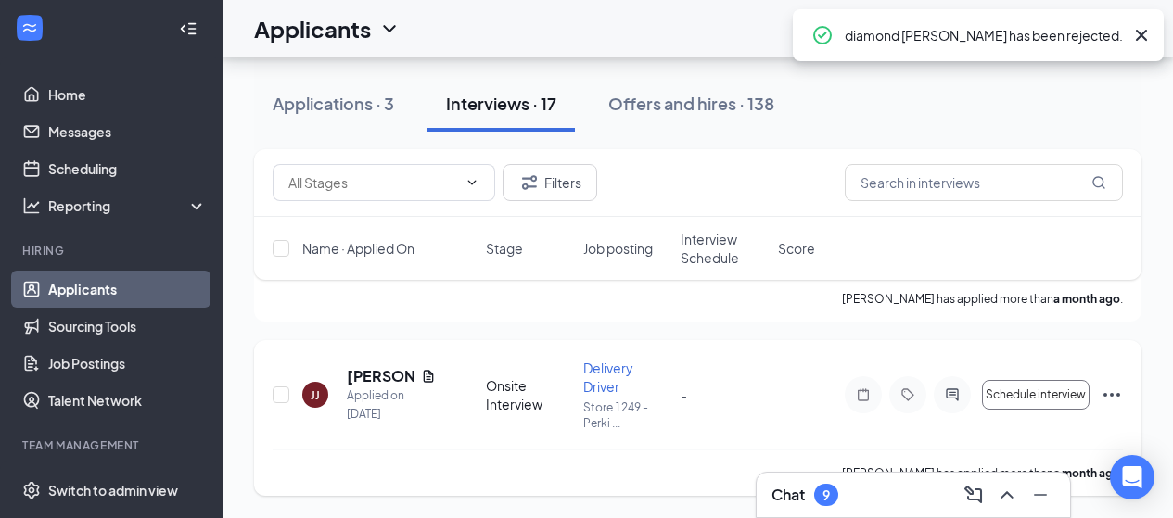
scroll to position [5736, 0]
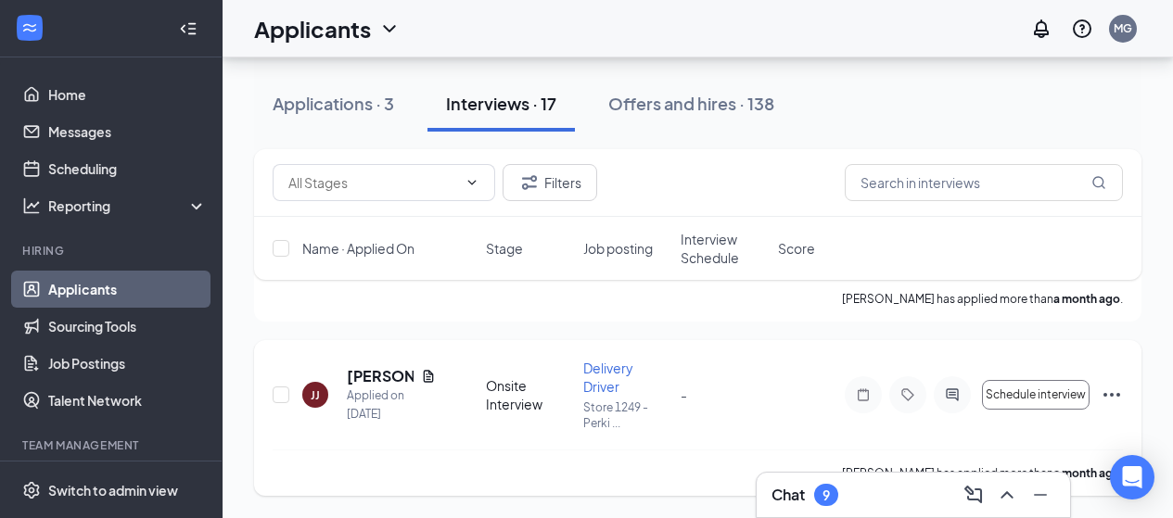
click at [1108, 393] on icon "Ellipses" at bounding box center [1111, 395] width 22 height 22
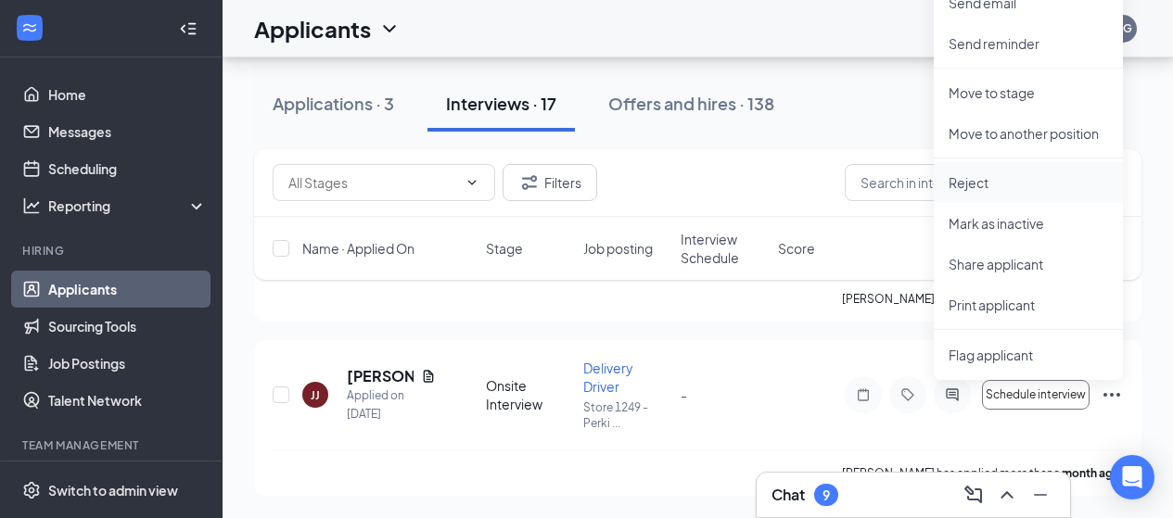
click at [960, 182] on p "Reject" at bounding box center [1027, 182] width 159 height 19
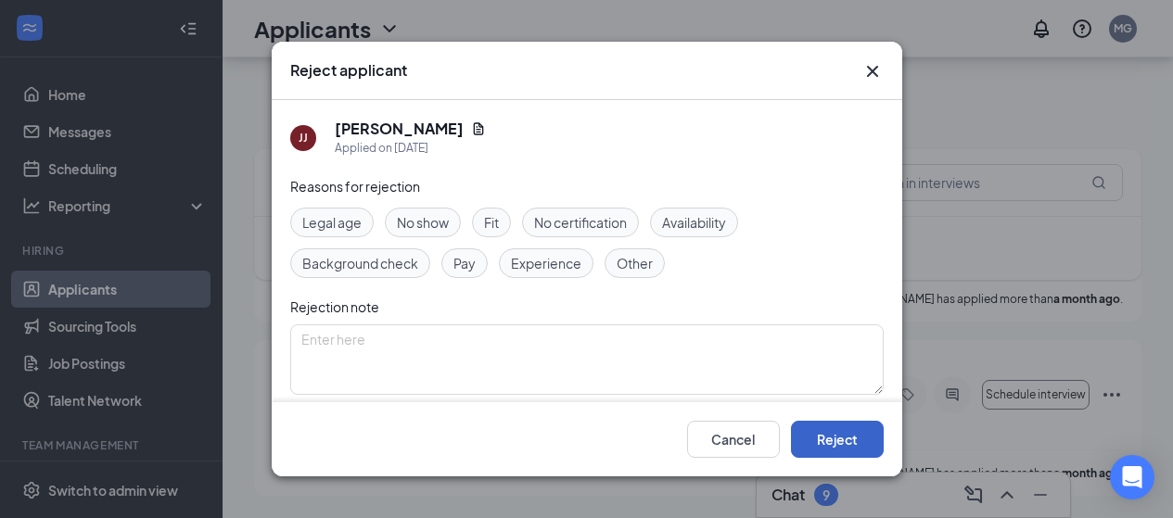
drag, startPoint x: 833, startPoint y: 442, endPoint x: 833, endPoint y: 431, distance: 11.1
click at [832, 440] on button "Reject" at bounding box center [837, 439] width 93 height 37
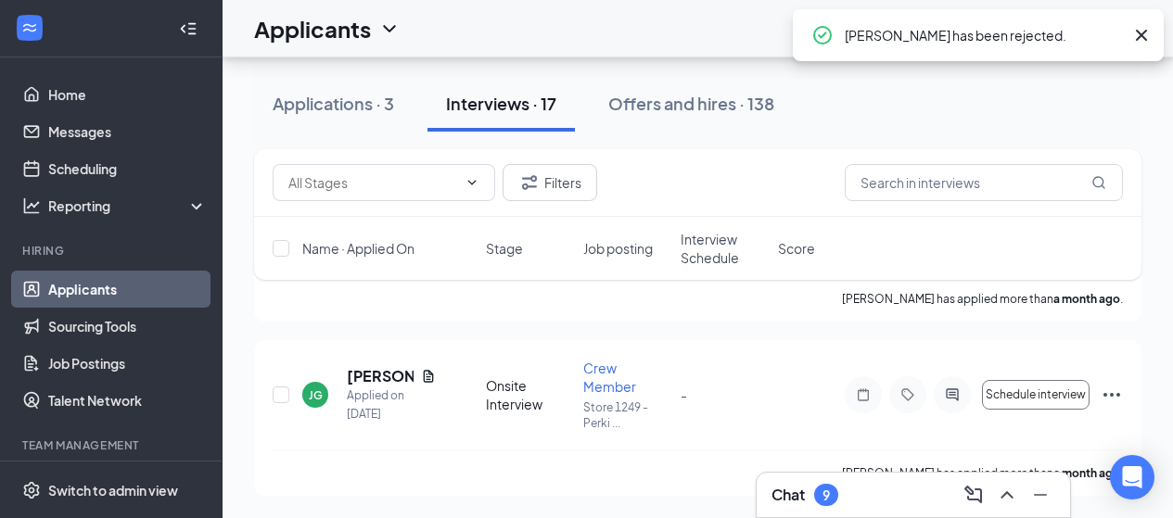
scroll to position [5562, 0]
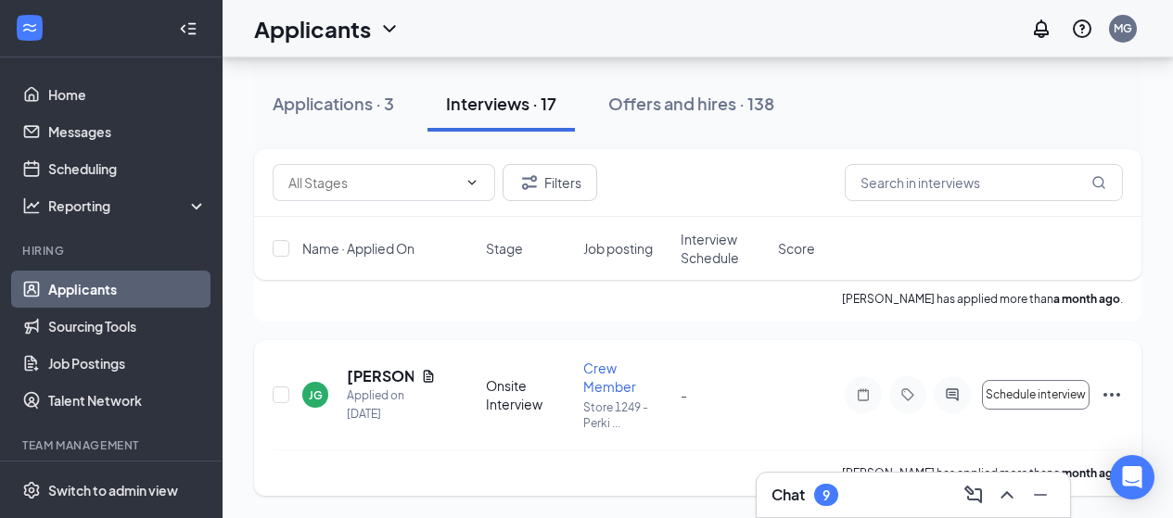
click at [1108, 392] on icon "Ellipses" at bounding box center [1111, 395] width 22 height 22
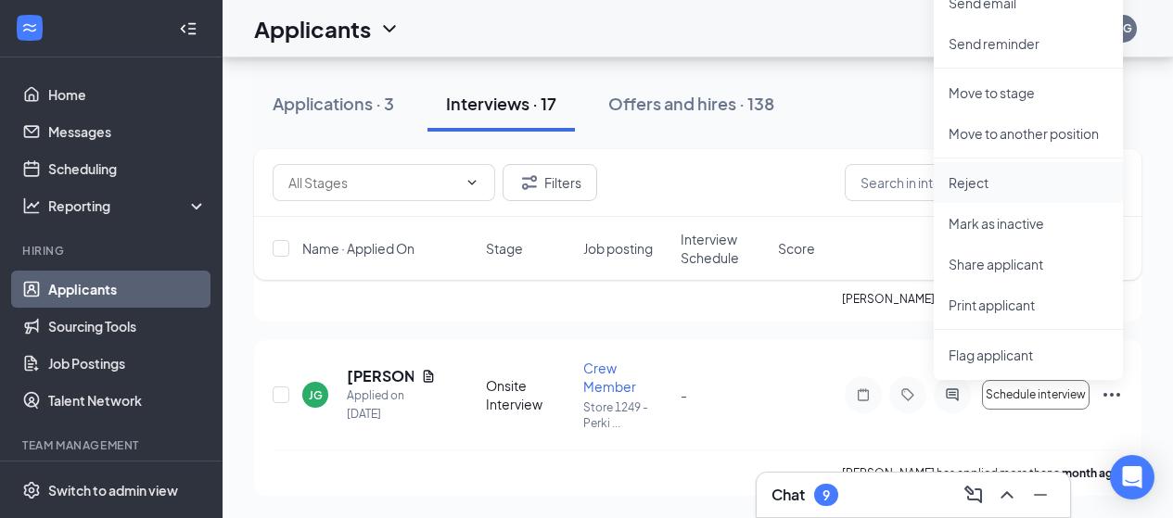
click at [969, 186] on p "Reject" at bounding box center [1027, 182] width 159 height 19
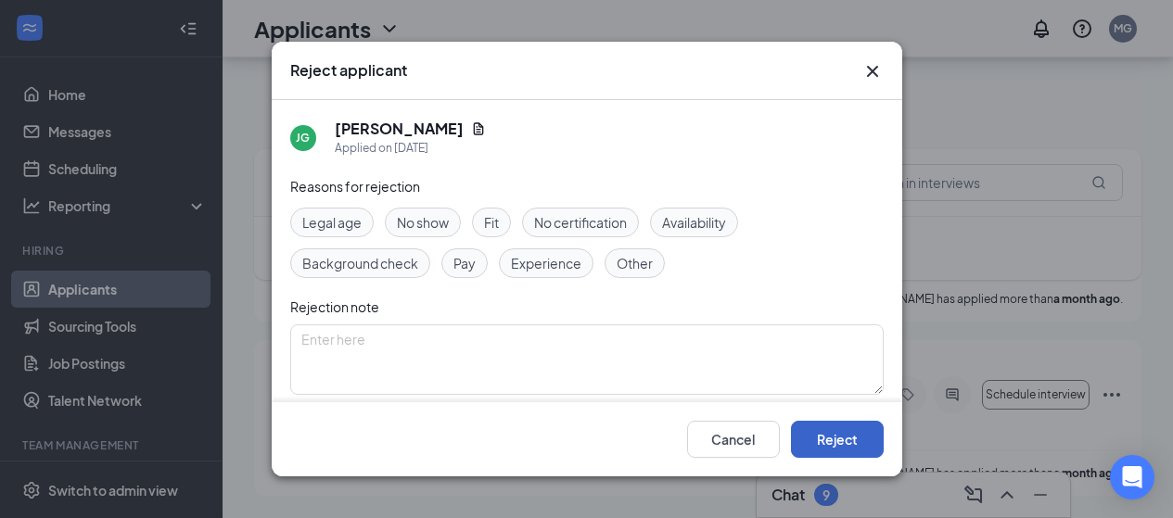
click at [852, 440] on button "Reject" at bounding box center [837, 439] width 93 height 37
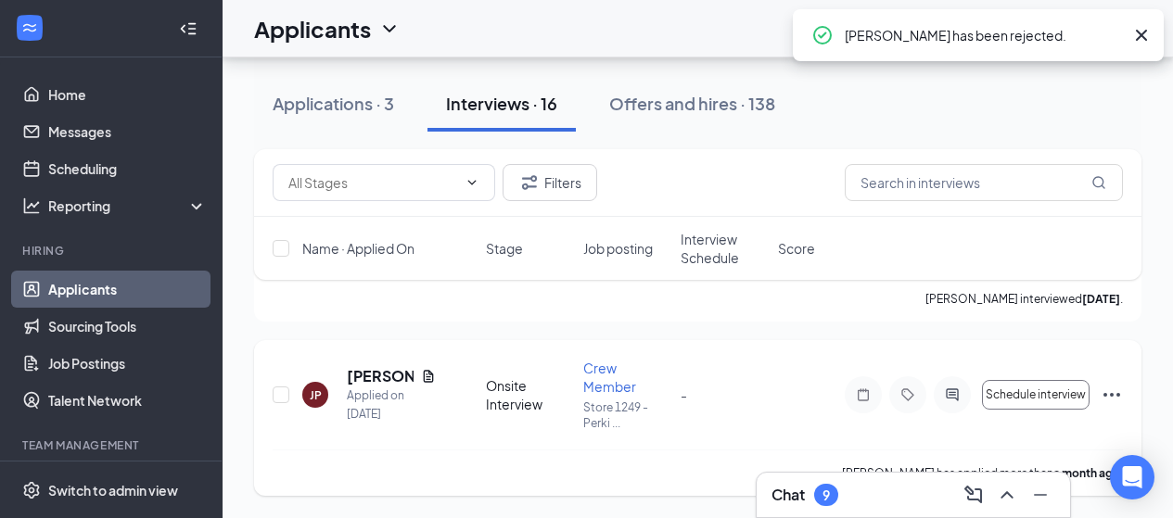
scroll to position [5039, 0]
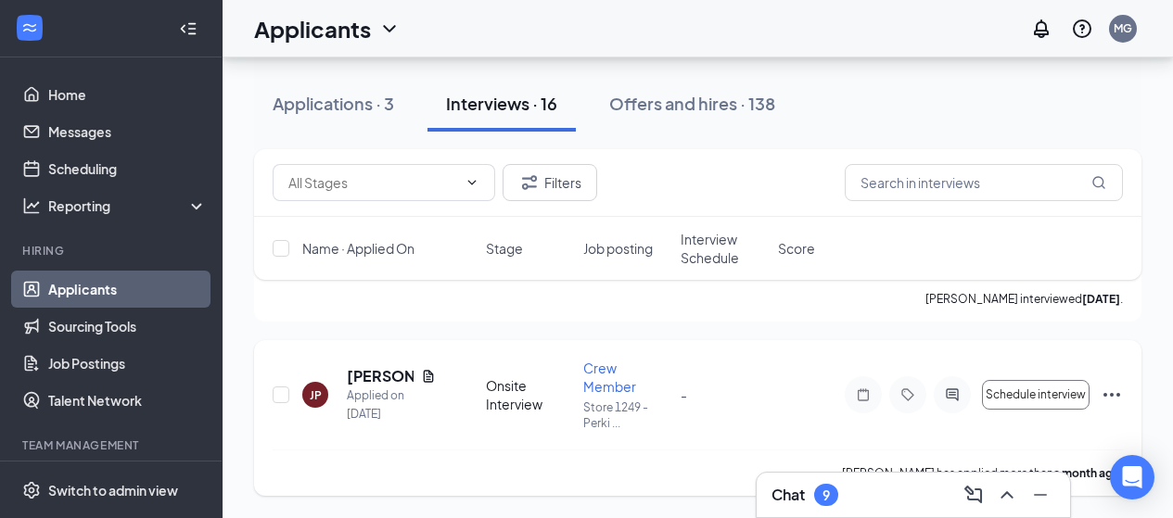
click at [1104, 394] on icon "Ellipses" at bounding box center [1111, 395] width 17 height 4
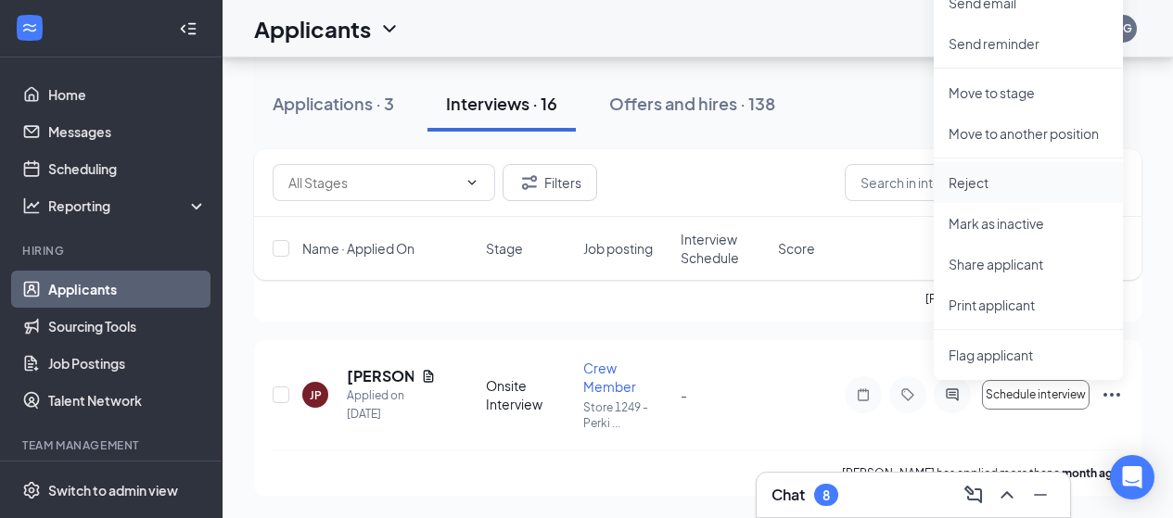
click at [969, 183] on p "Reject" at bounding box center [1027, 182] width 159 height 19
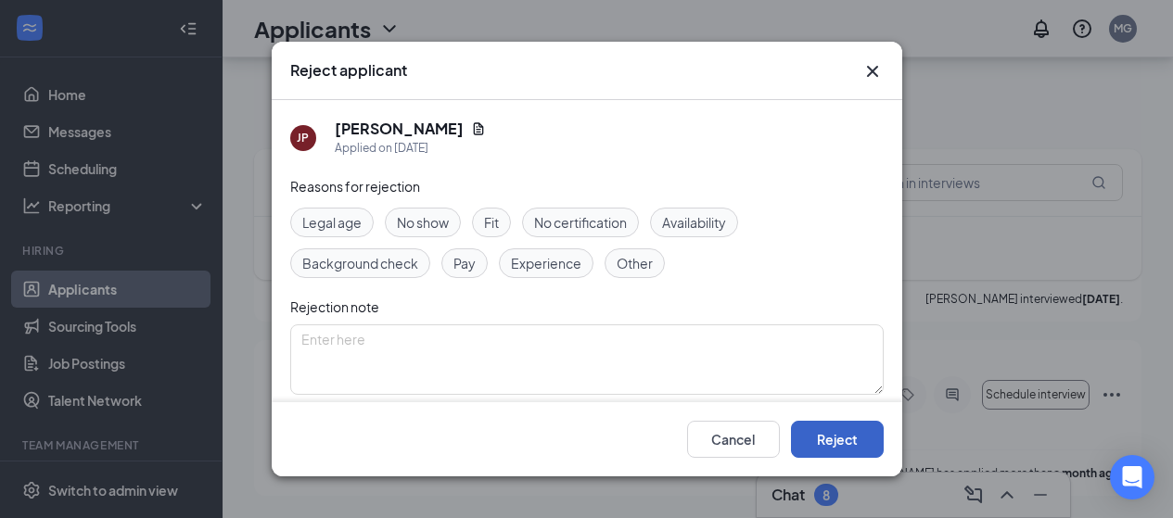
click at [833, 445] on button "Reject" at bounding box center [837, 439] width 93 height 37
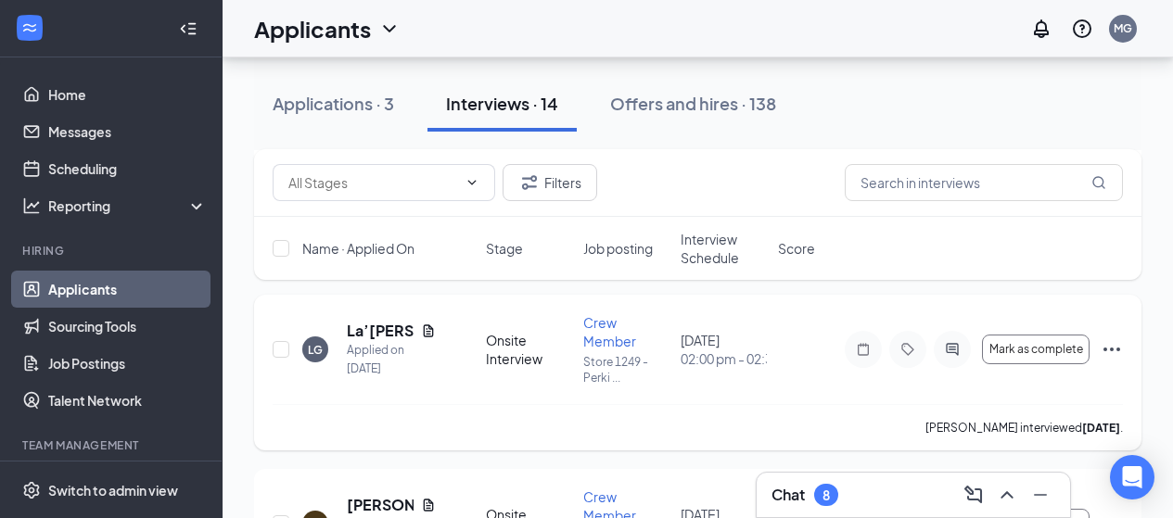
scroll to position [4691, 0]
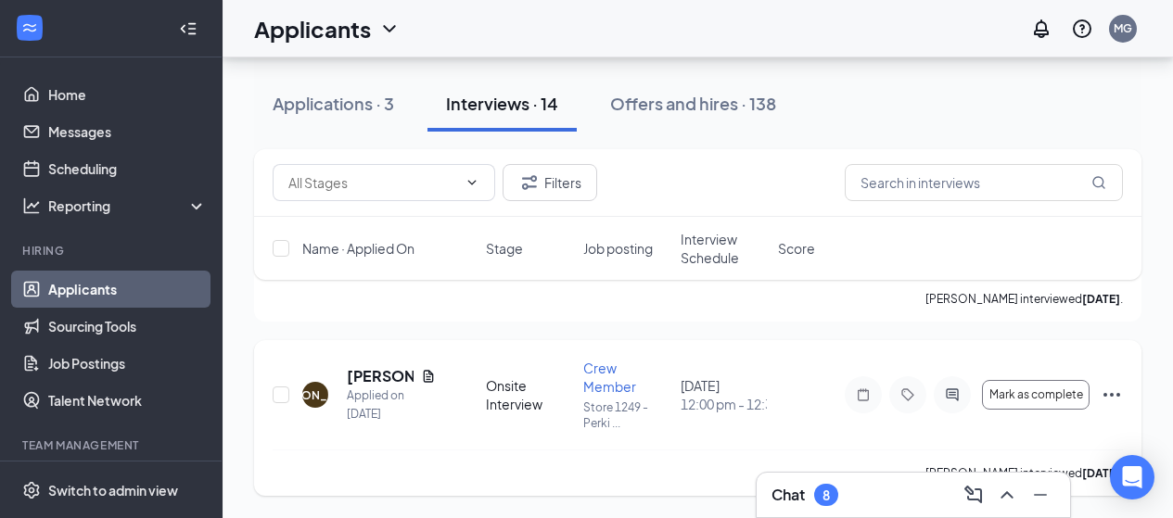
click at [1106, 392] on icon "Ellipses" at bounding box center [1111, 395] width 22 height 22
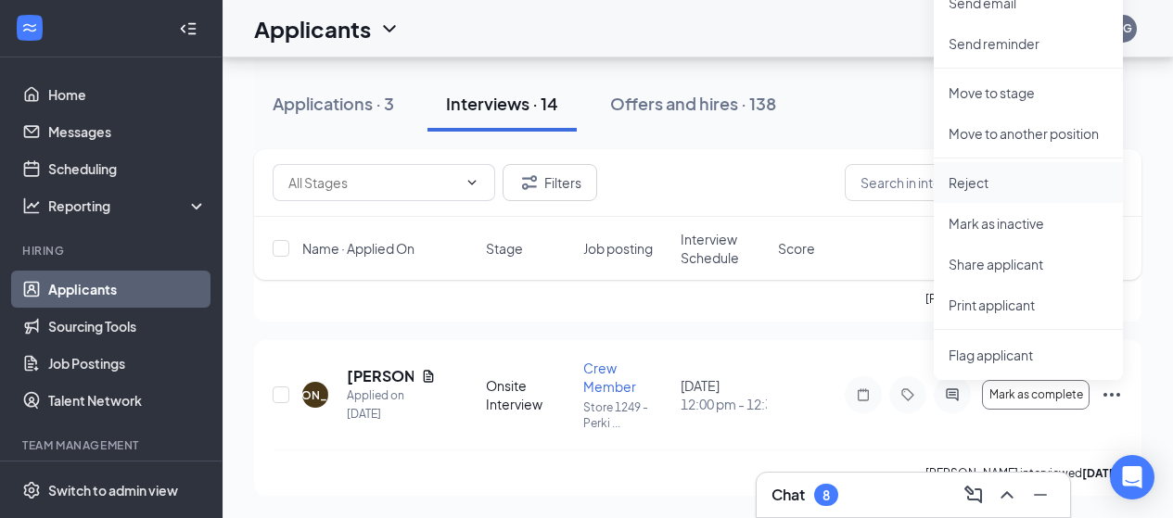
click at [959, 184] on p "Reject" at bounding box center [1027, 182] width 159 height 19
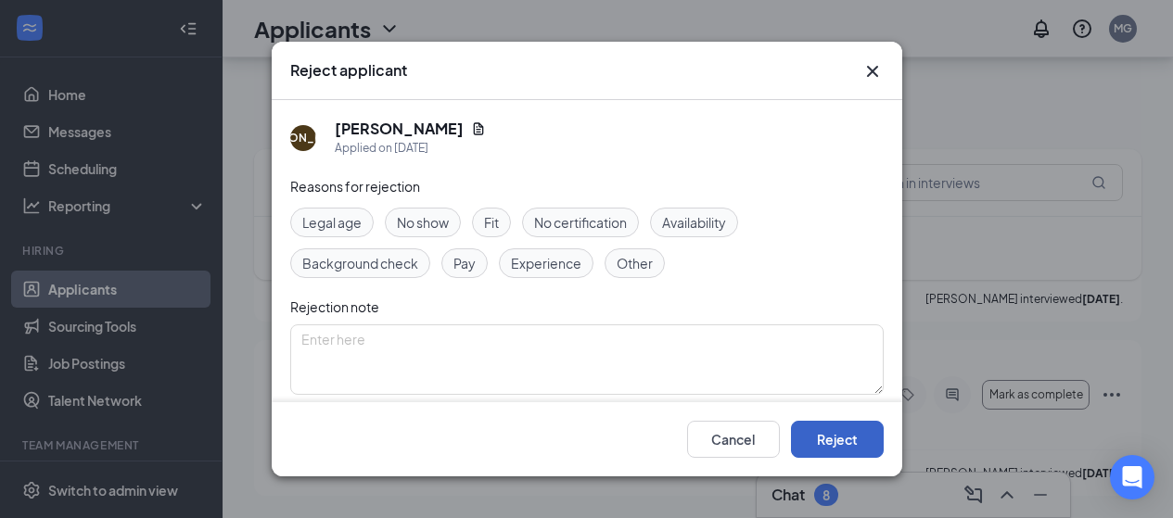
click at [826, 444] on button "Reject" at bounding box center [837, 439] width 93 height 37
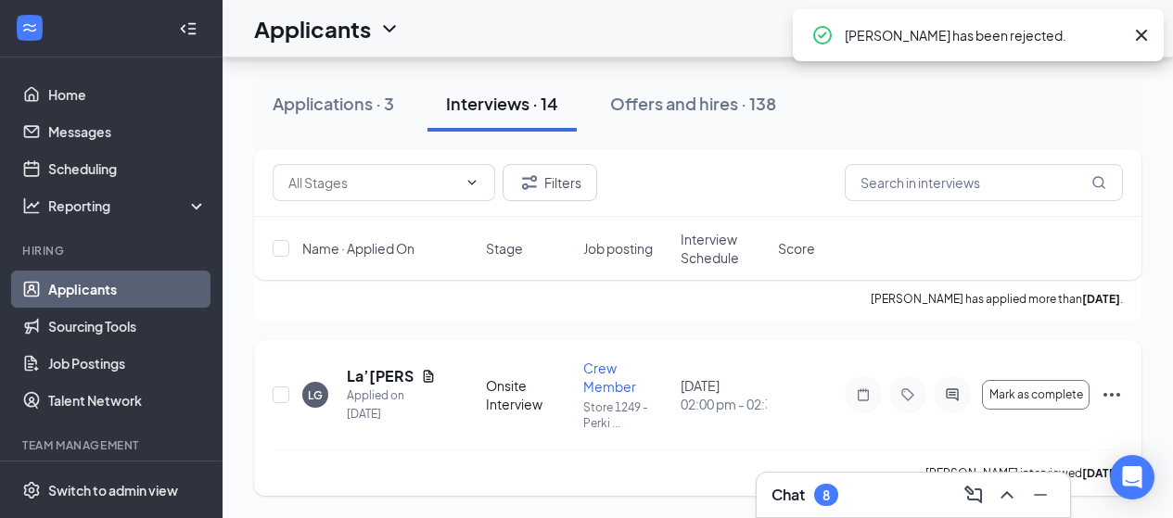
scroll to position [4342, 0]
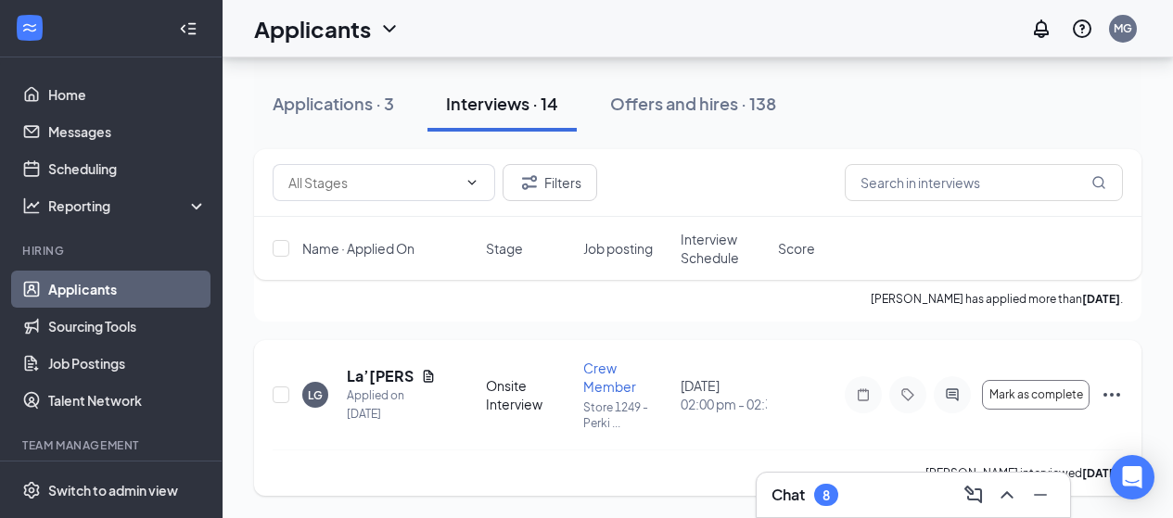
click at [1110, 392] on icon "Ellipses" at bounding box center [1111, 395] width 22 height 22
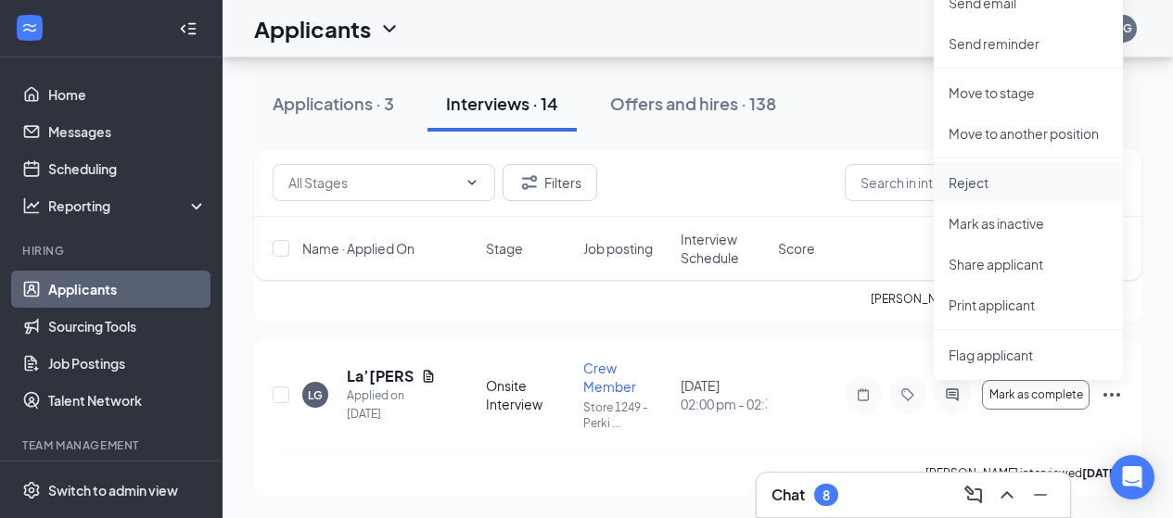
click at [966, 187] on p "Reject" at bounding box center [1027, 182] width 159 height 19
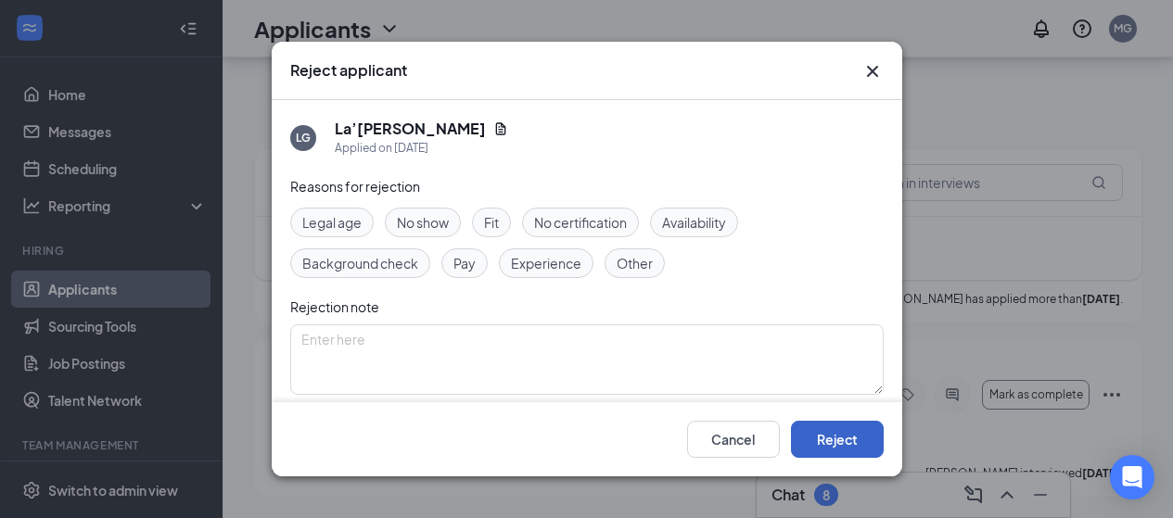
click at [832, 444] on button "Reject" at bounding box center [837, 439] width 93 height 37
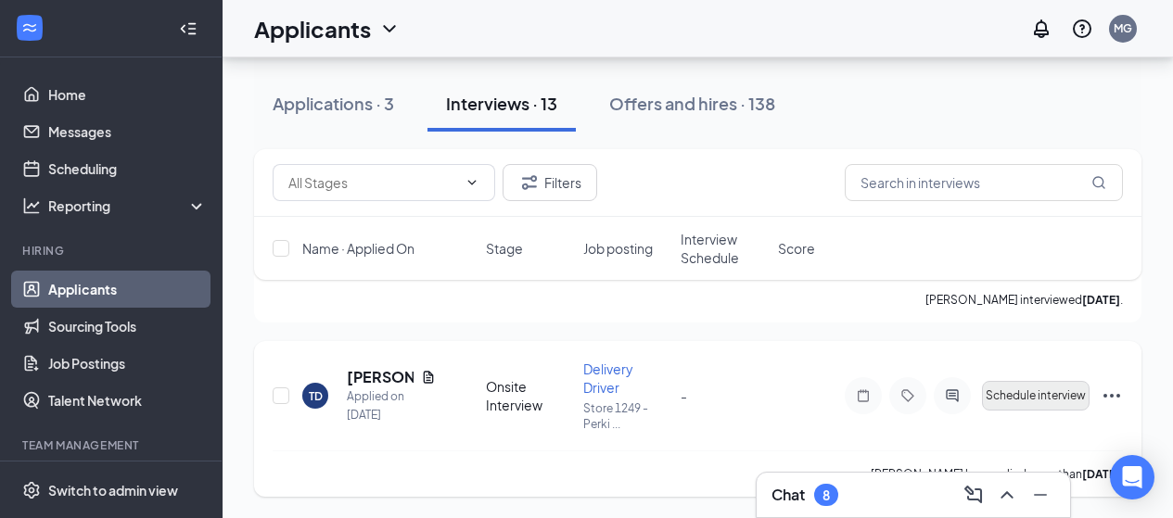
scroll to position [3994, 0]
click at [654, 489] on div "[PERSON_NAME] has applied more than [DATE] ." at bounding box center [698, 473] width 850 height 46
click at [1114, 394] on icon "Ellipses" at bounding box center [1111, 395] width 22 height 22
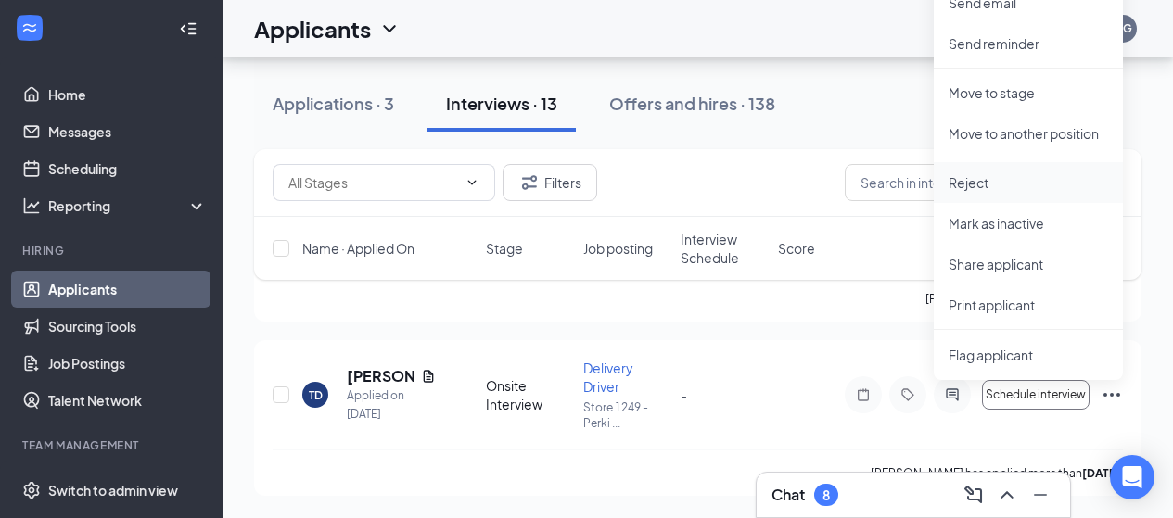
click at [967, 181] on p "Reject" at bounding box center [1027, 182] width 159 height 19
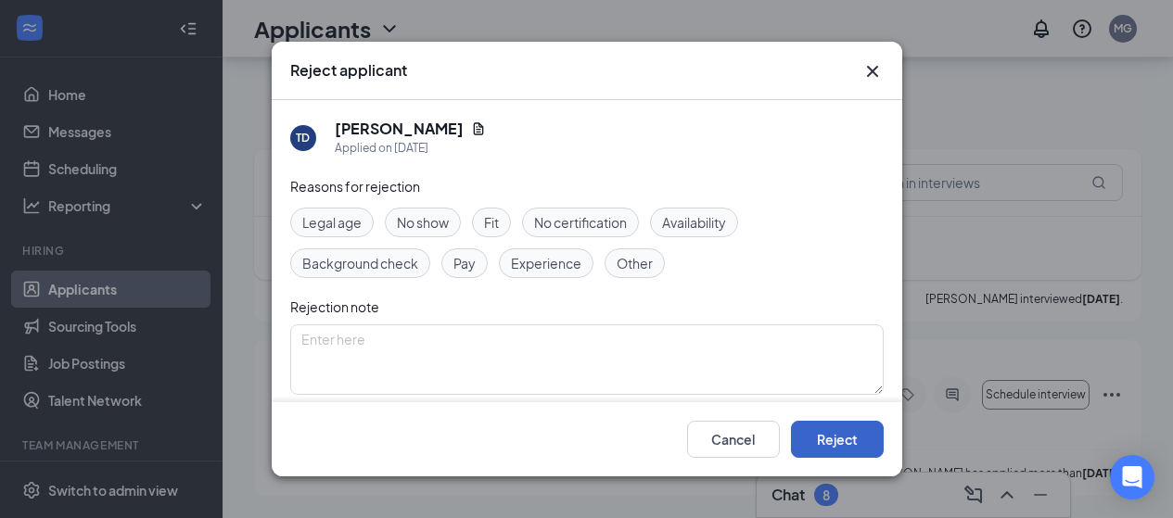
click at [813, 439] on button "Reject" at bounding box center [837, 439] width 93 height 37
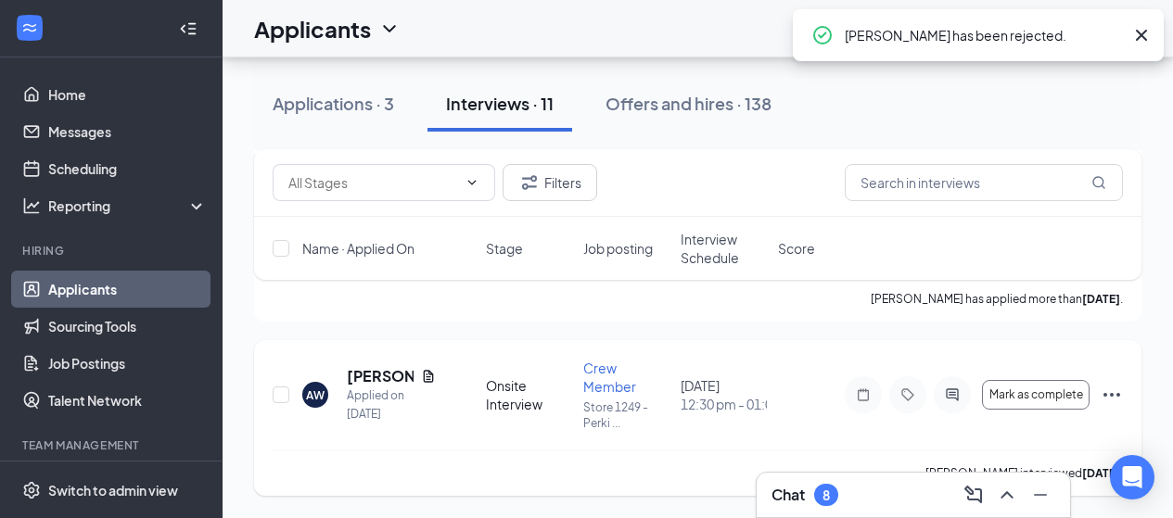
scroll to position [3645, 0]
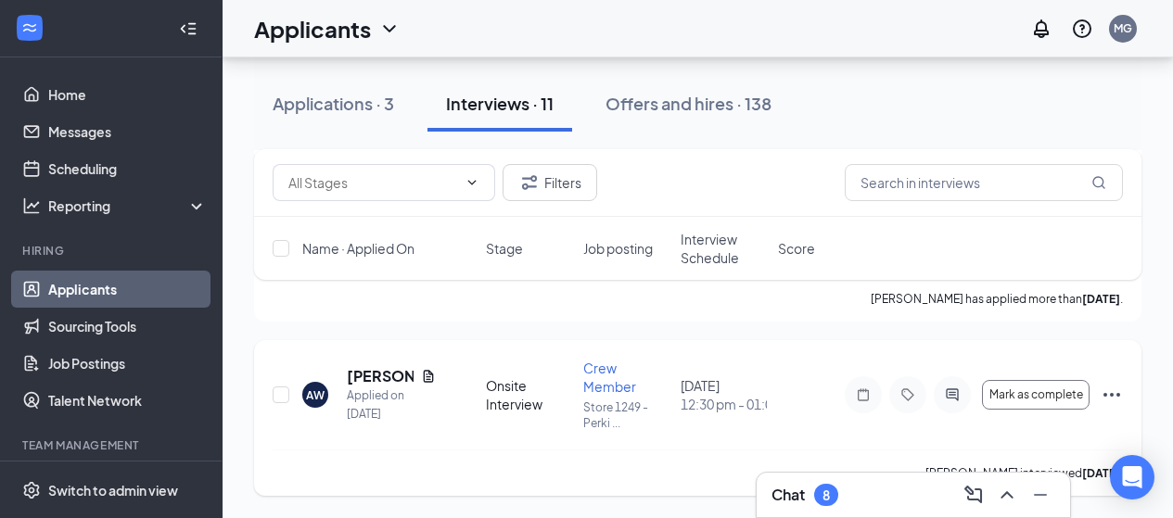
click at [1111, 397] on icon "Ellipses" at bounding box center [1111, 395] width 17 height 4
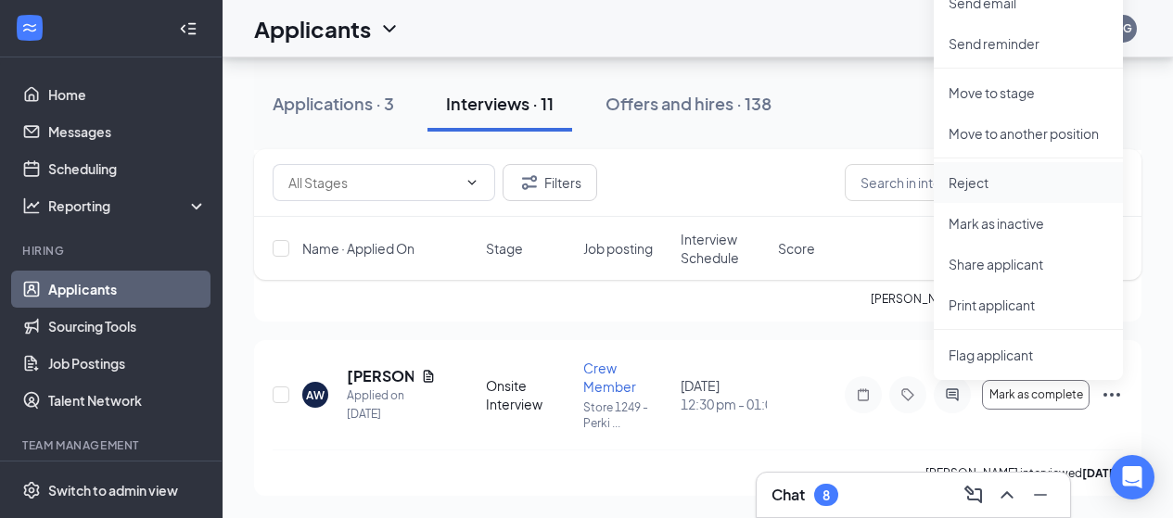
click at [972, 184] on p "Reject" at bounding box center [1027, 182] width 159 height 19
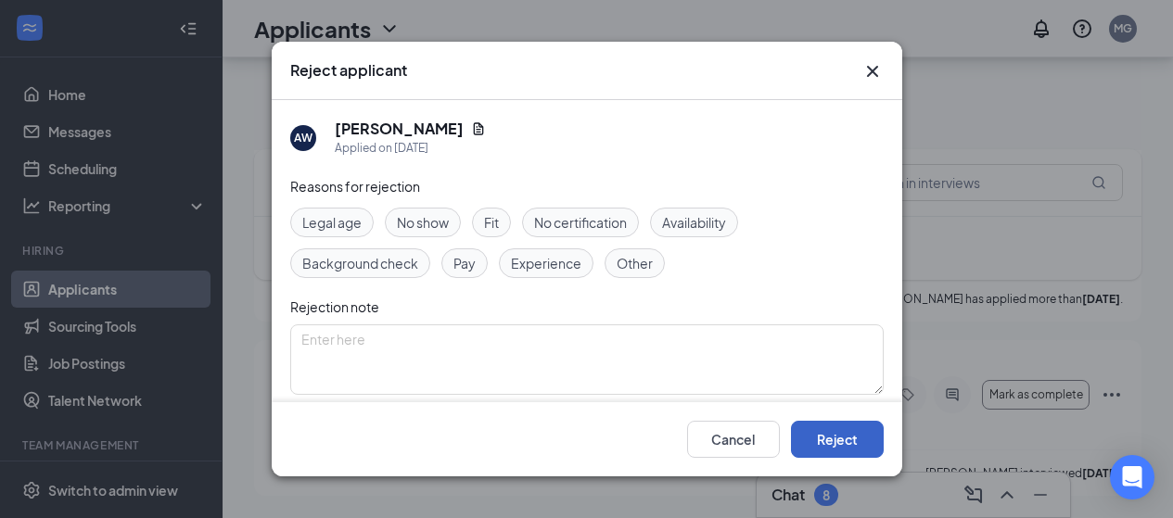
click at [838, 438] on button "Reject" at bounding box center [837, 439] width 93 height 37
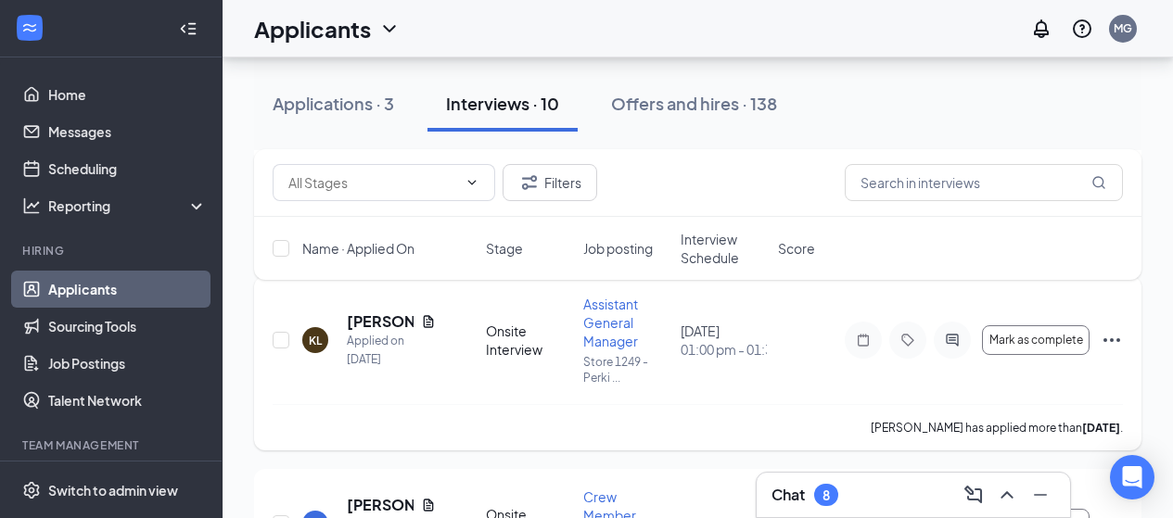
scroll to position [4943, 0]
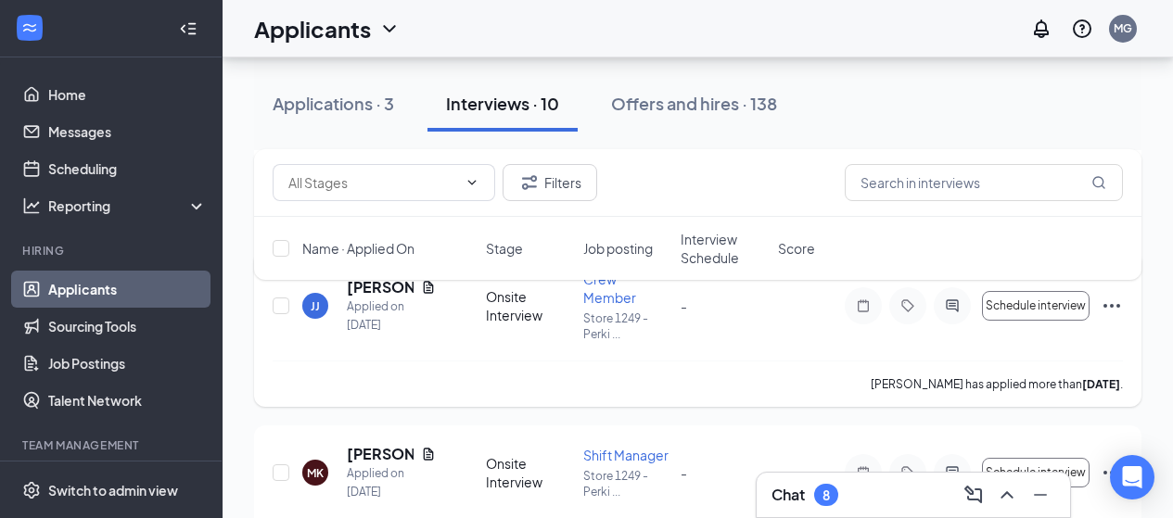
click at [1107, 301] on icon "Ellipses" at bounding box center [1111, 306] width 22 height 22
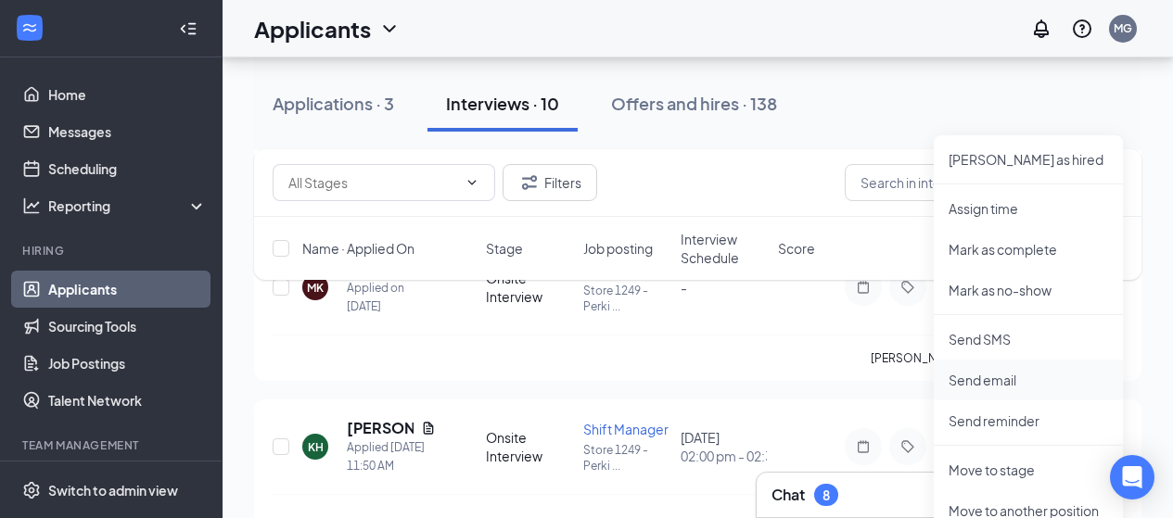
scroll to position [5221, 0]
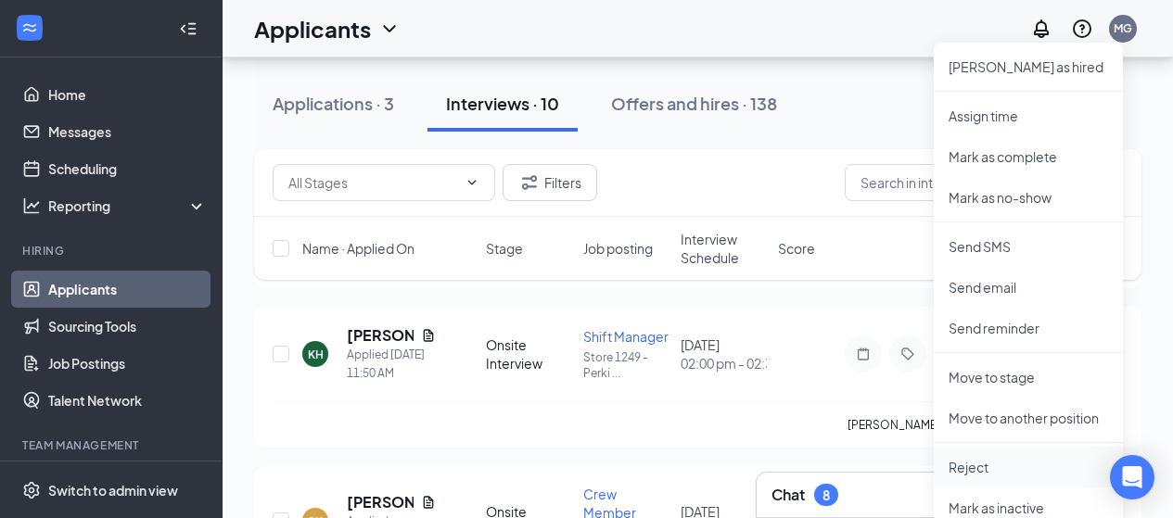
click at [961, 467] on p "Reject" at bounding box center [1027, 467] width 159 height 19
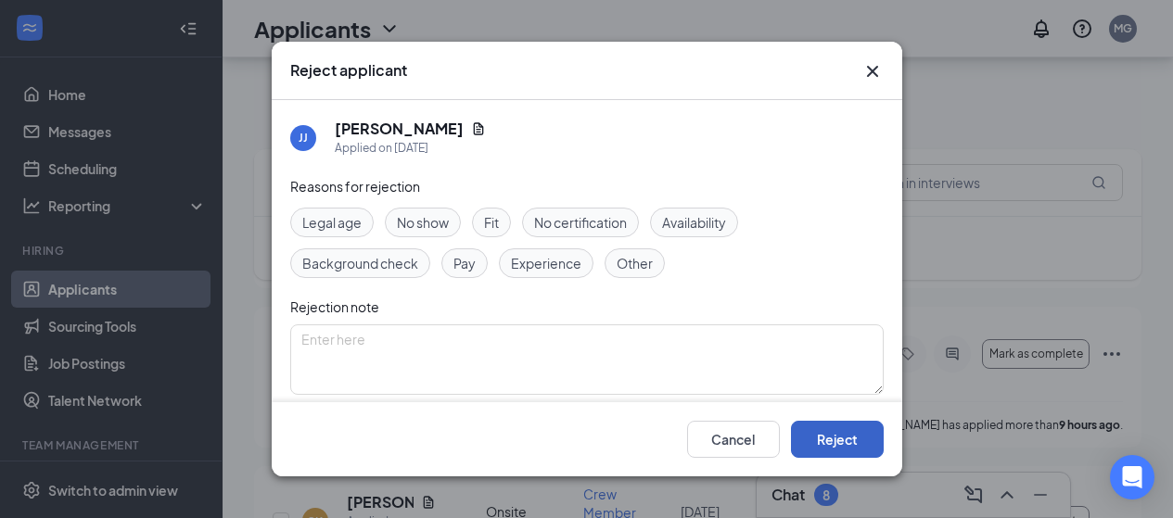
click at [824, 438] on button "Reject" at bounding box center [837, 439] width 93 height 37
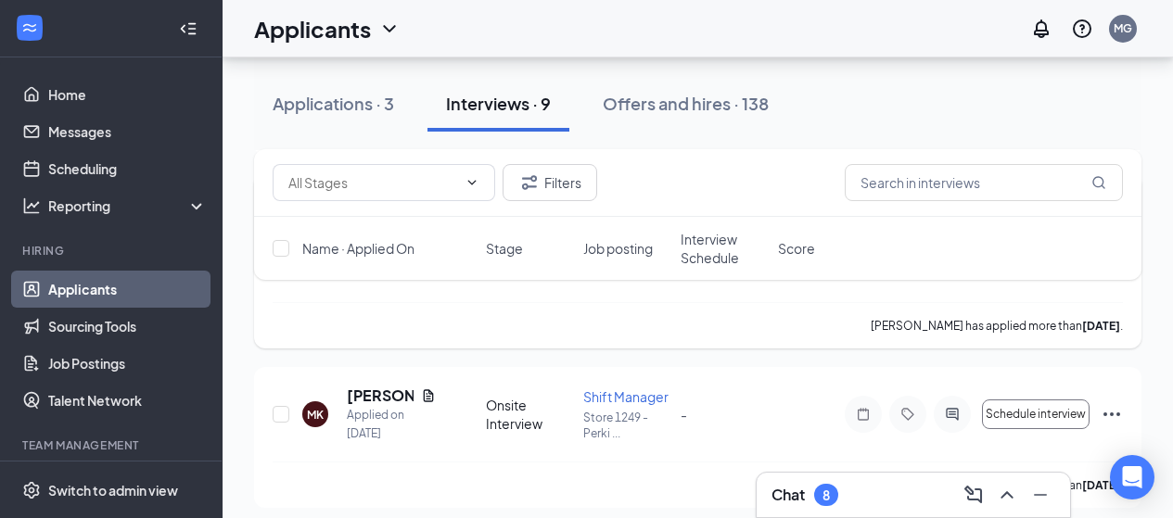
scroll to position [6033, 0]
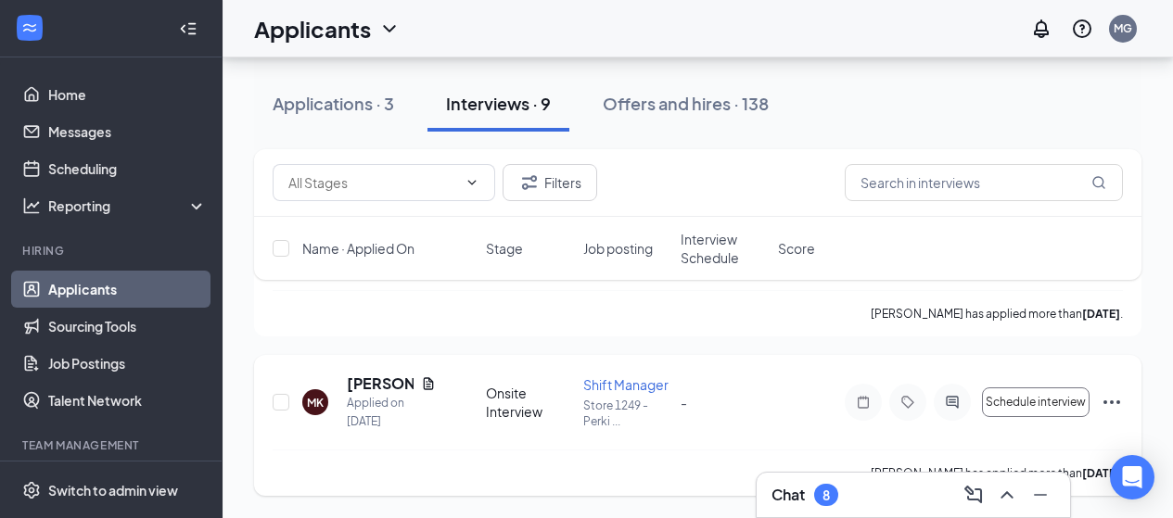
click at [1114, 402] on icon "Ellipses" at bounding box center [1111, 402] width 22 height 22
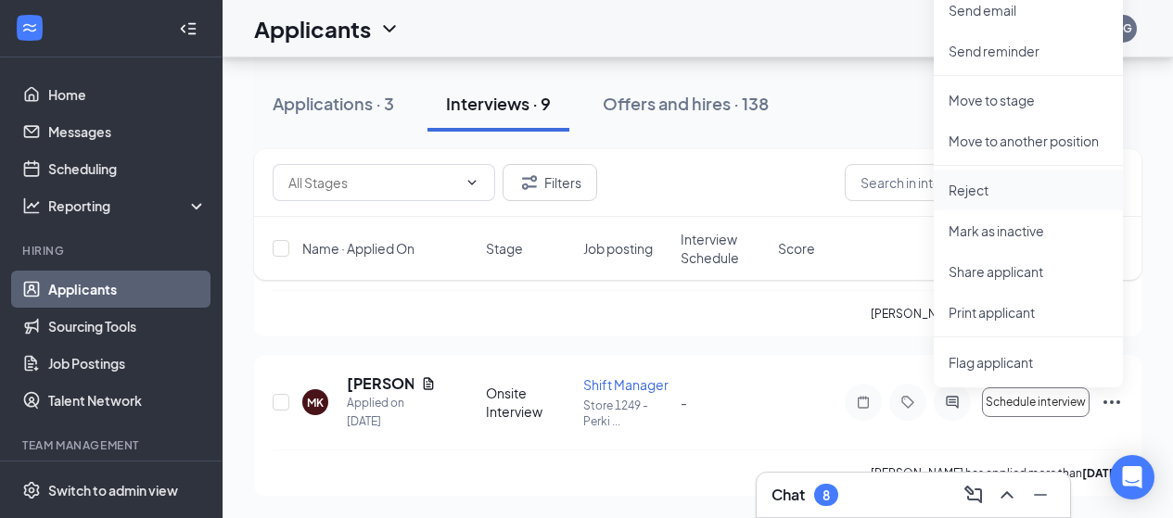
click at [966, 192] on p "Reject" at bounding box center [1027, 190] width 159 height 19
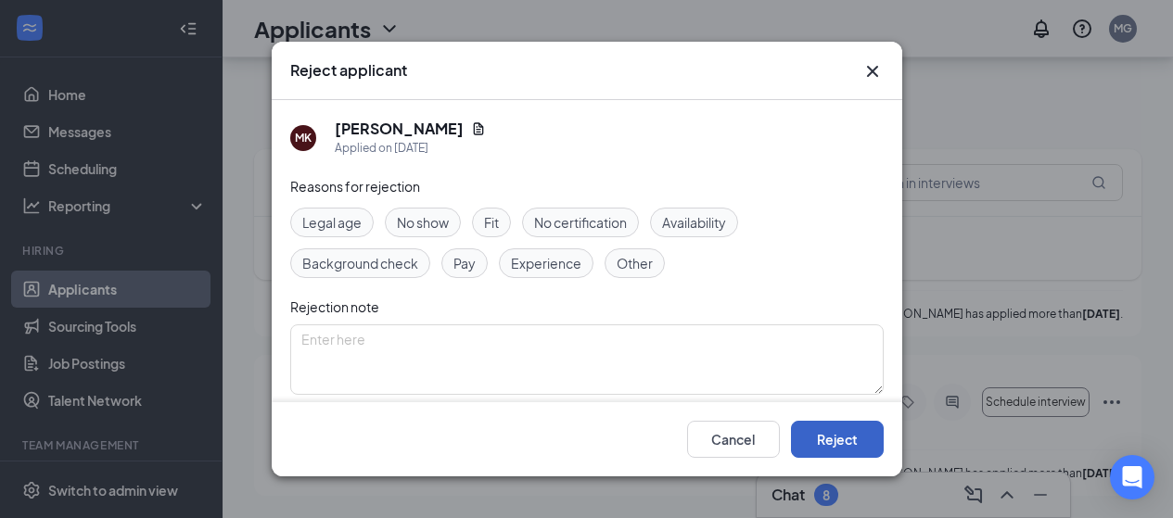
click at [845, 437] on button "Reject" at bounding box center [837, 439] width 93 height 37
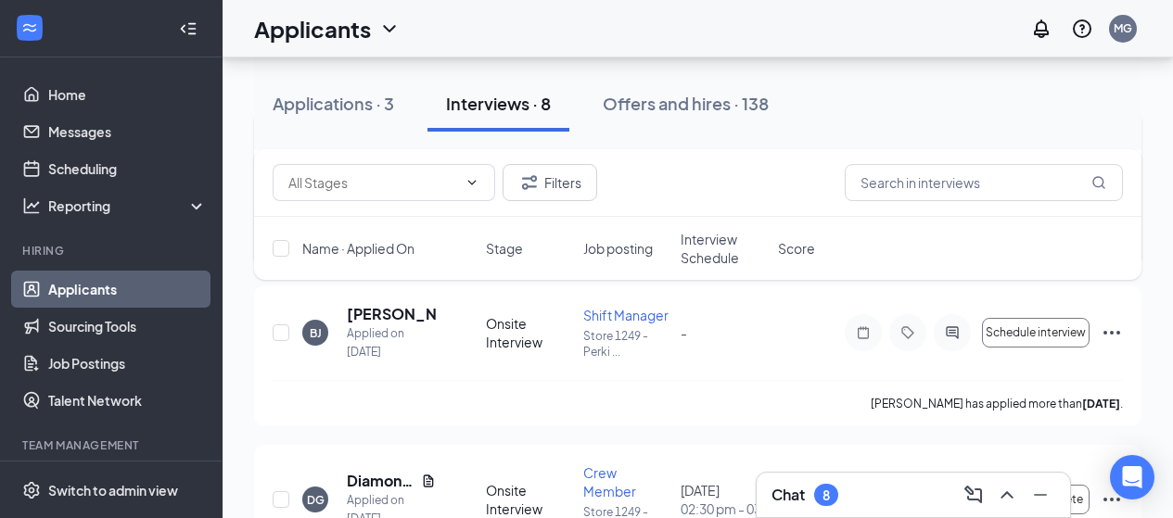
scroll to position [3170, 0]
